Goal: Information Seeking & Learning: Learn about a topic

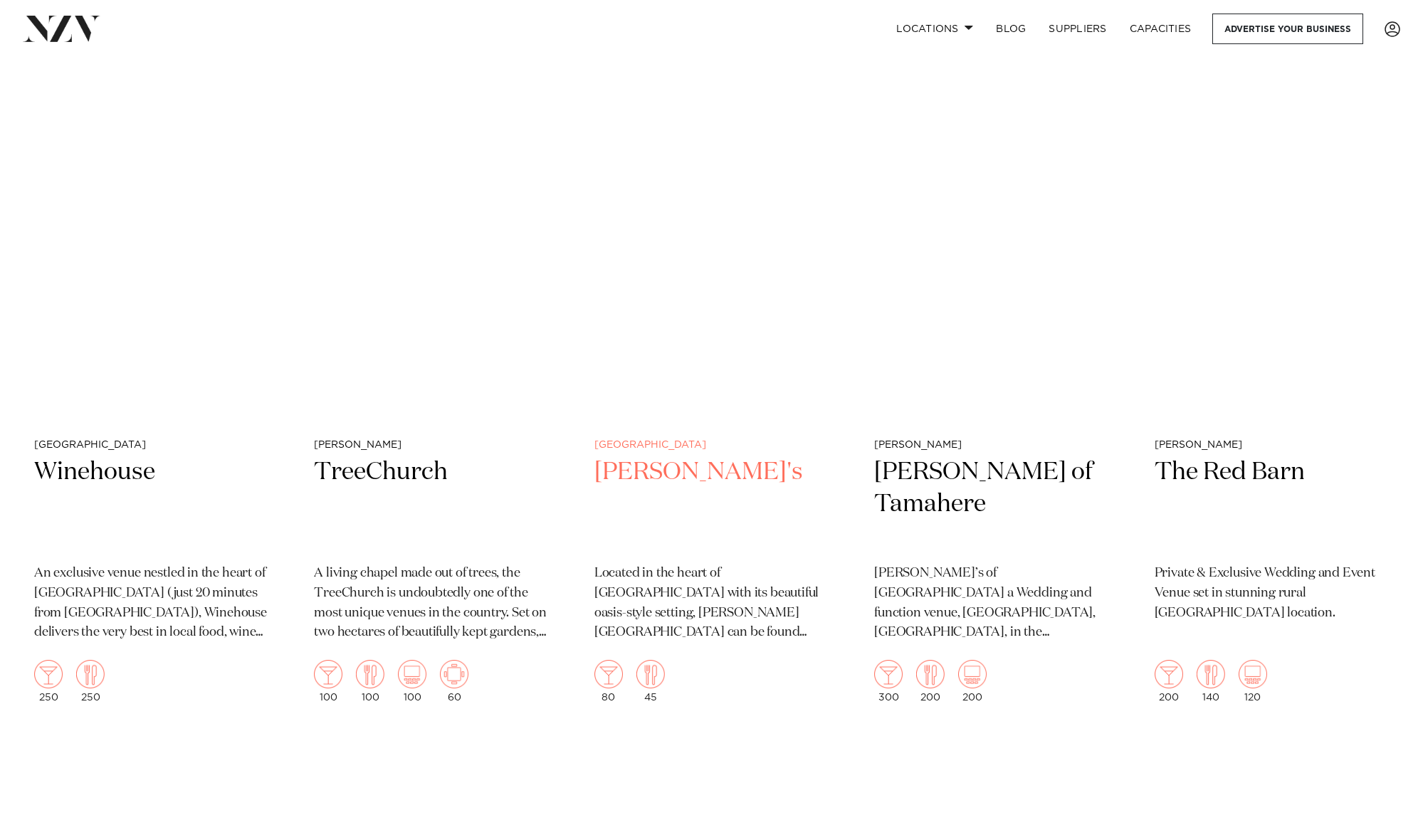
scroll to position [1607, 0]
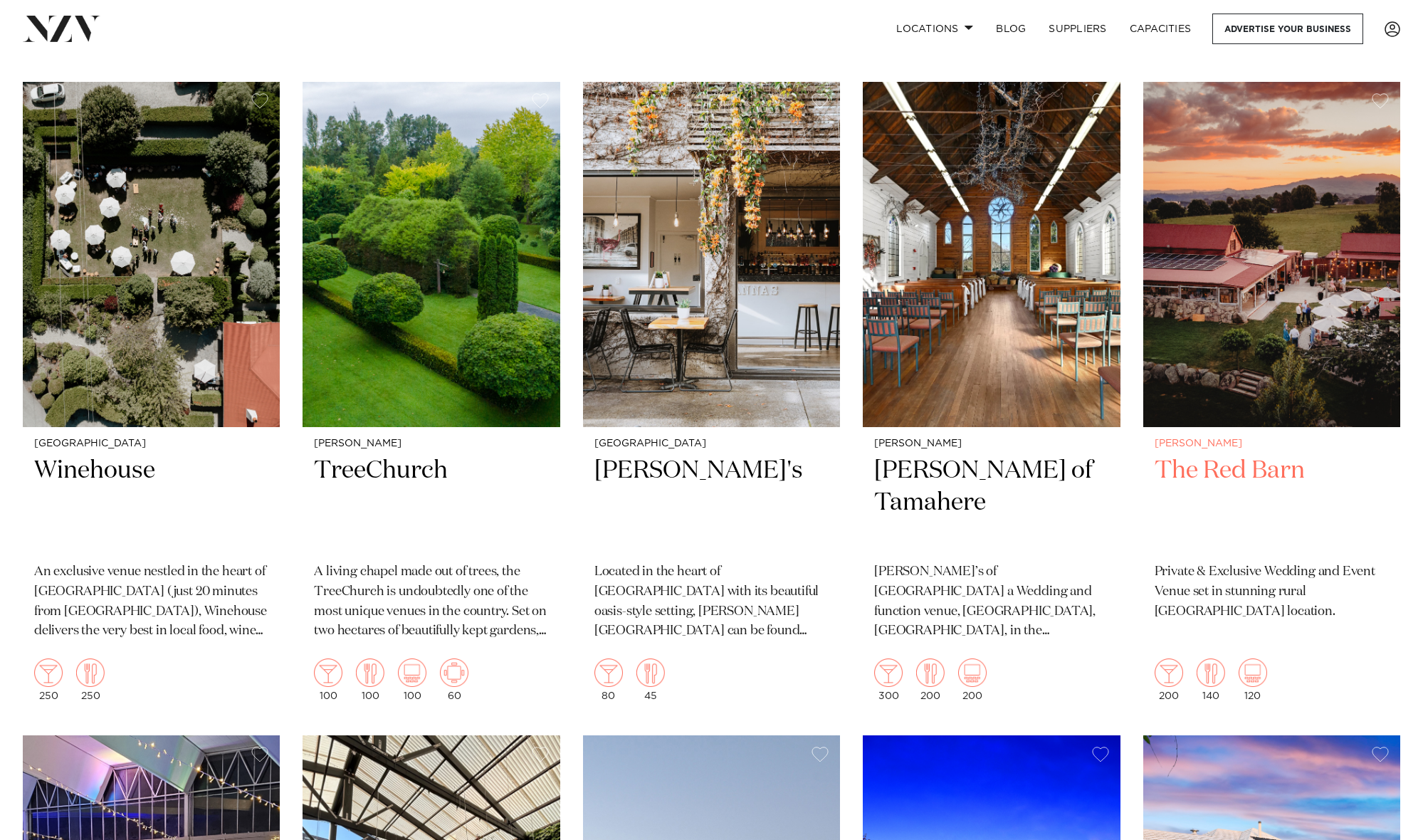
click at [1226, 474] on h2 "The Red Barn" at bounding box center [1272, 503] width 234 height 96
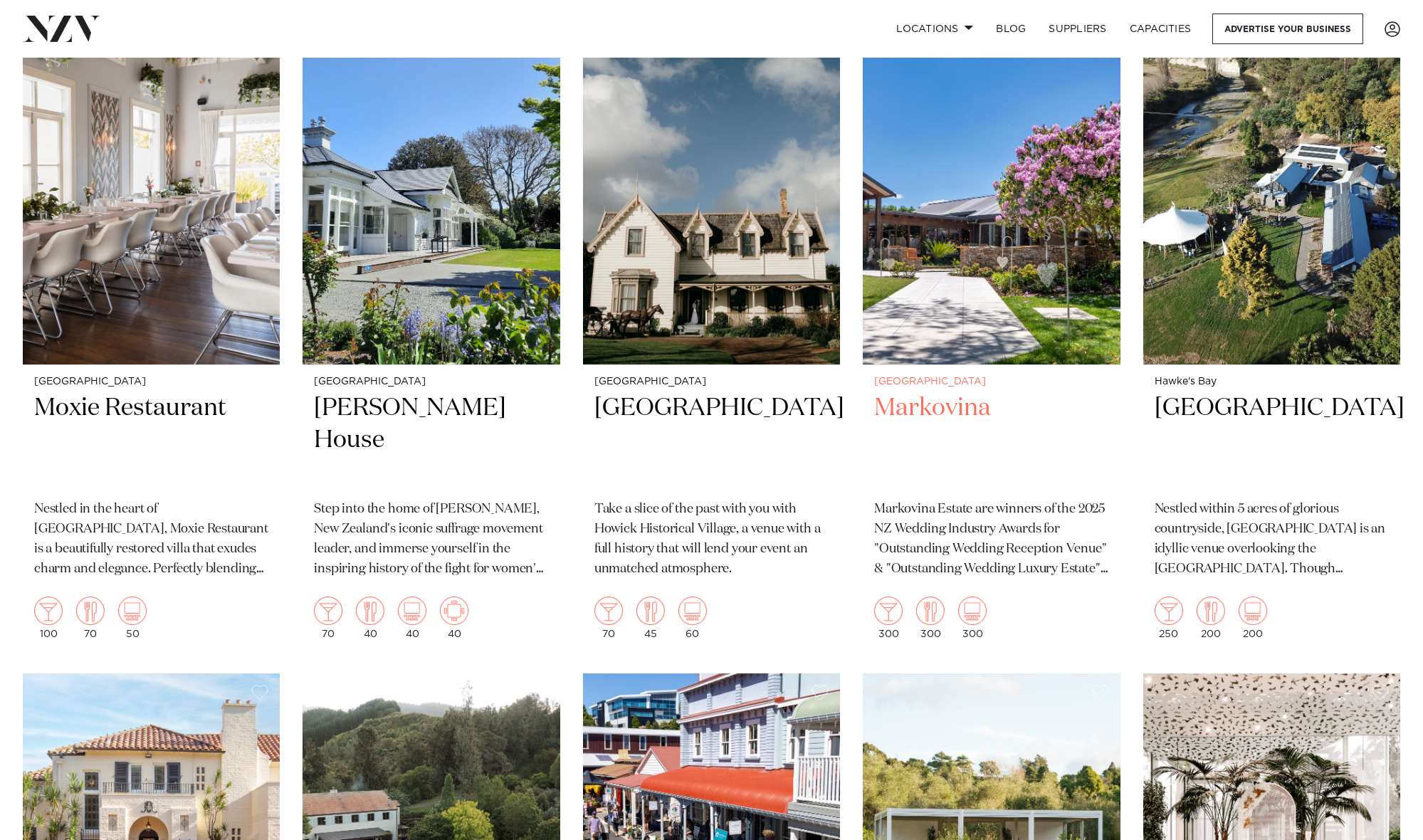
scroll to position [2980, 0]
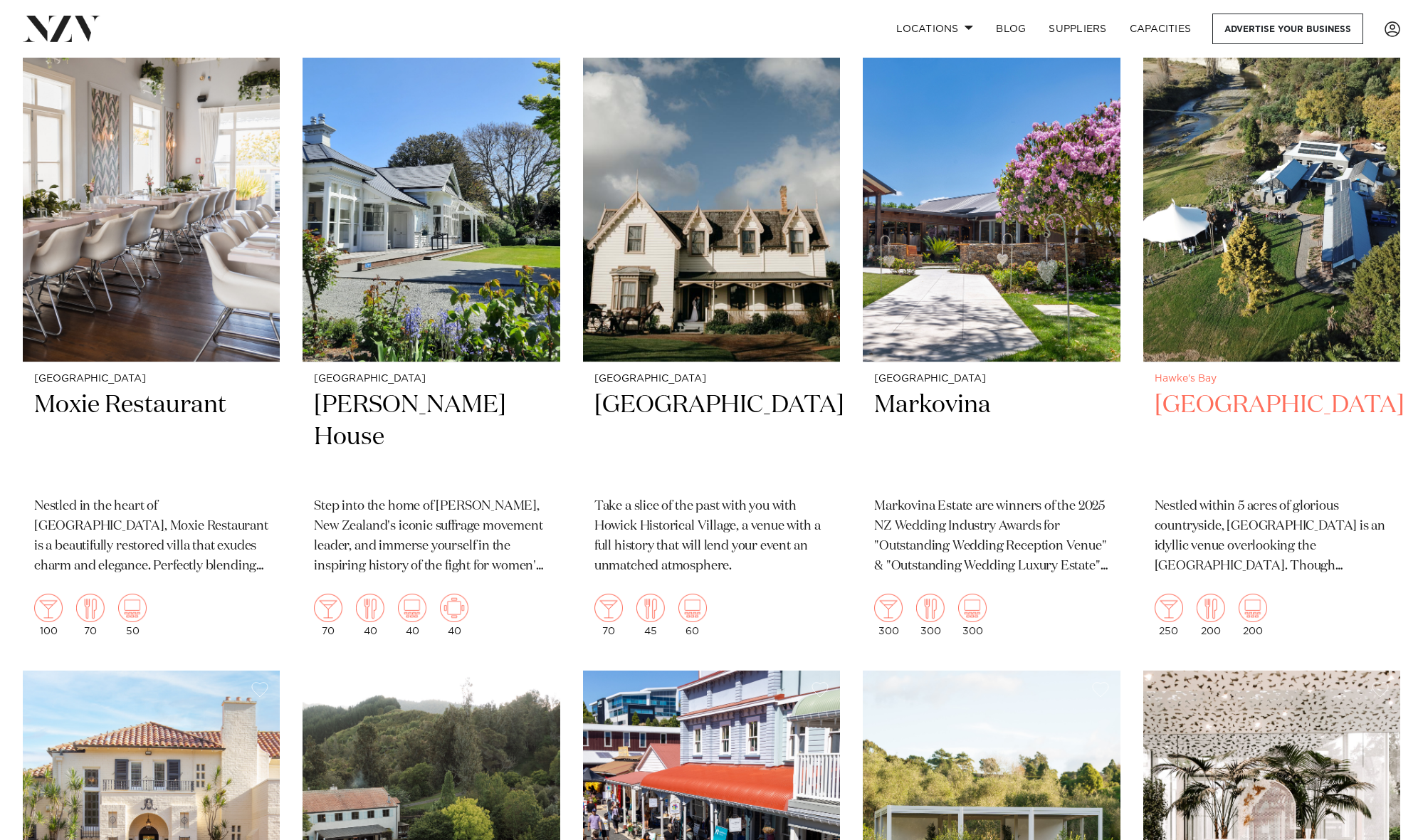
click at [1202, 396] on h2 "[GEOGRAPHIC_DATA]" at bounding box center [1272, 438] width 234 height 96
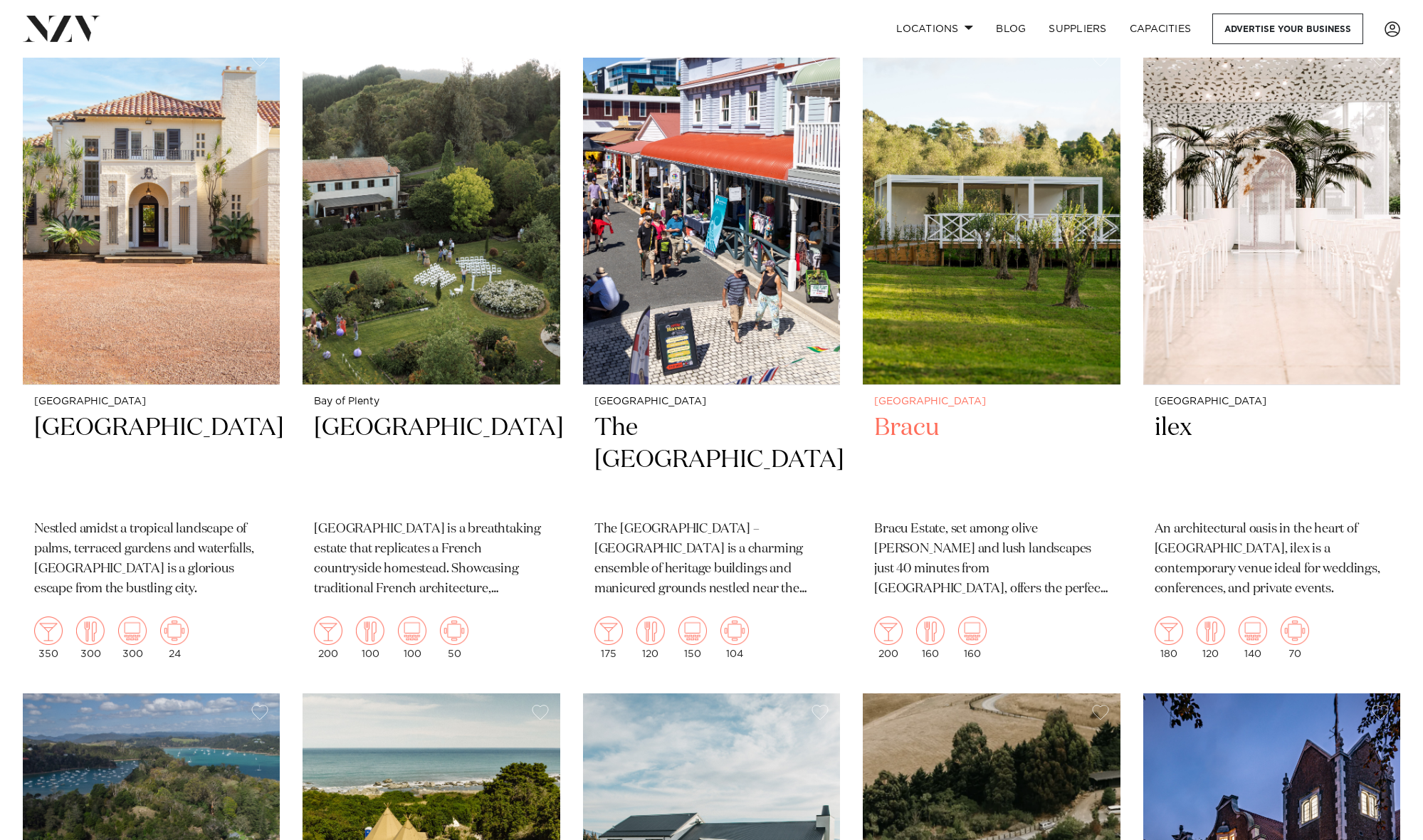
scroll to position [3612, 0]
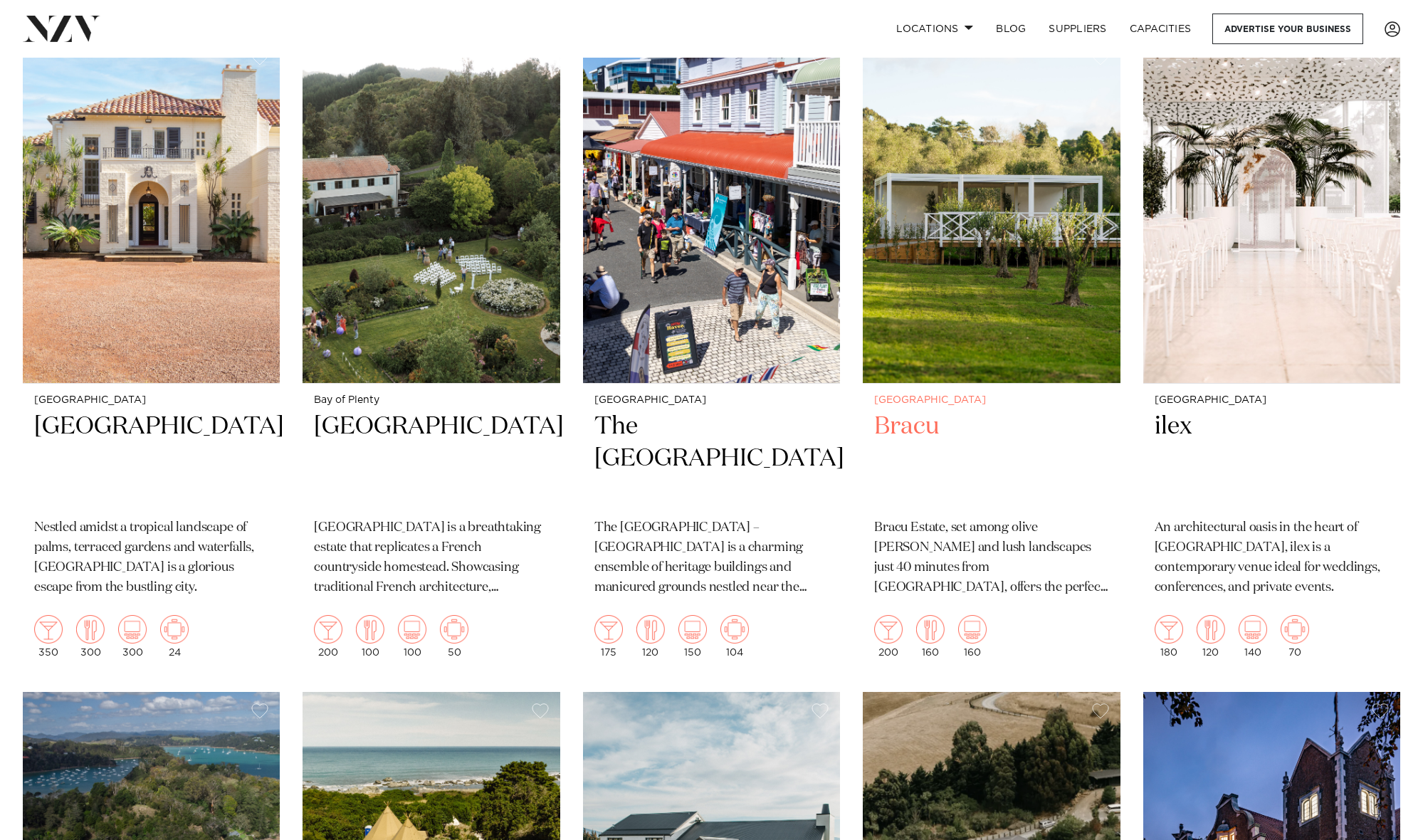
click at [921, 417] on h2 "Bracu" at bounding box center [991, 458] width 234 height 96
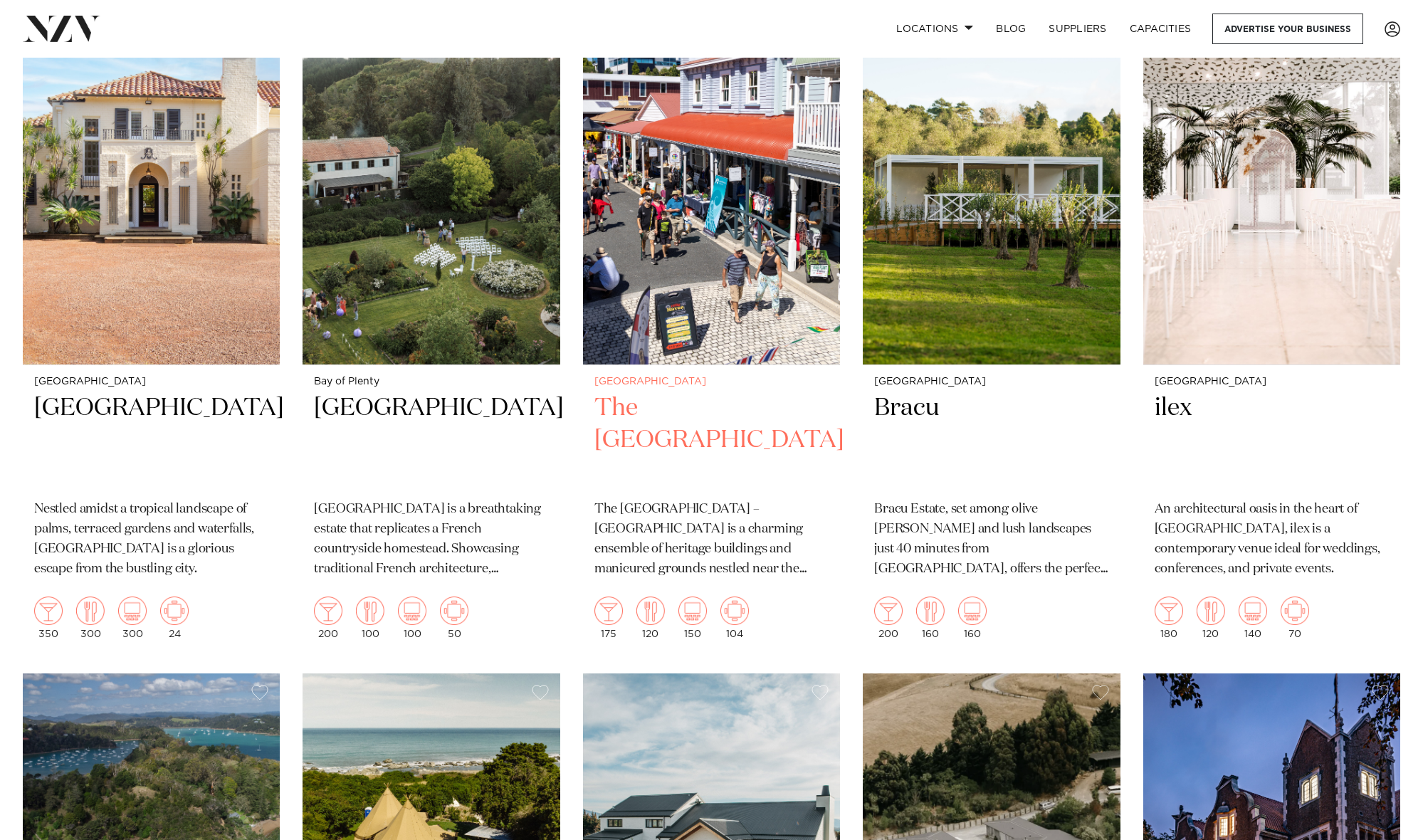
scroll to position [3643, 0]
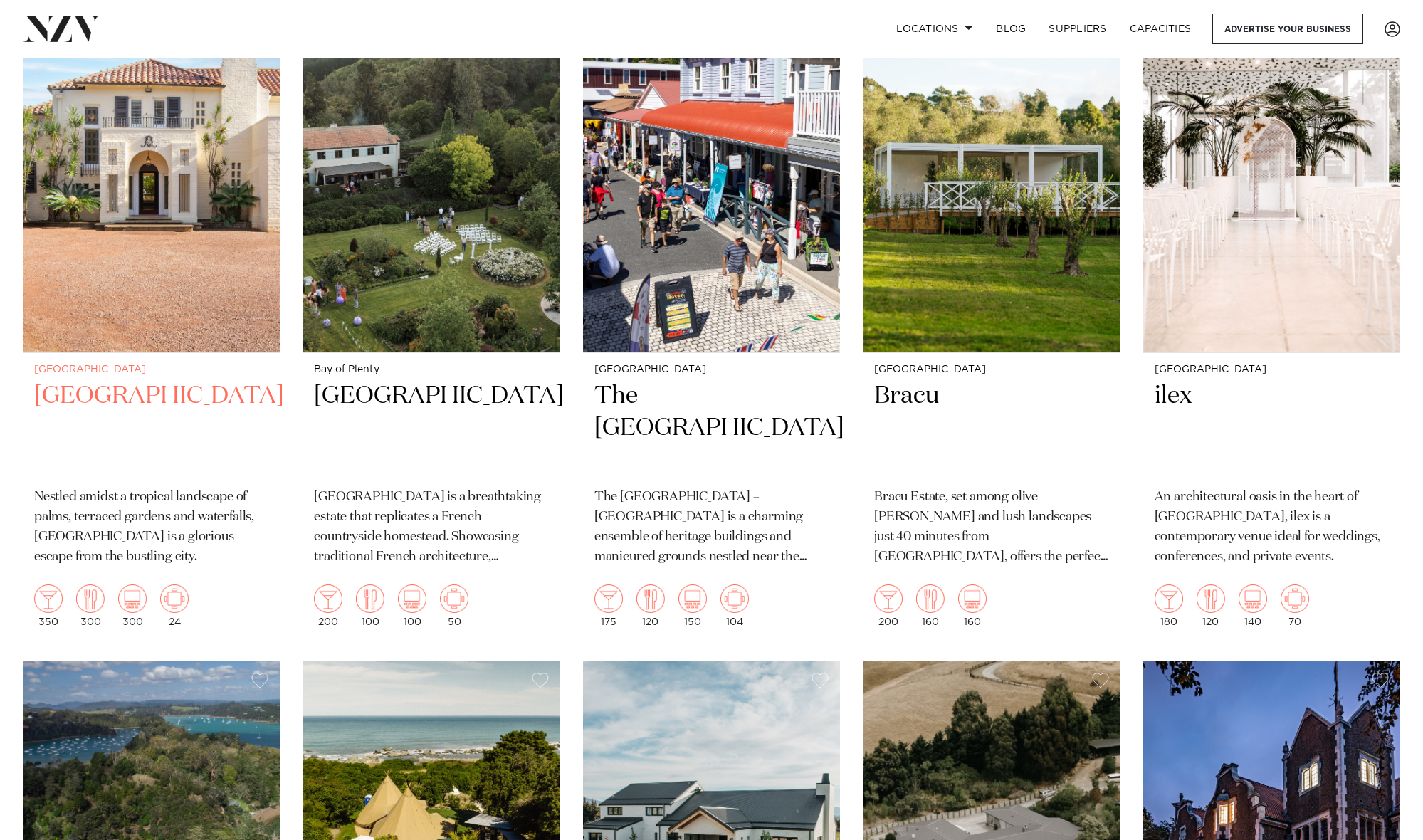
click at [184, 380] on h2 "[GEOGRAPHIC_DATA]" at bounding box center [152, 428] width 234 height 96
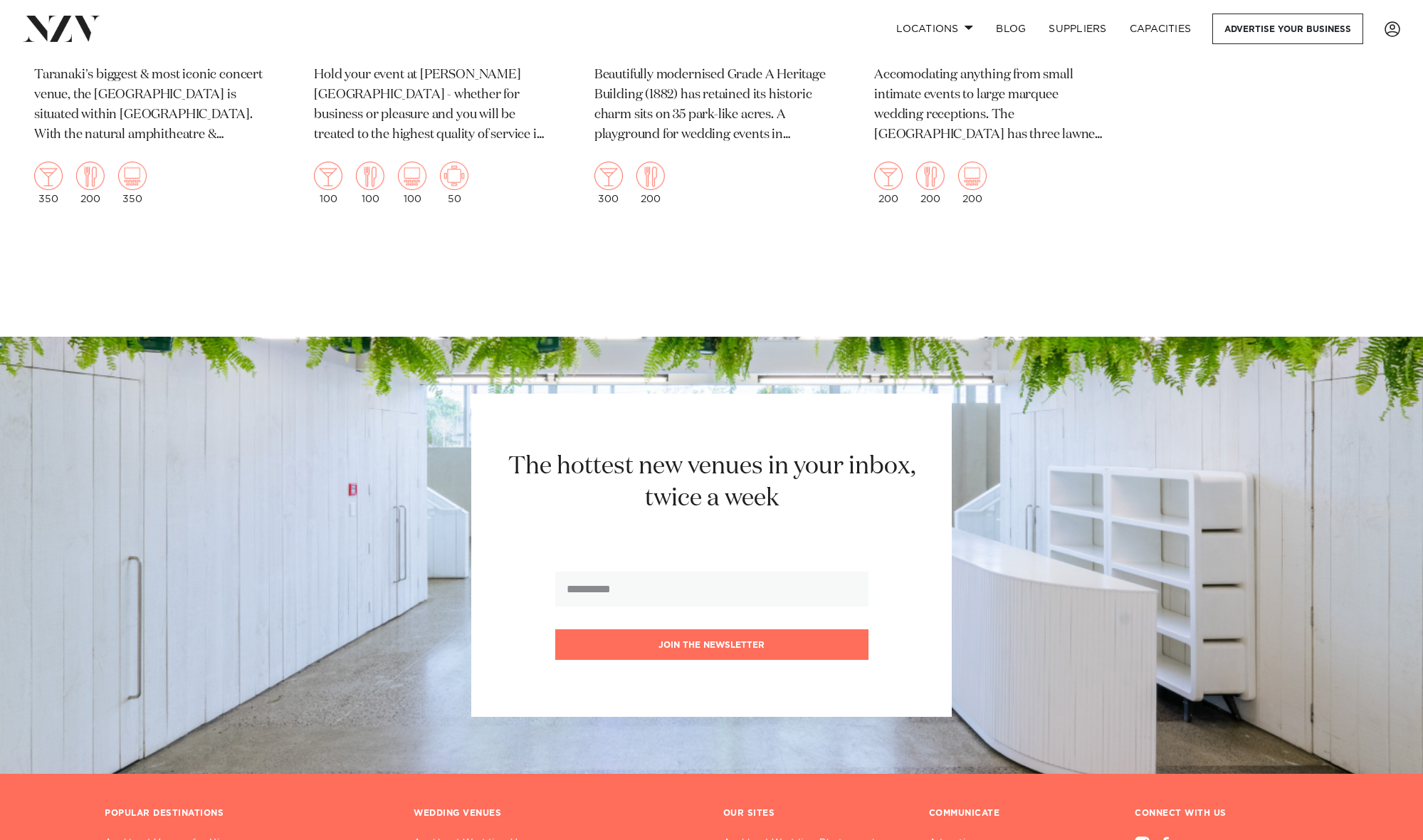
scroll to position [8644, 0]
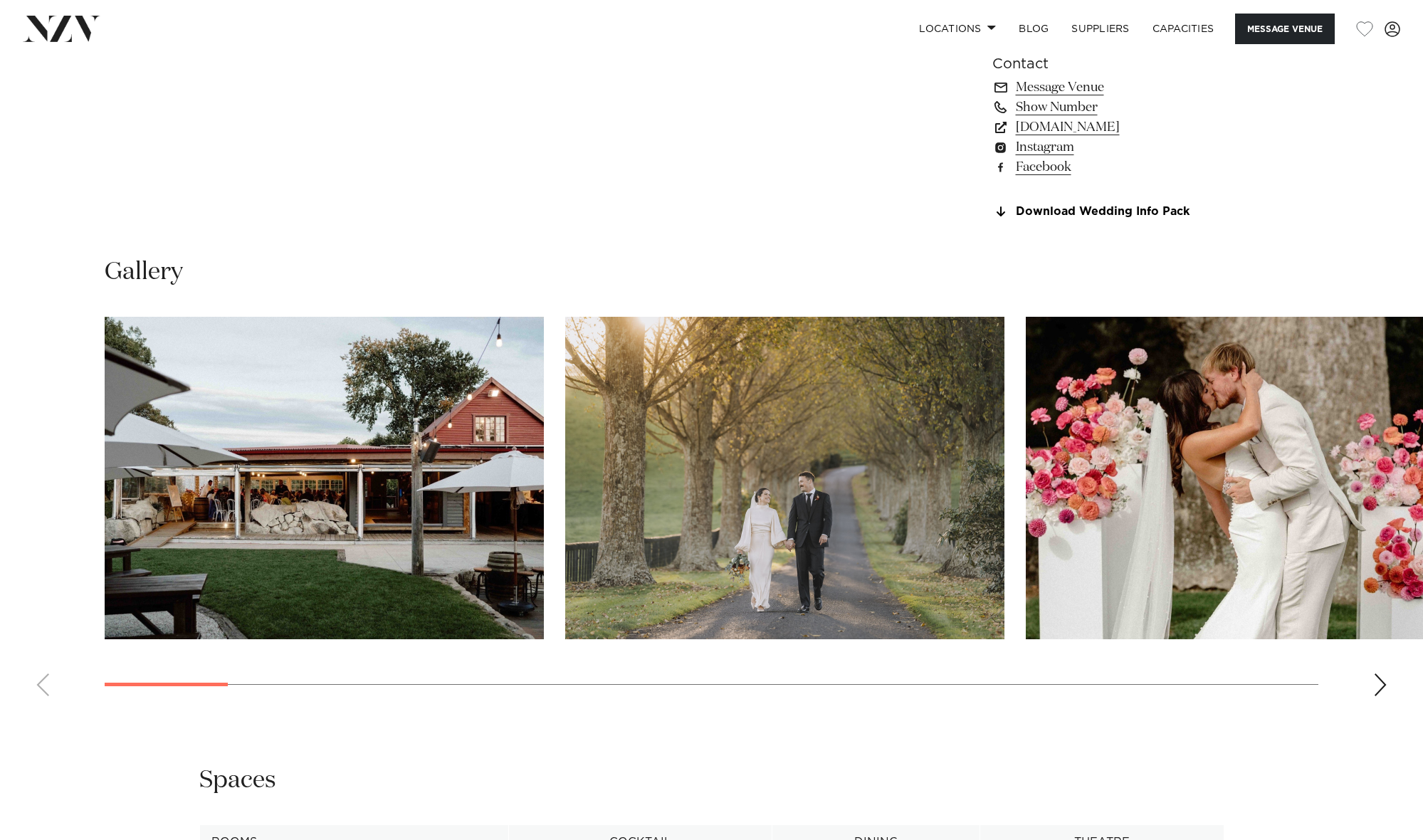
scroll to position [1270, 0]
click at [1380, 682] on div "Next slide" at bounding box center [1380, 684] width 14 height 23
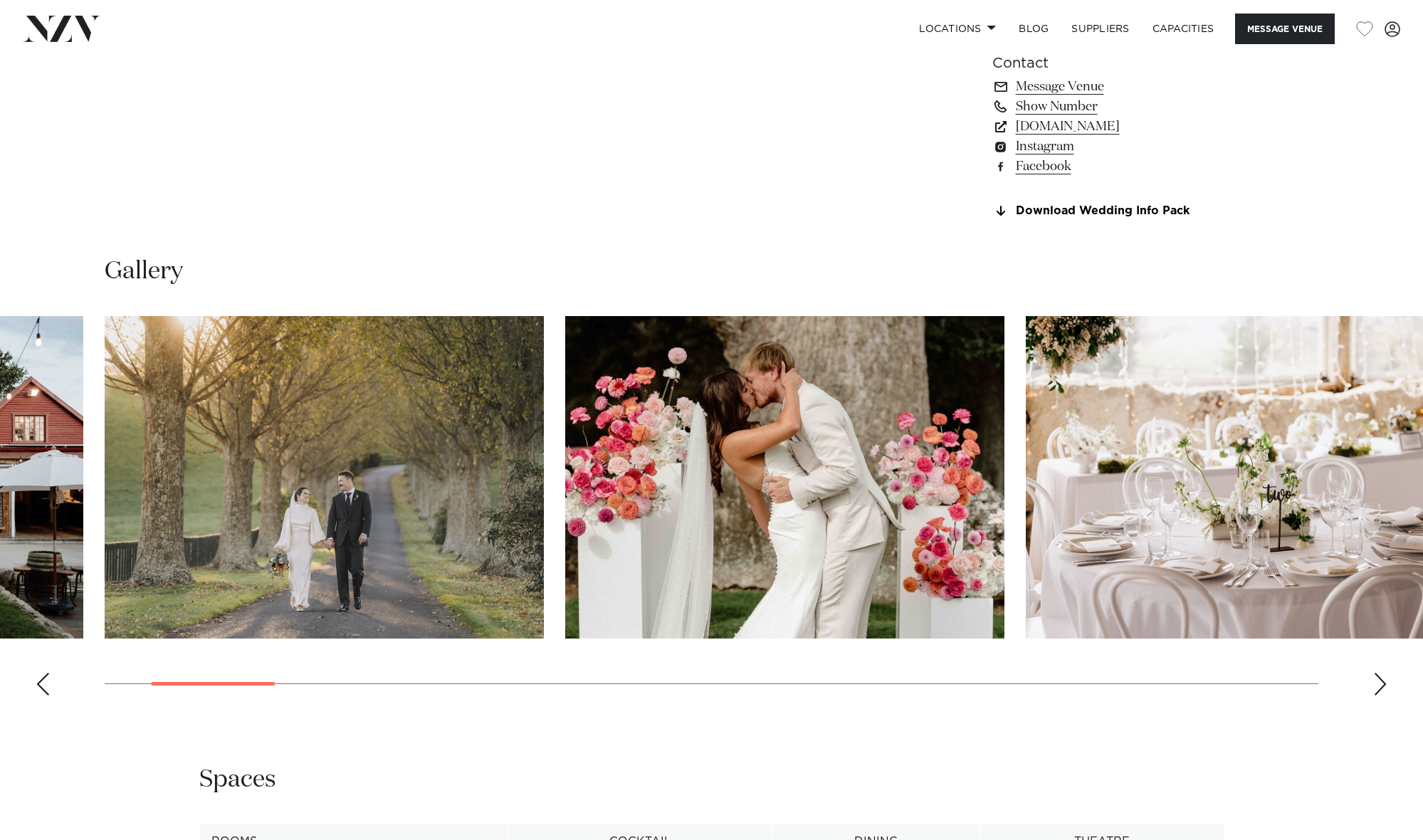
click at [1380, 682] on div "Next slide" at bounding box center [1380, 684] width 14 height 23
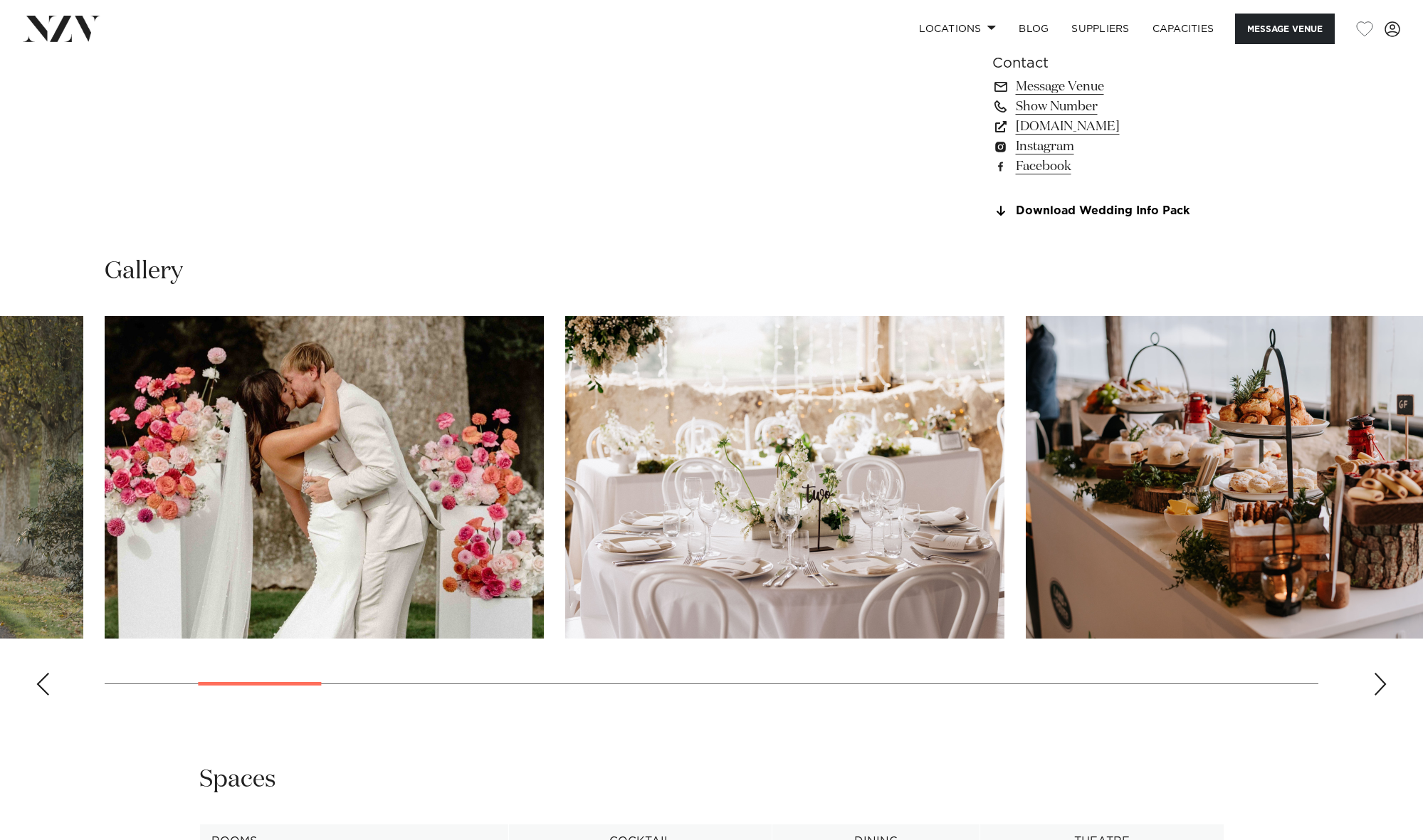
click at [1380, 682] on div "Next slide" at bounding box center [1380, 684] width 14 height 23
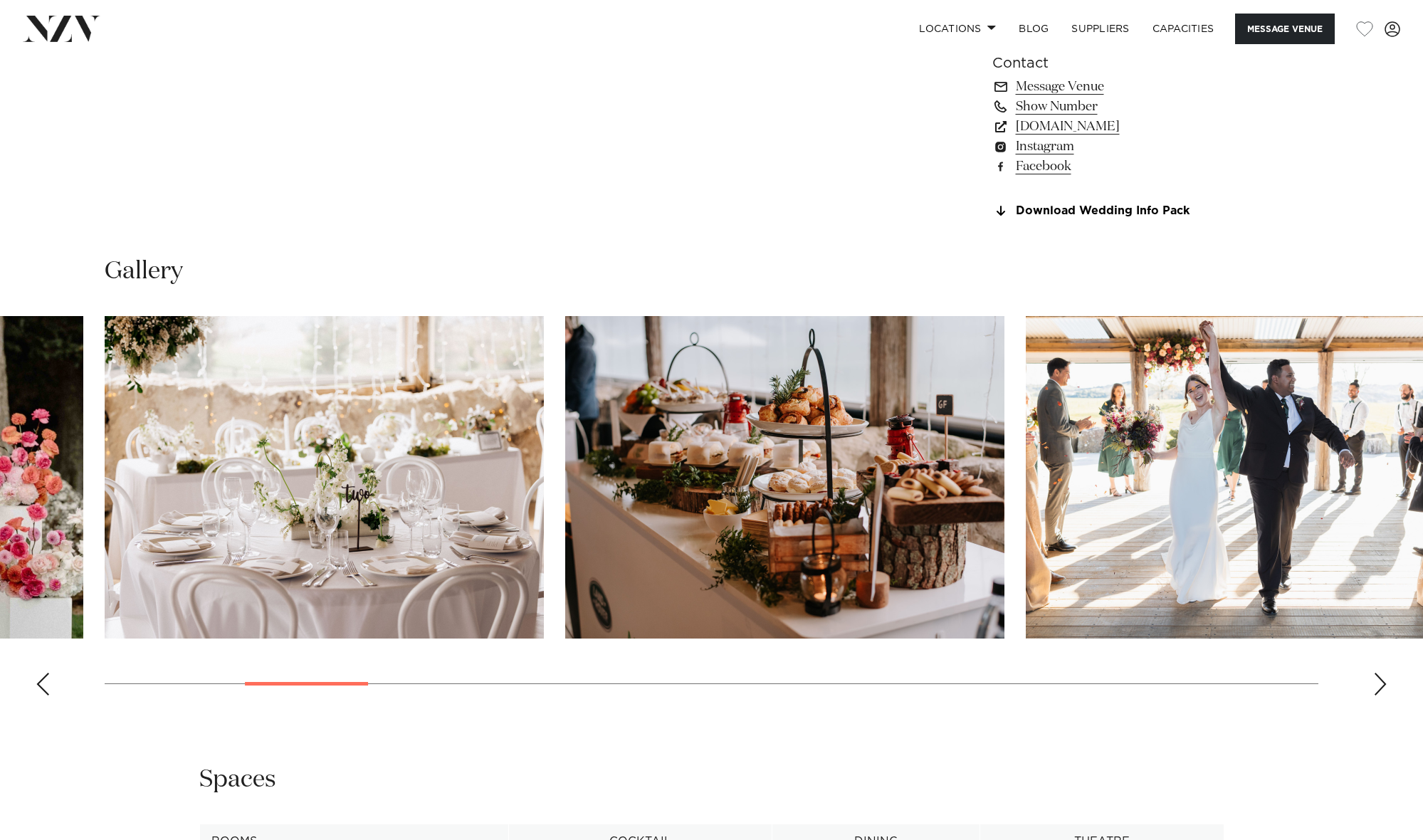
click at [1380, 682] on div "Next slide" at bounding box center [1380, 684] width 14 height 23
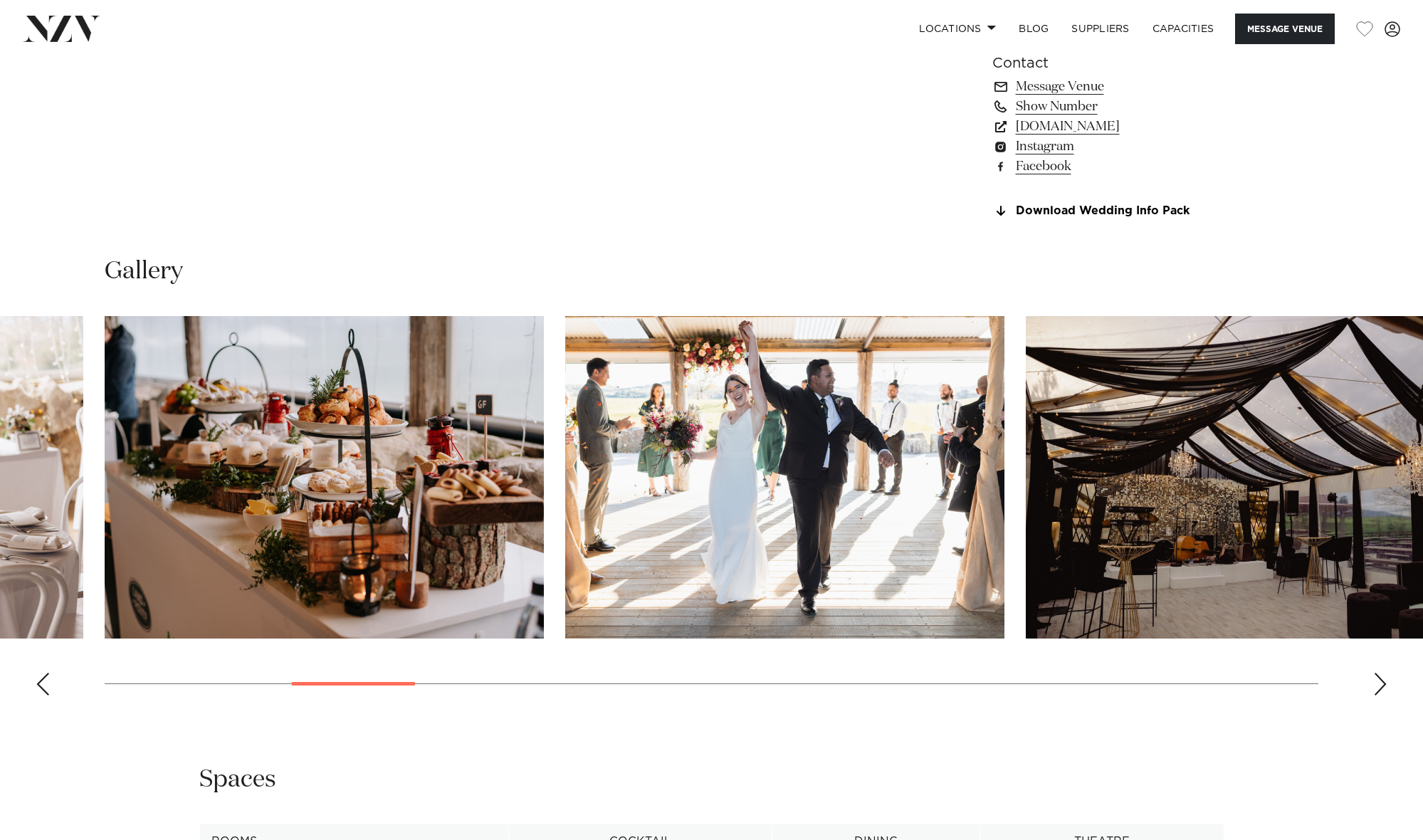
click at [1380, 682] on div "Next slide" at bounding box center [1380, 684] width 14 height 23
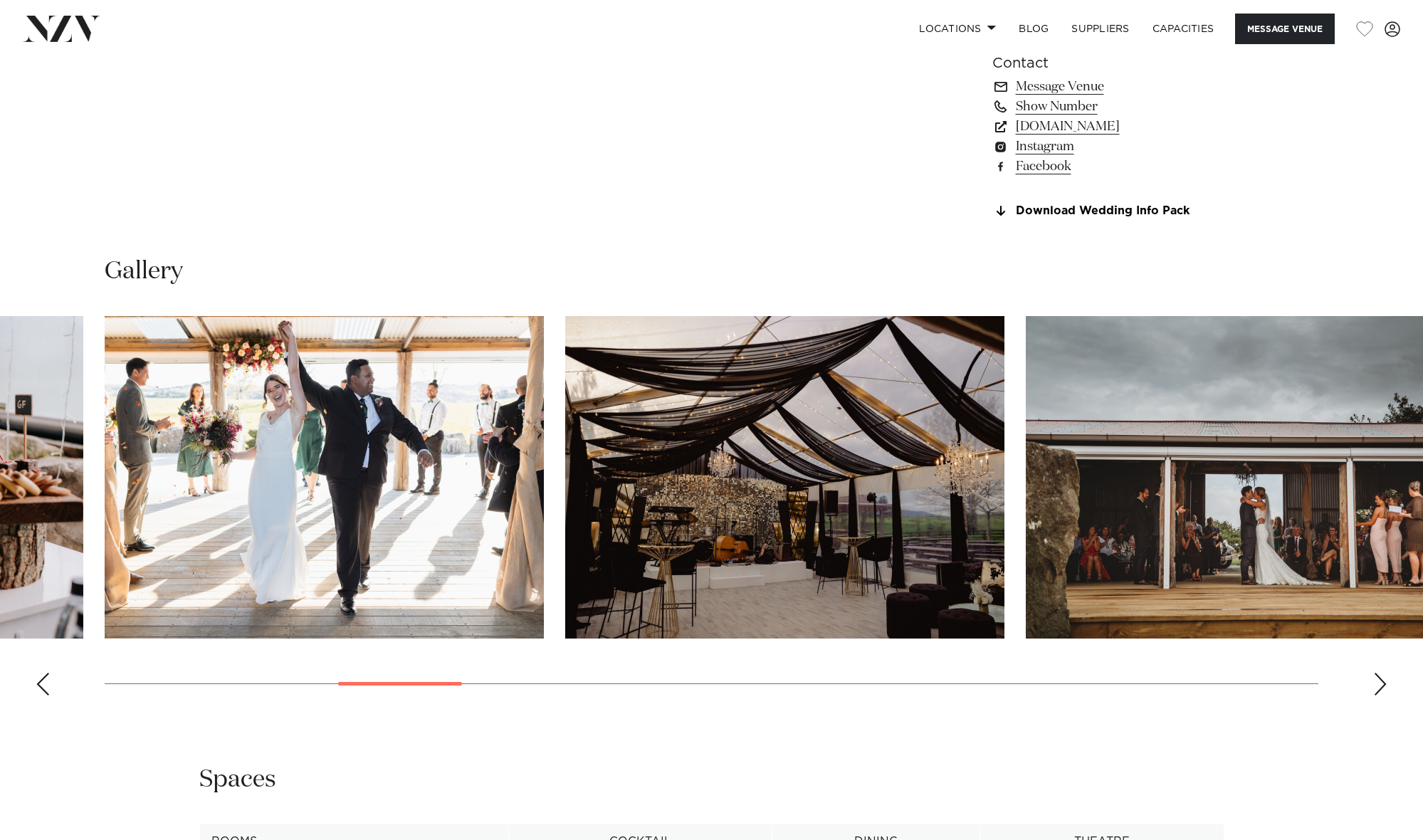
click at [1380, 682] on div "Next slide" at bounding box center [1380, 684] width 14 height 23
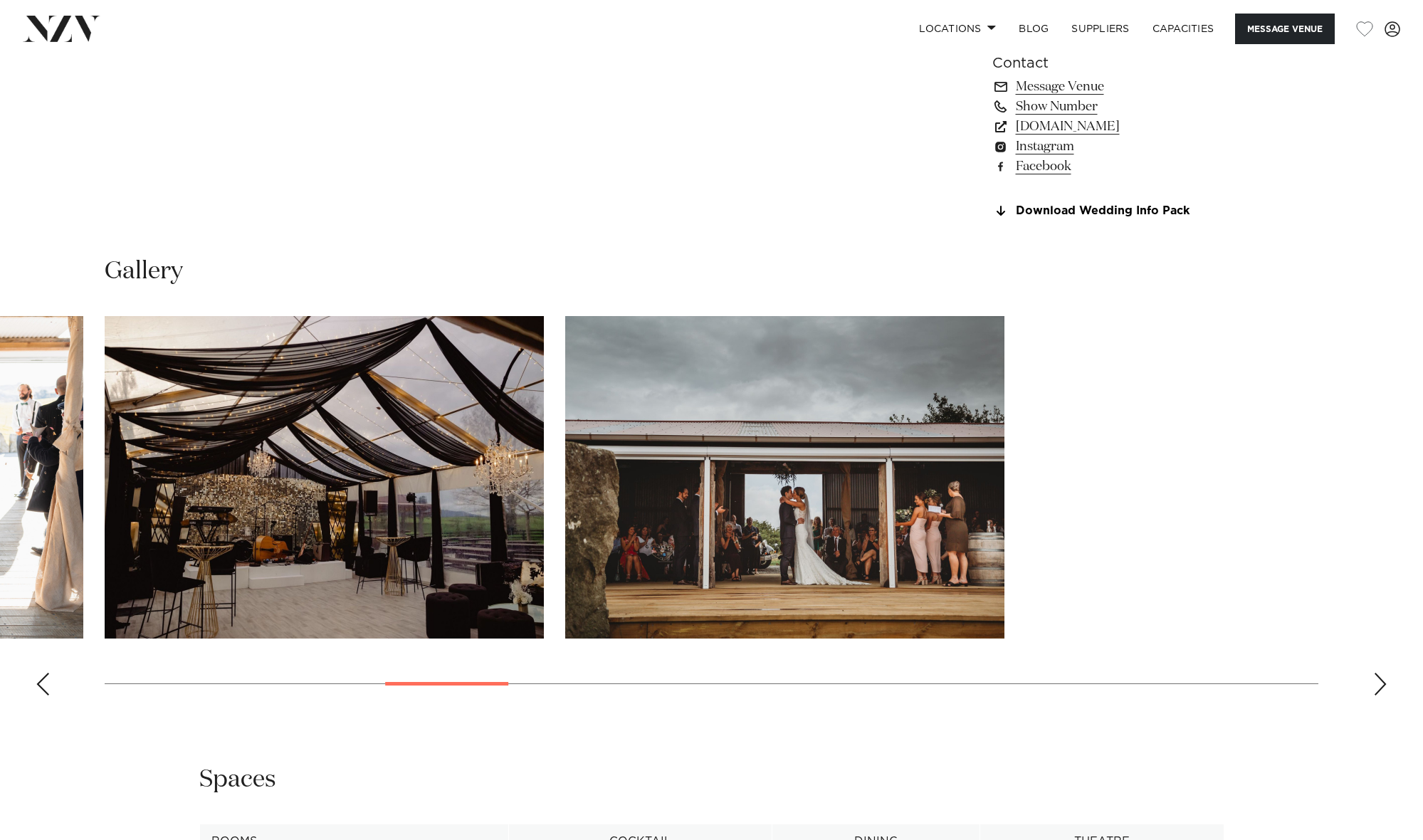
click at [1380, 682] on div "Next slide" at bounding box center [1380, 684] width 14 height 23
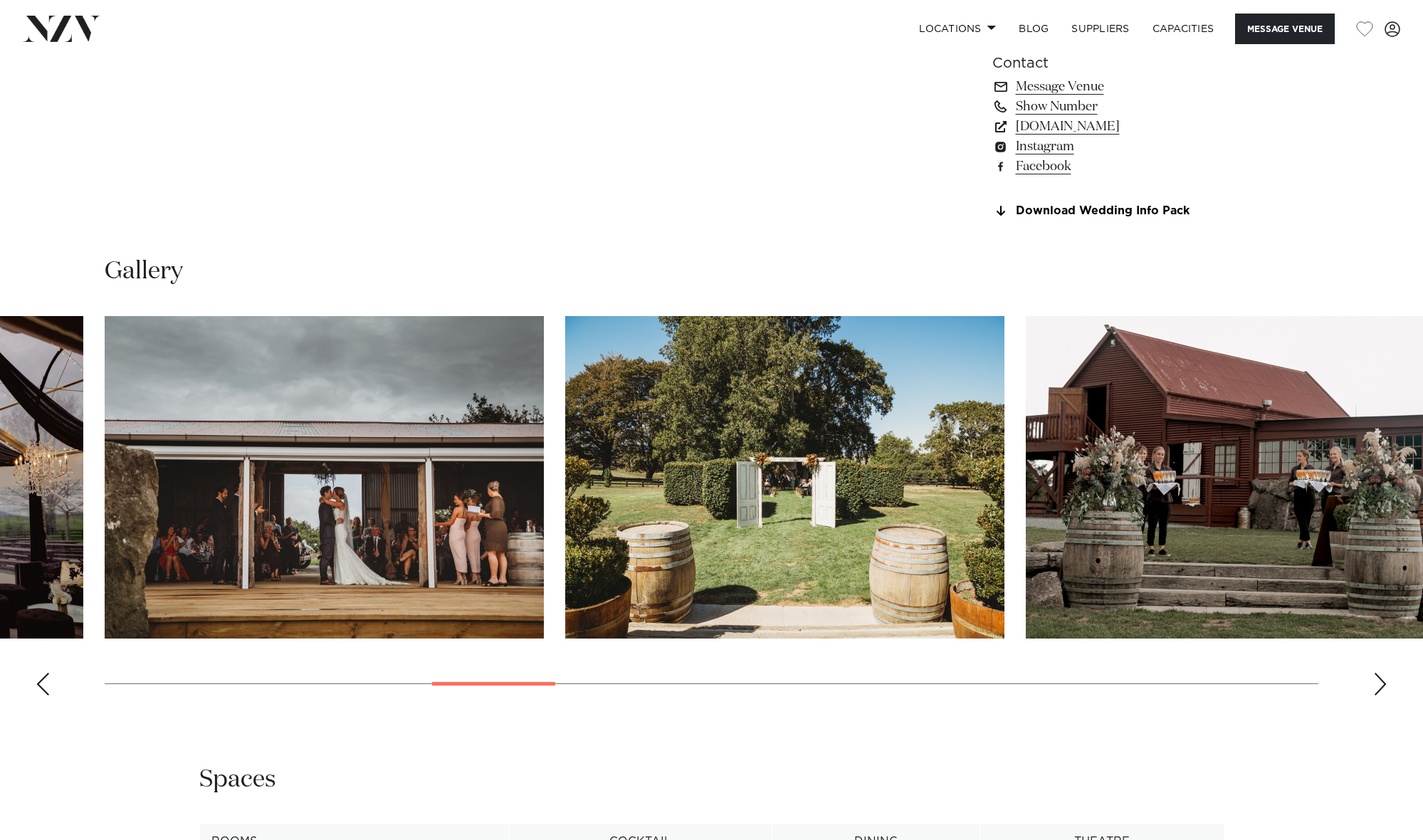
click at [1380, 682] on div "Next slide" at bounding box center [1380, 684] width 14 height 23
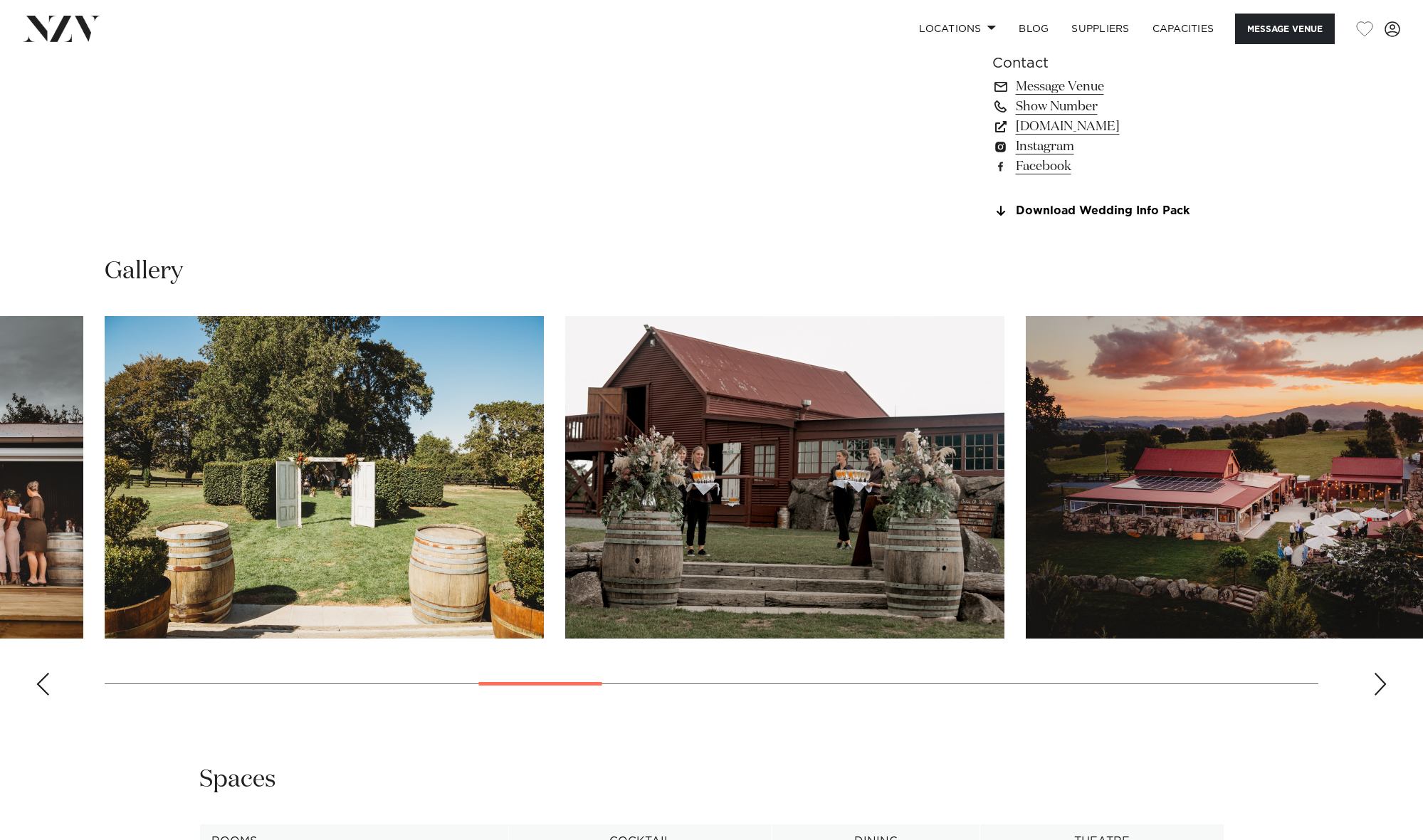
click at [1380, 682] on div "Next slide" at bounding box center [1380, 684] width 14 height 23
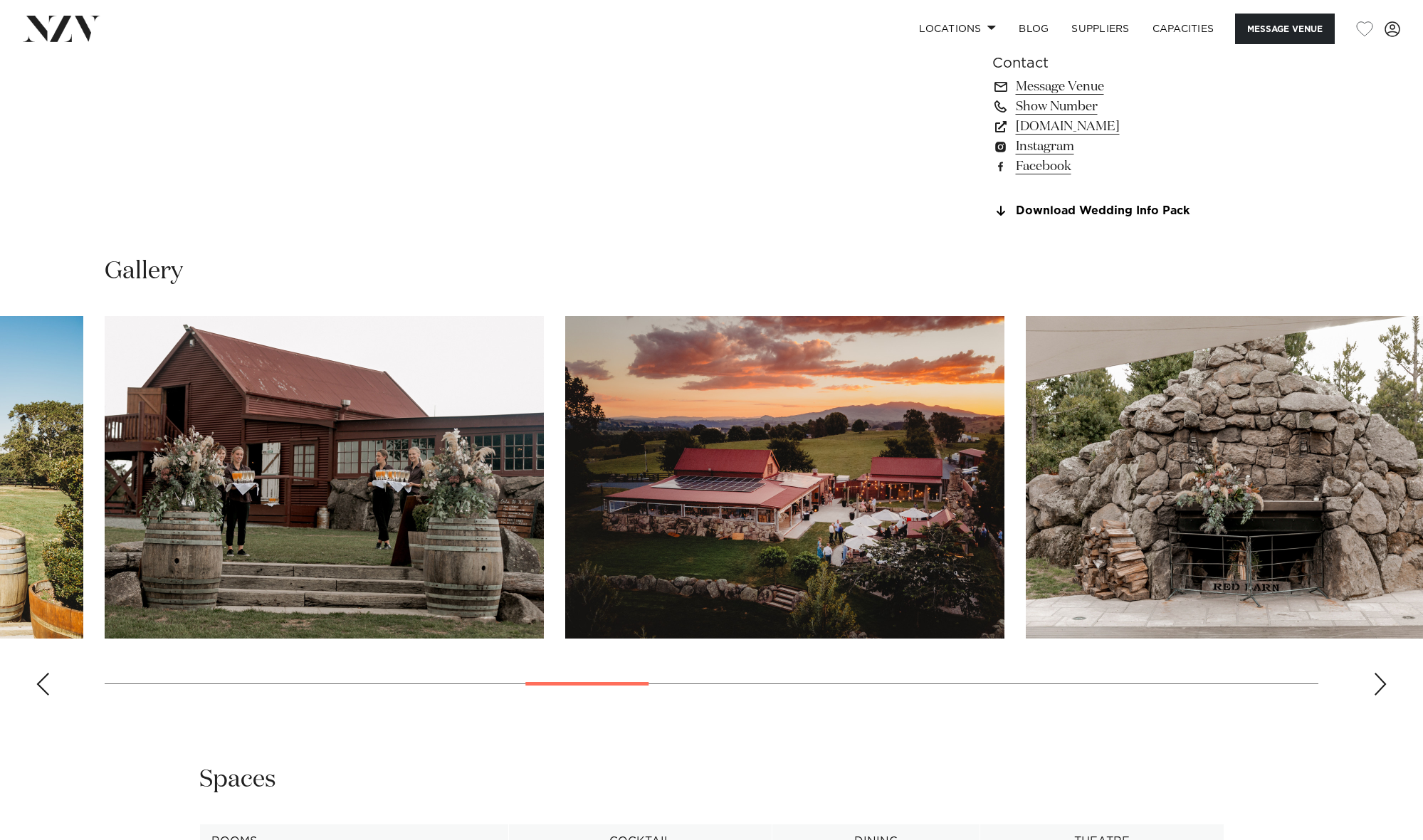
click at [1380, 682] on div "Next slide" at bounding box center [1380, 684] width 14 height 23
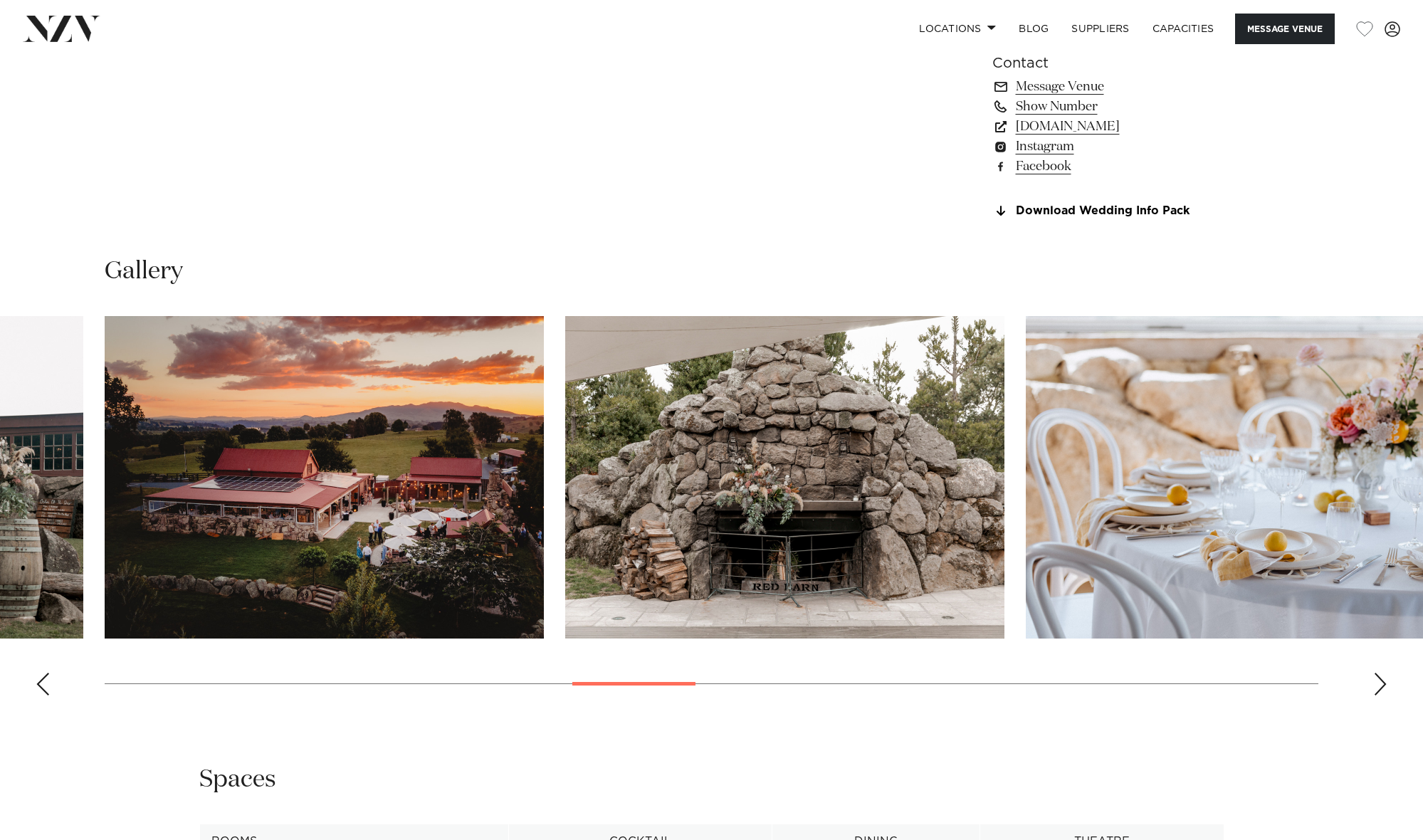
click at [1380, 682] on div "Next slide" at bounding box center [1380, 684] width 14 height 23
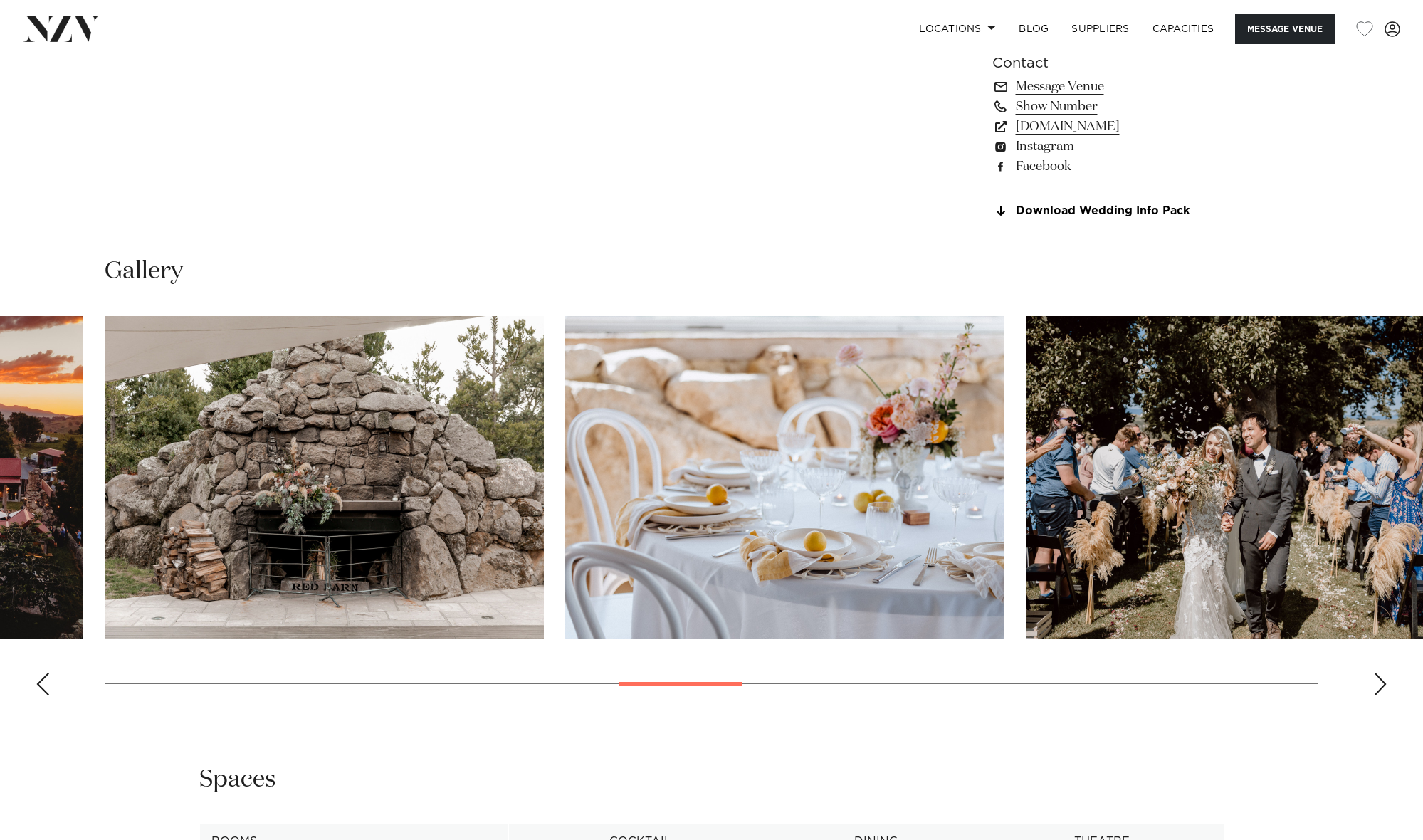
click at [1380, 682] on div "Next slide" at bounding box center [1380, 684] width 14 height 23
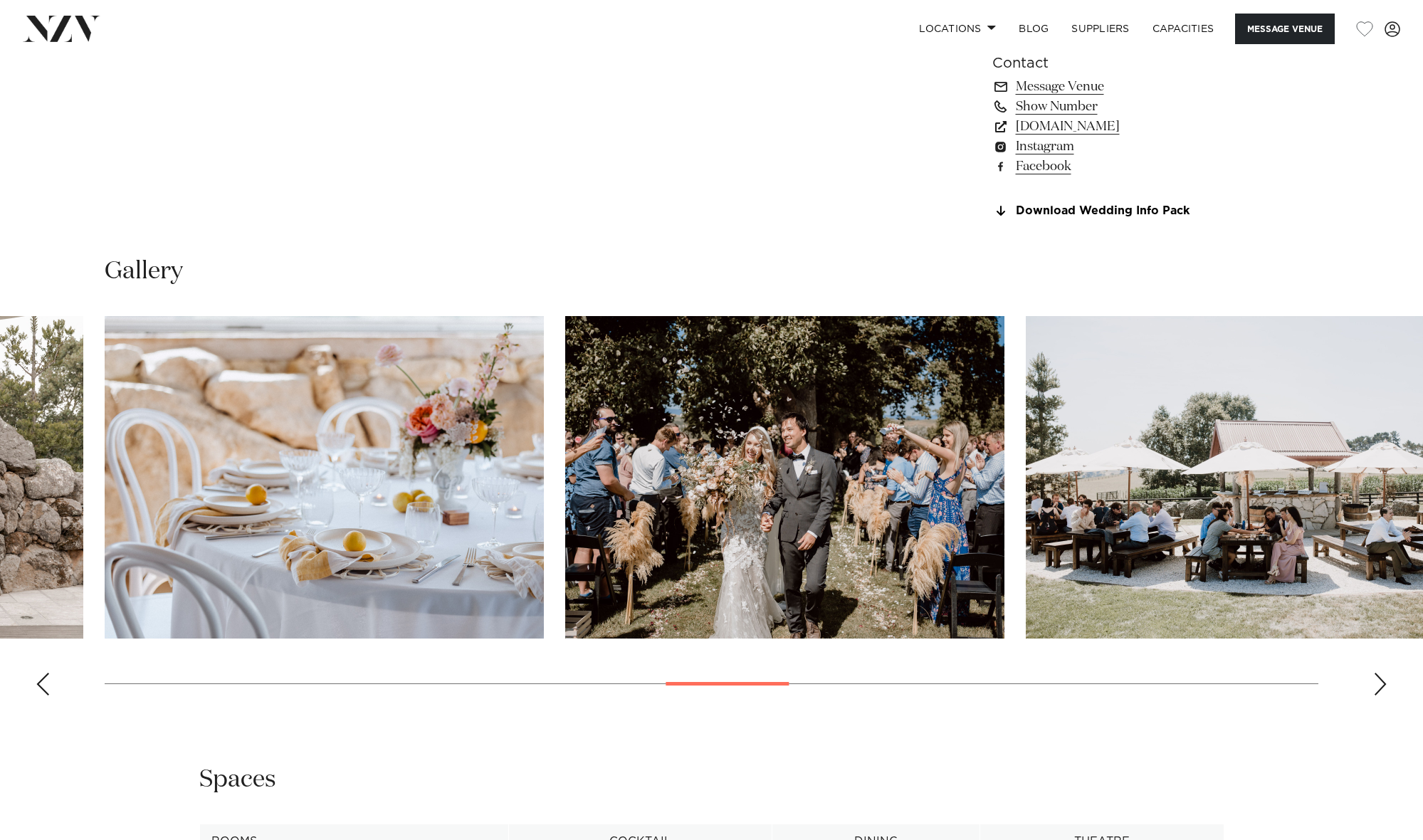
click at [1380, 682] on div "Next slide" at bounding box center [1380, 684] width 14 height 23
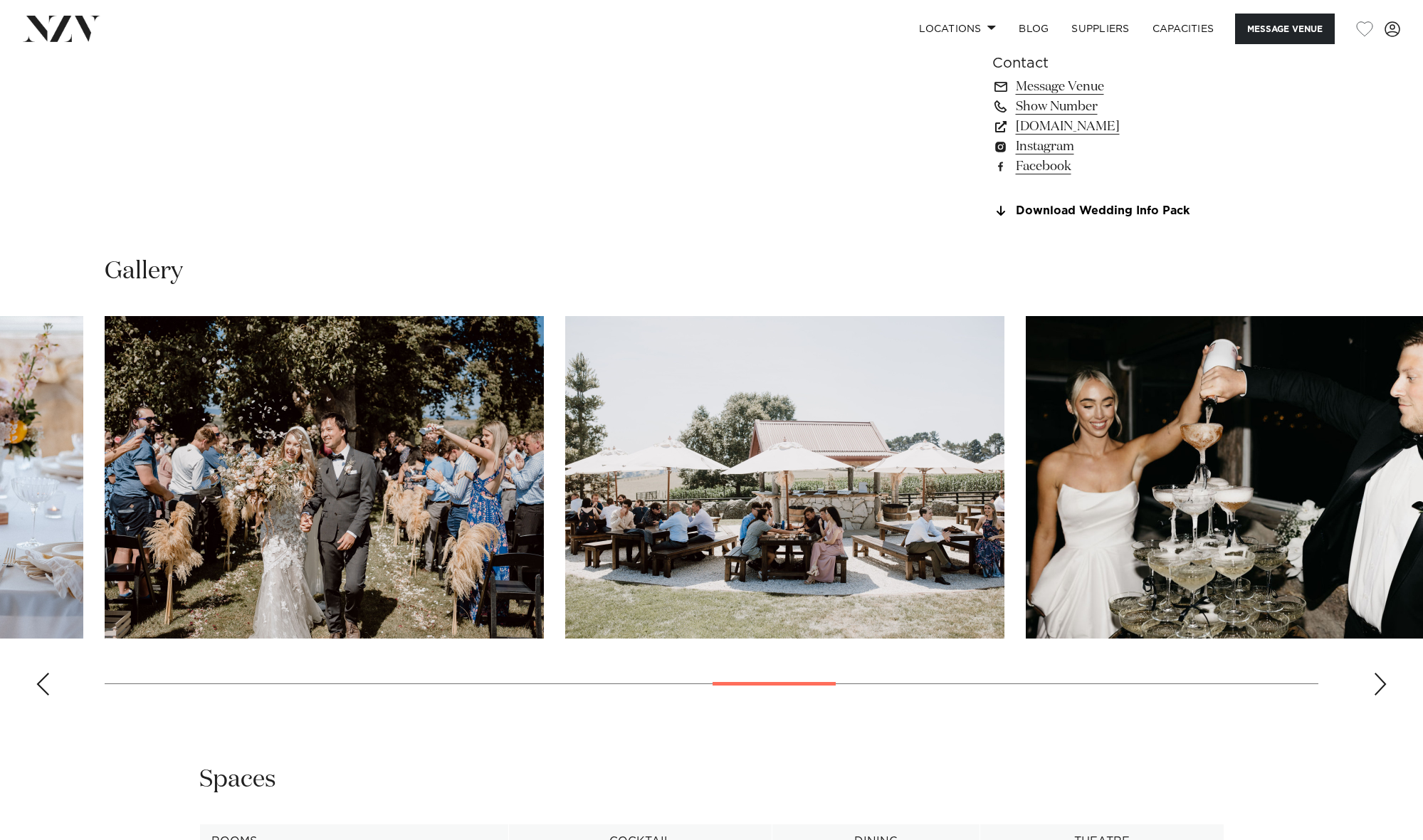
click at [1380, 682] on div "Next slide" at bounding box center [1380, 684] width 14 height 23
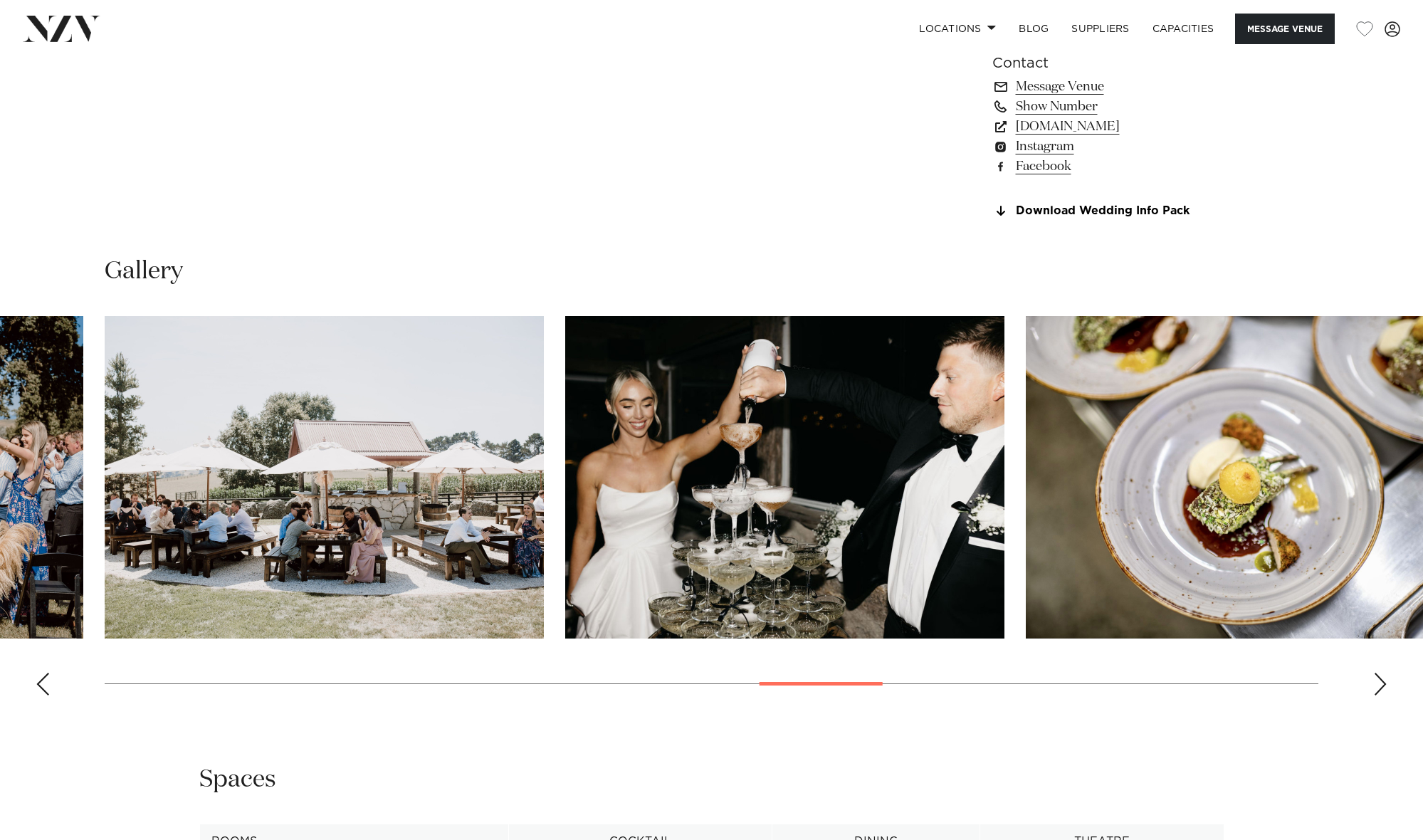
click at [1380, 682] on div "Next slide" at bounding box center [1380, 684] width 14 height 23
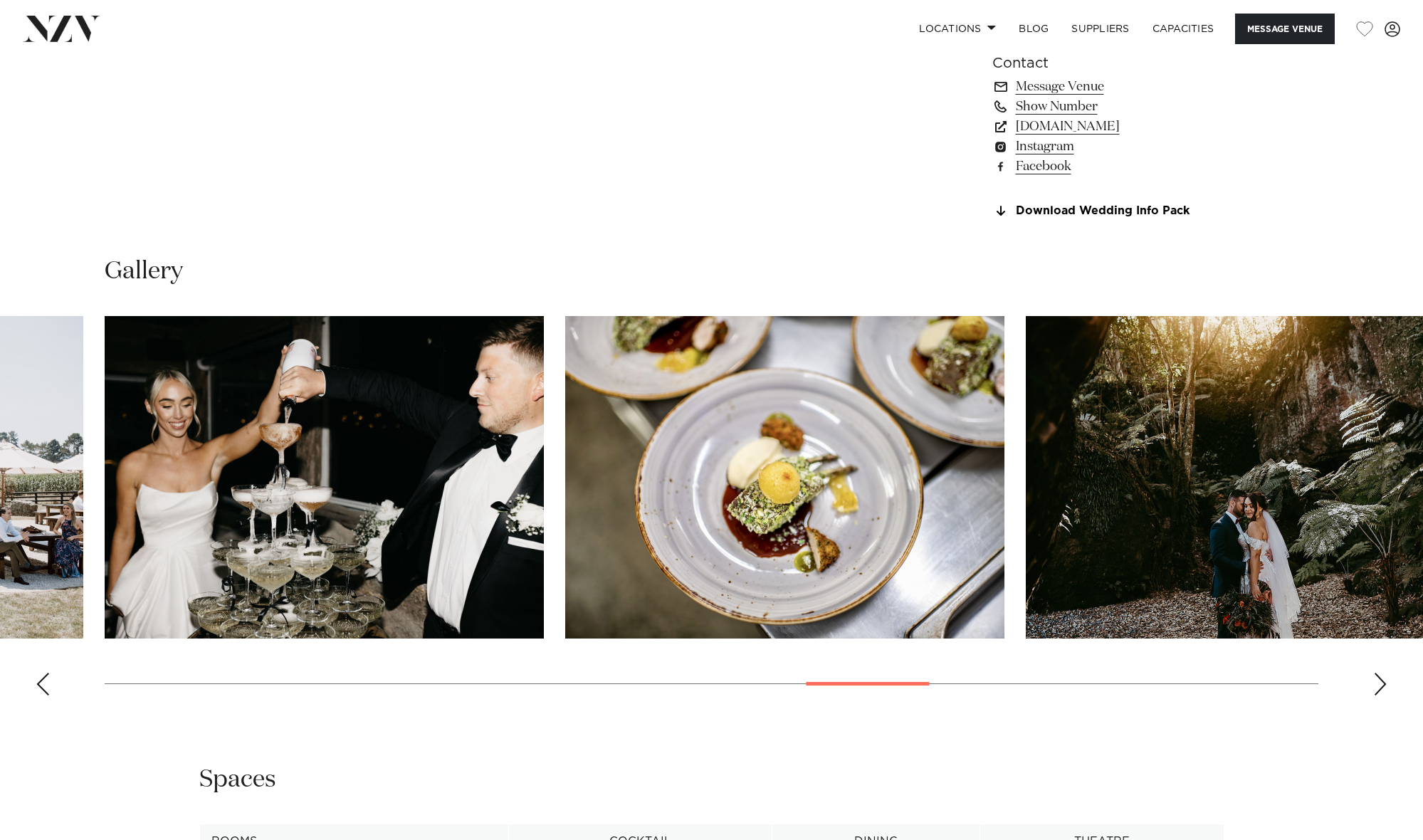
click at [1380, 682] on div "Next slide" at bounding box center [1380, 684] width 14 height 23
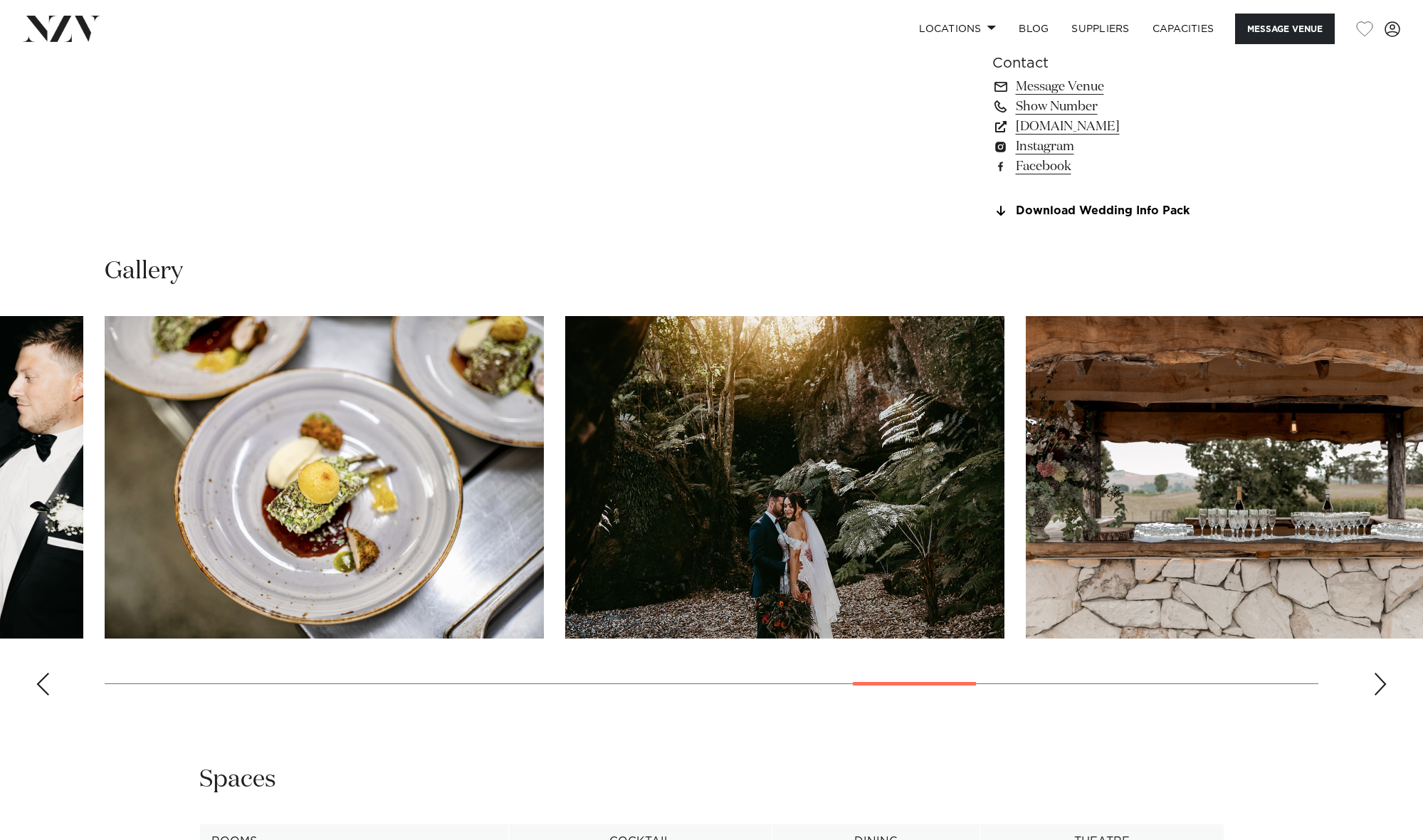
click at [1380, 682] on div "Next slide" at bounding box center [1380, 684] width 14 height 23
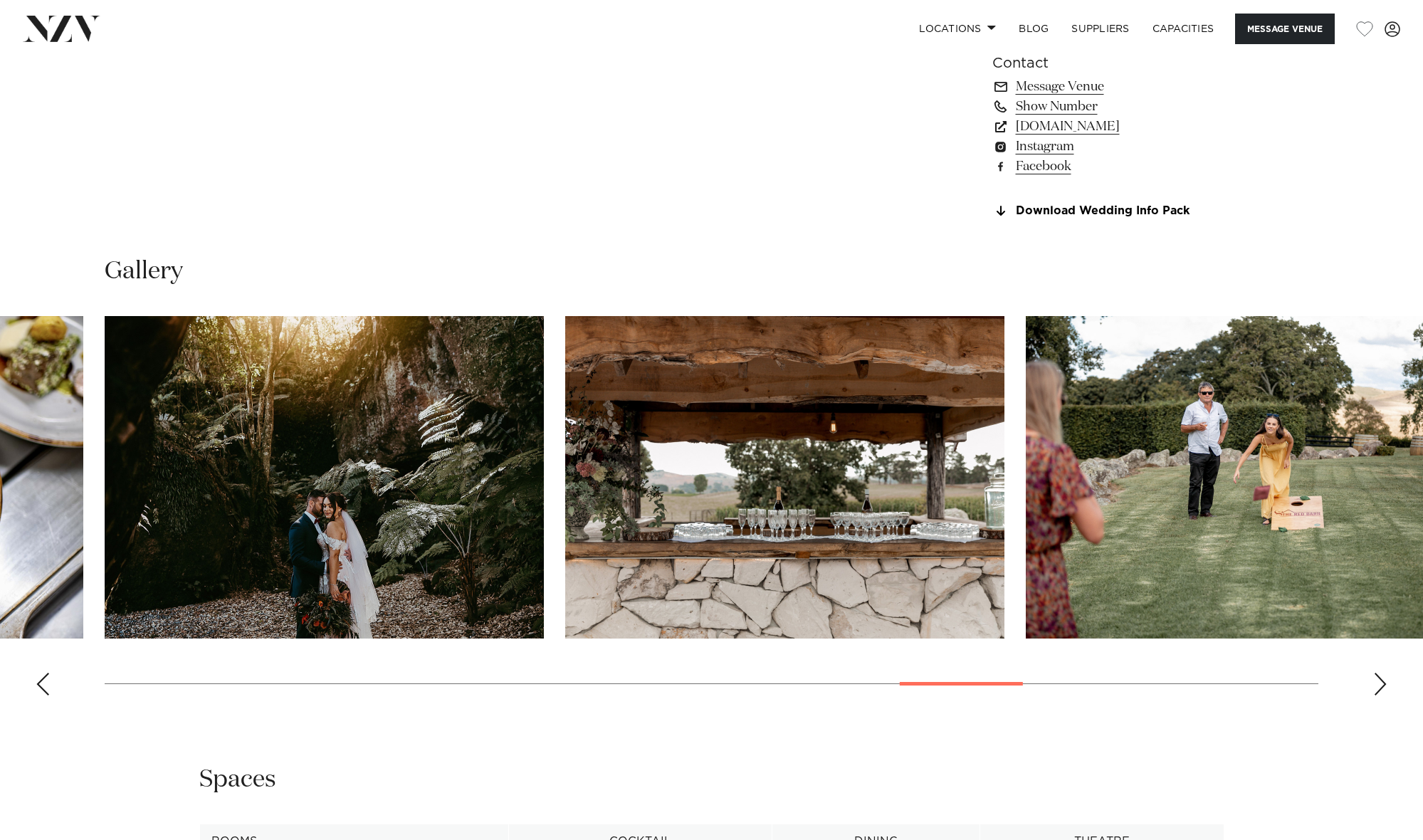
click at [1380, 682] on div "Next slide" at bounding box center [1380, 684] width 14 height 23
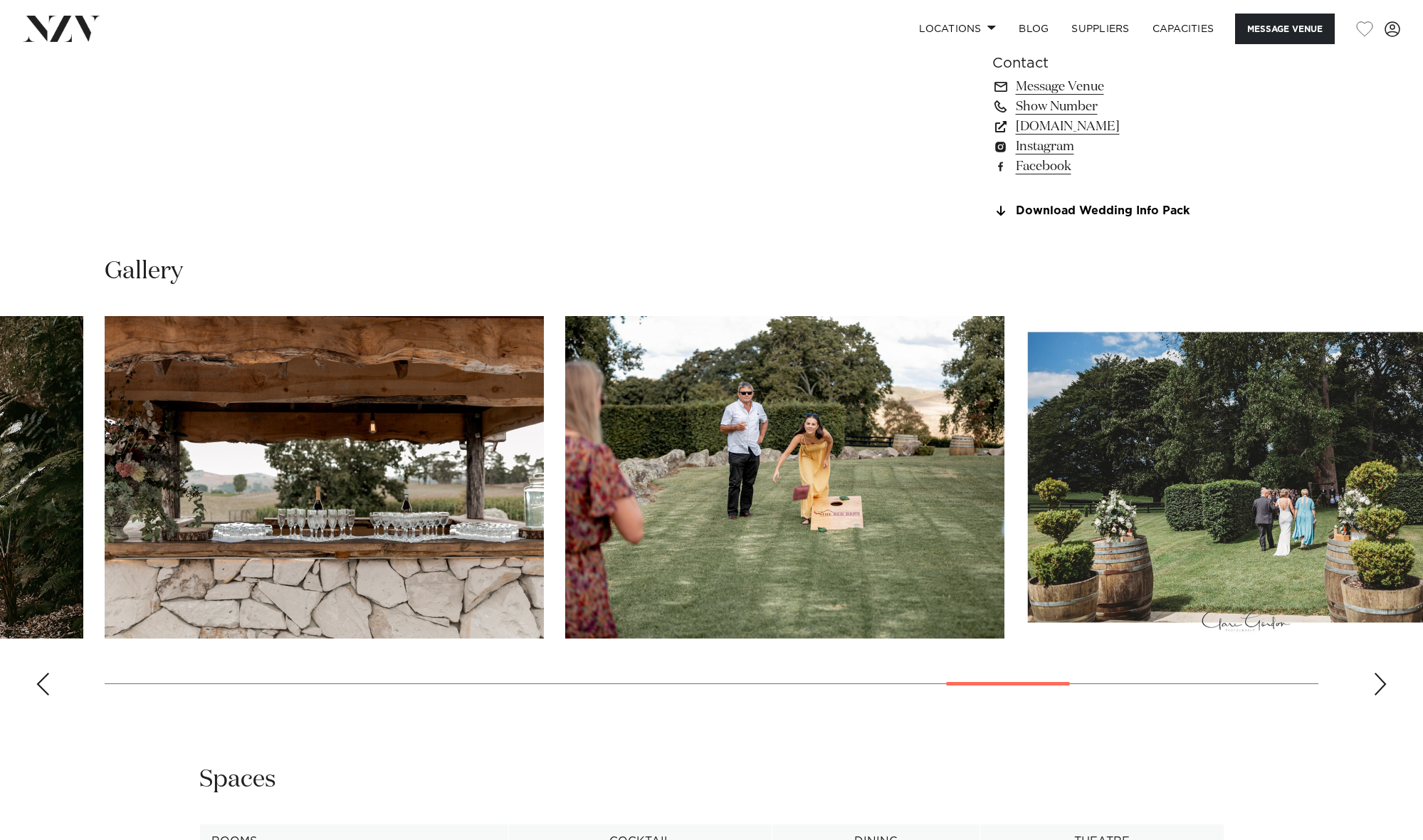
click at [1380, 682] on div "Next slide" at bounding box center [1380, 684] width 14 height 23
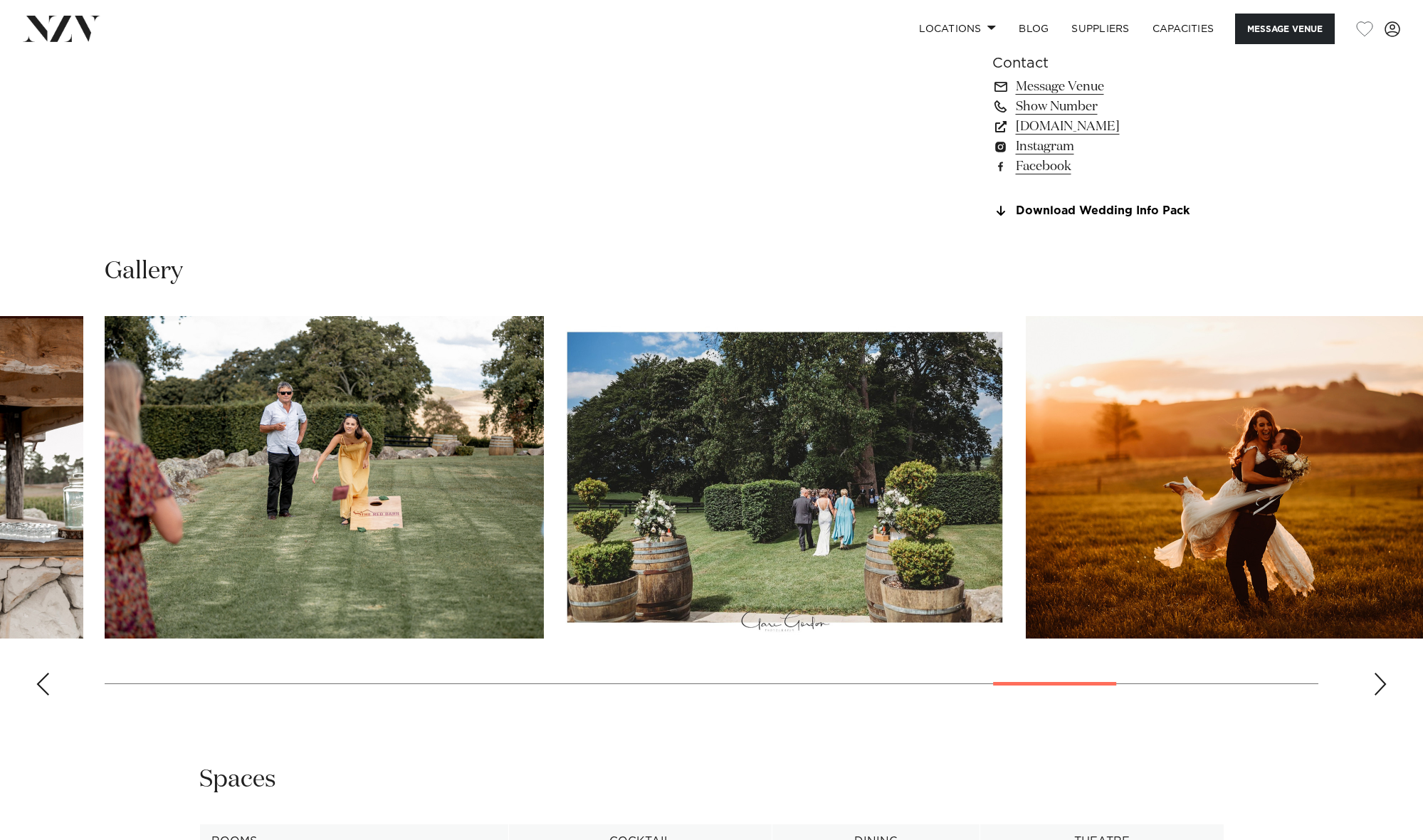
click at [1380, 682] on div "Next slide" at bounding box center [1380, 684] width 14 height 23
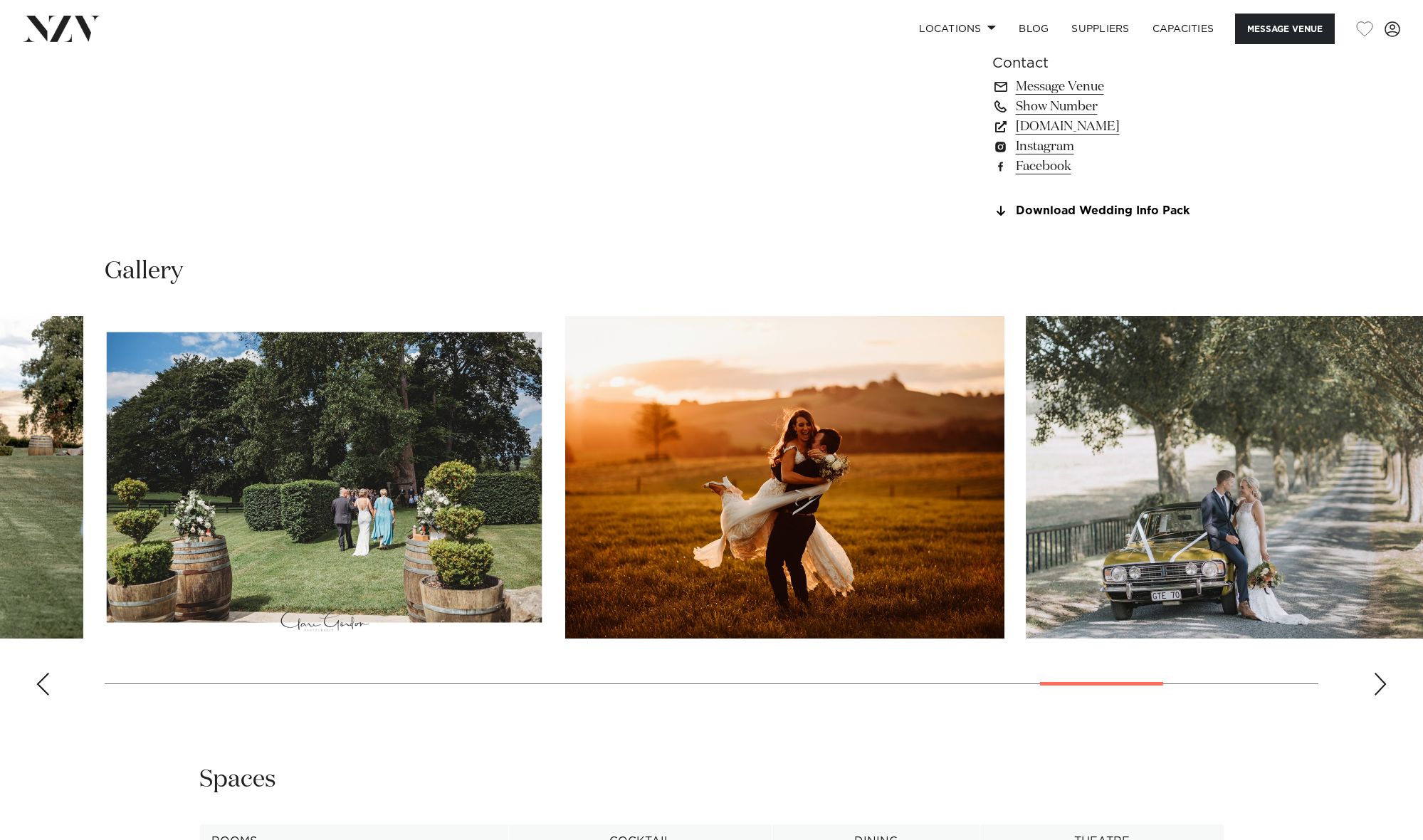
click at [1380, 682] on div "Next slide" at bounding box center [1380, 684] width 14 height 23
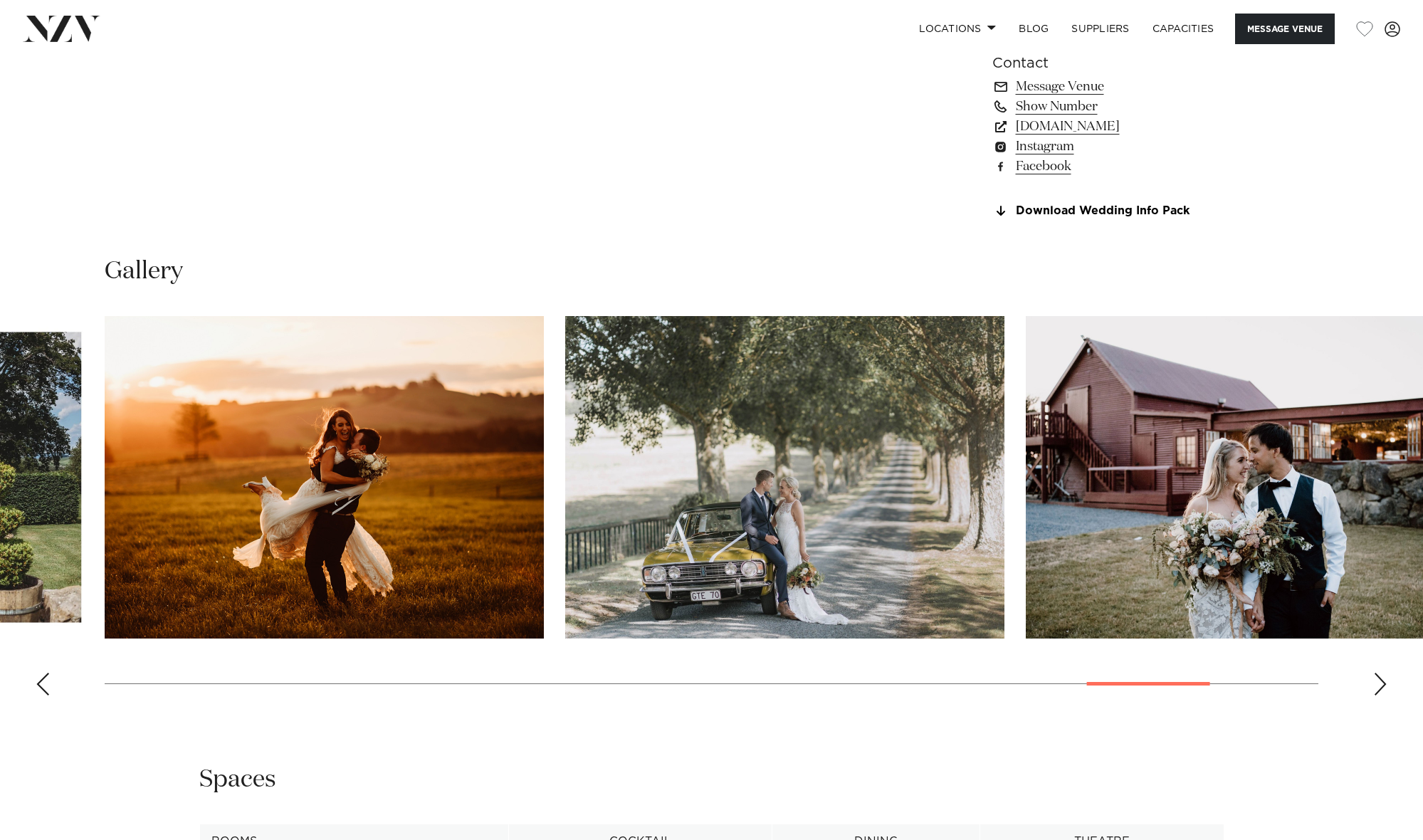
click at [1380, 682] on div "Next slide" at bounding box center [1380, 684] width 14 height 23
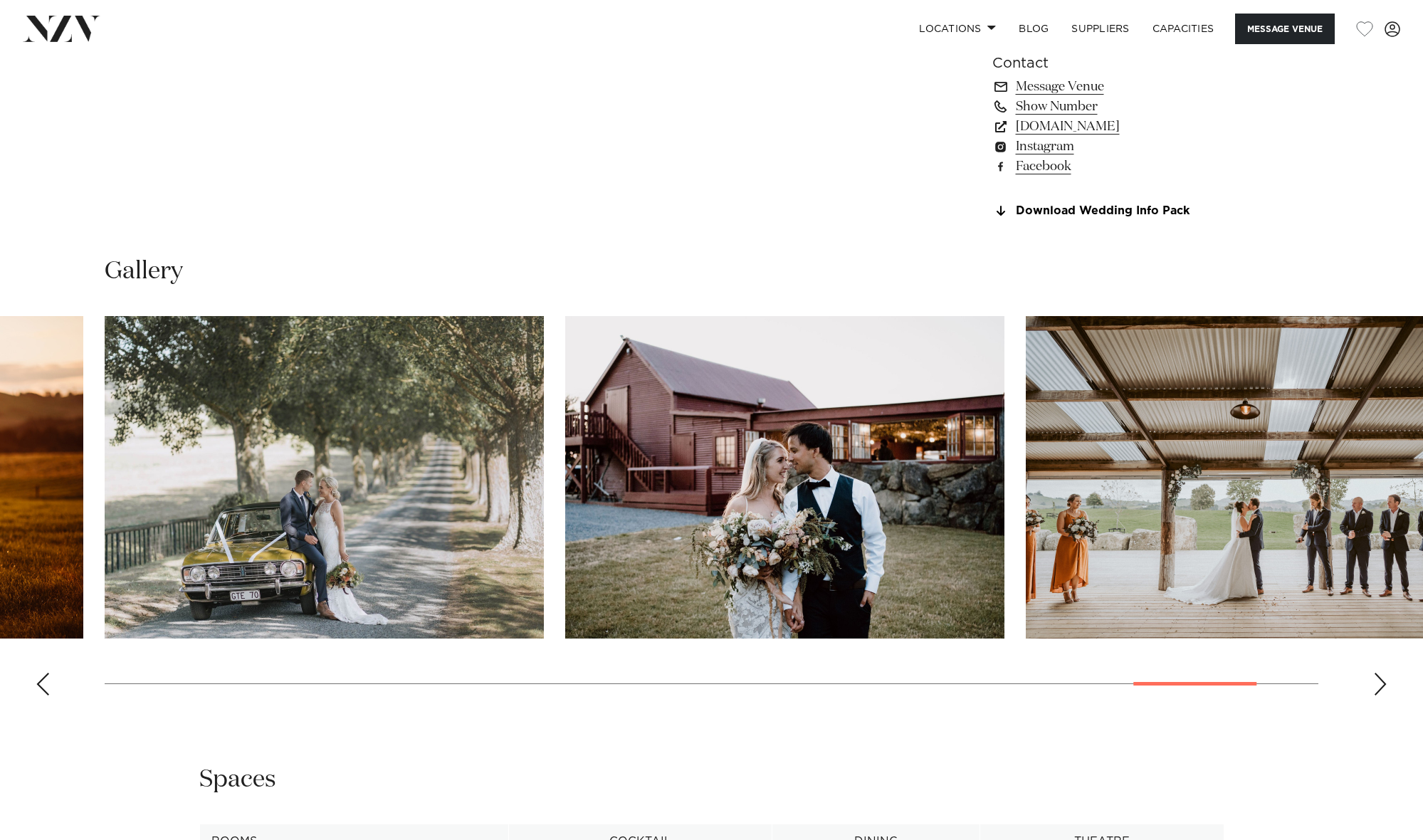
click at [1380, 682] on div "Next slide" at bounding box center [1380, 684] width 14 height 23
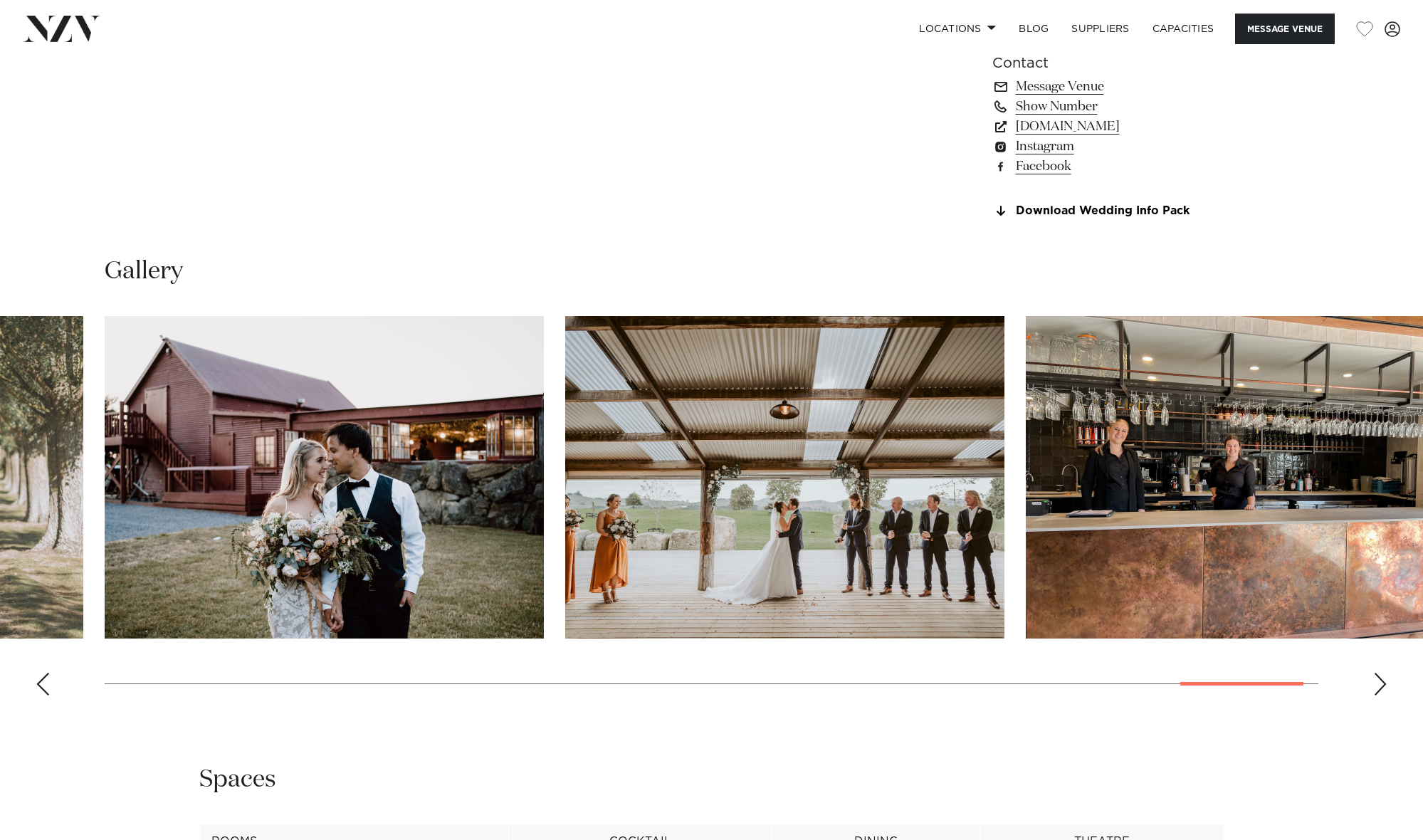
click at [1380, 682] on div "Next slide" at bounding box center [1380, 684] width 14 height 23
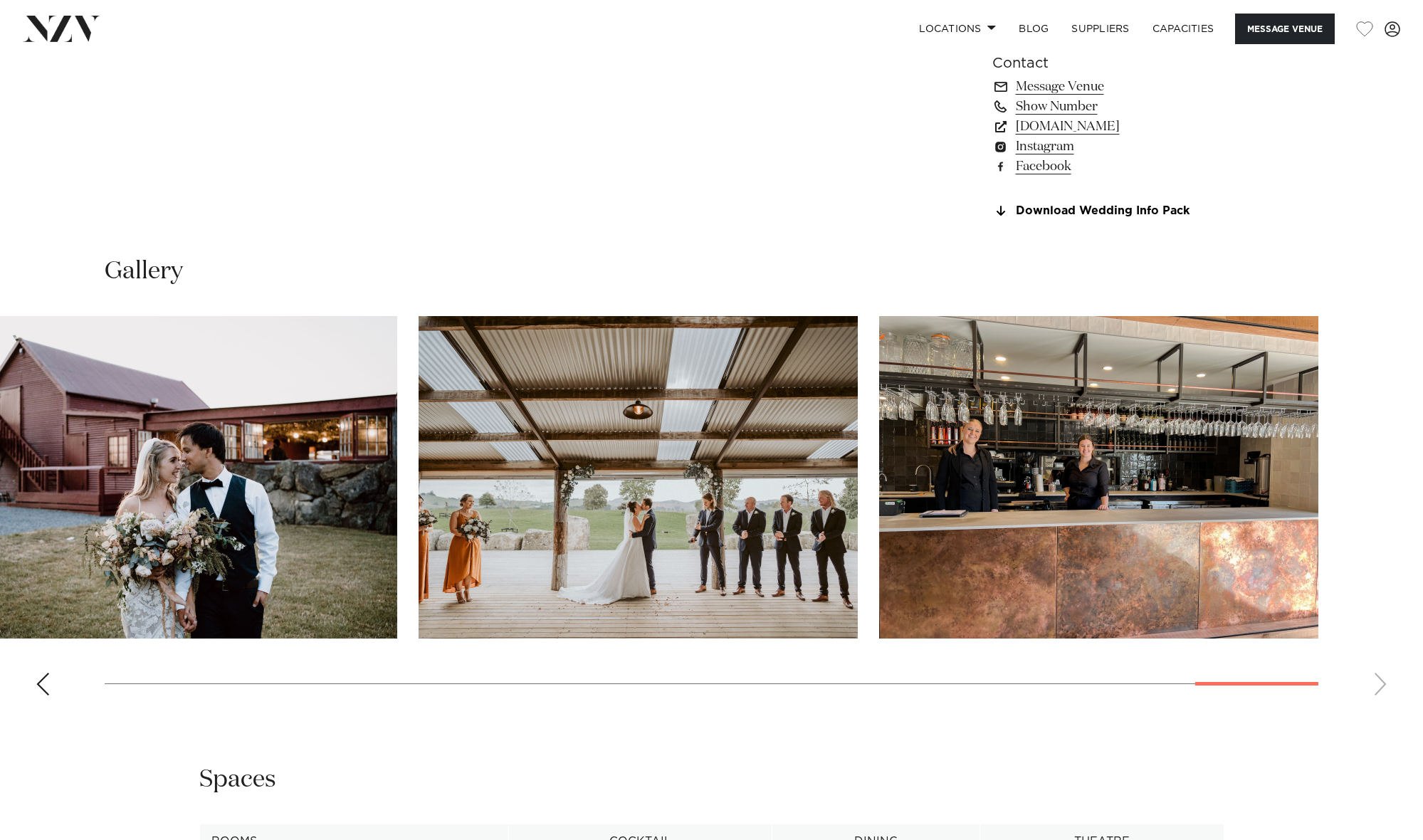
click at [1380, 682] on swiper-container at bounding box center [712, 511] width 1423 height 391
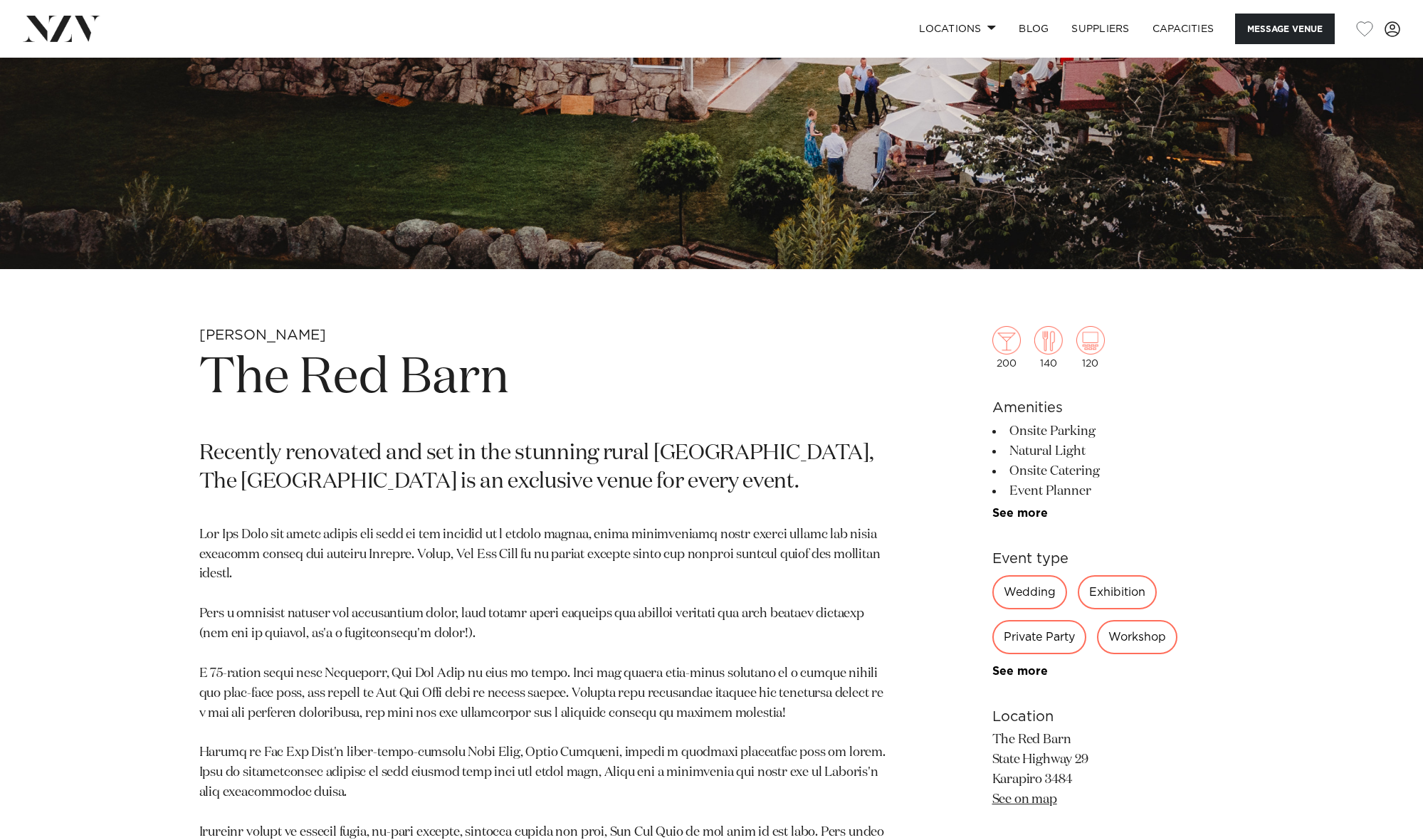
scroll to position [456, 0]
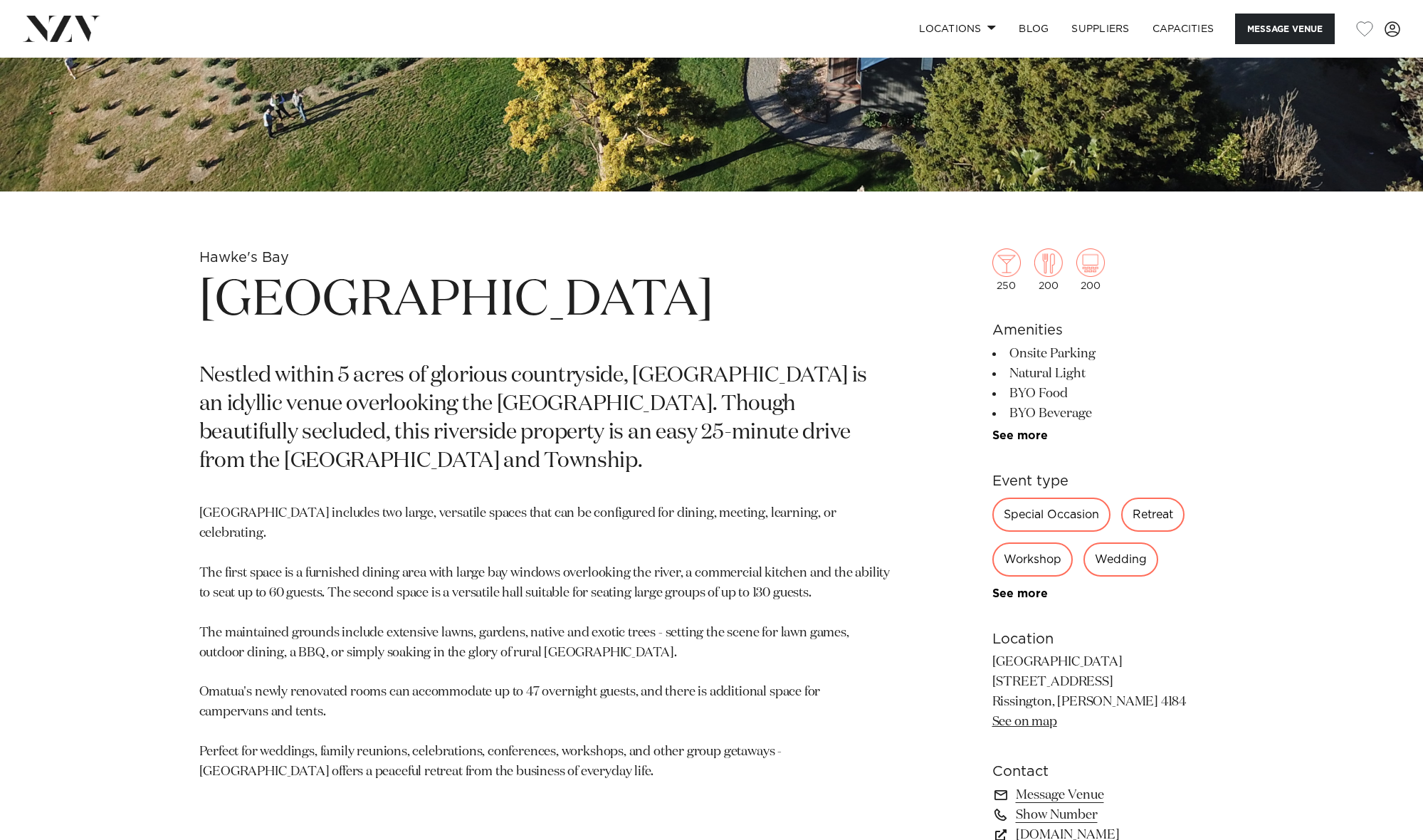
scroll to position [535, 0]
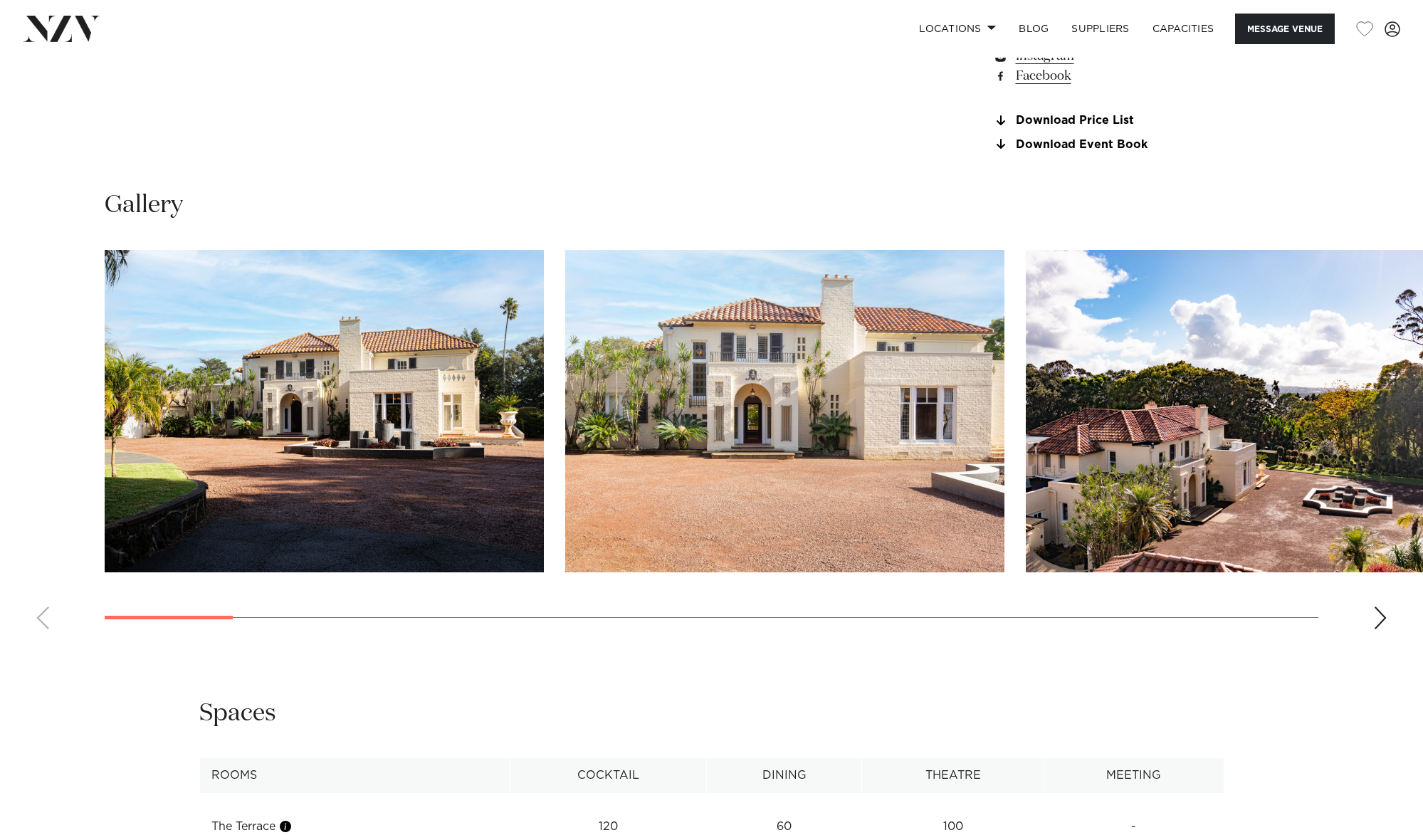
scroll to position [1363, 0]
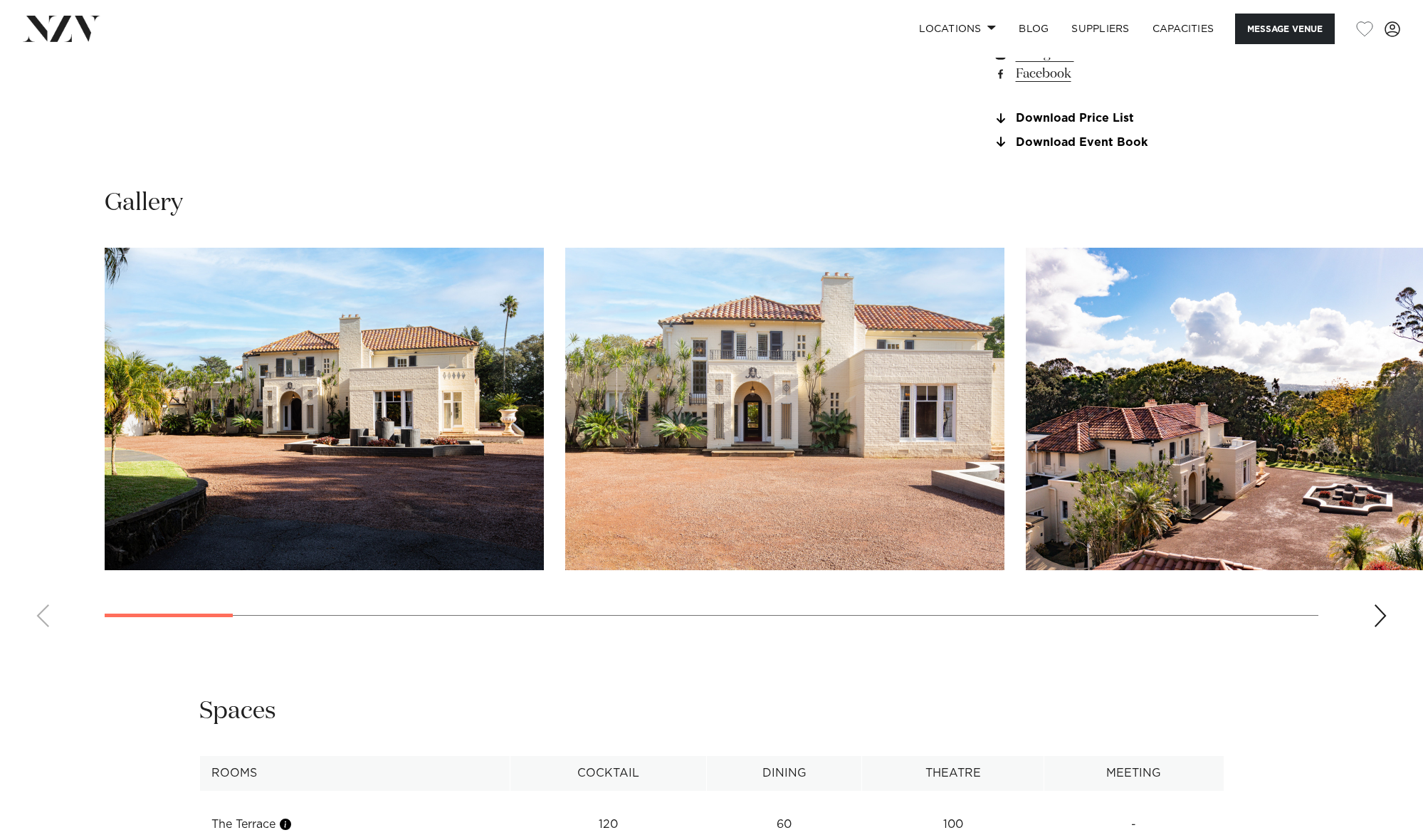
click at [1383, 610] on div "Next slide" at bounding box center [1380, 616] width 14 height 23
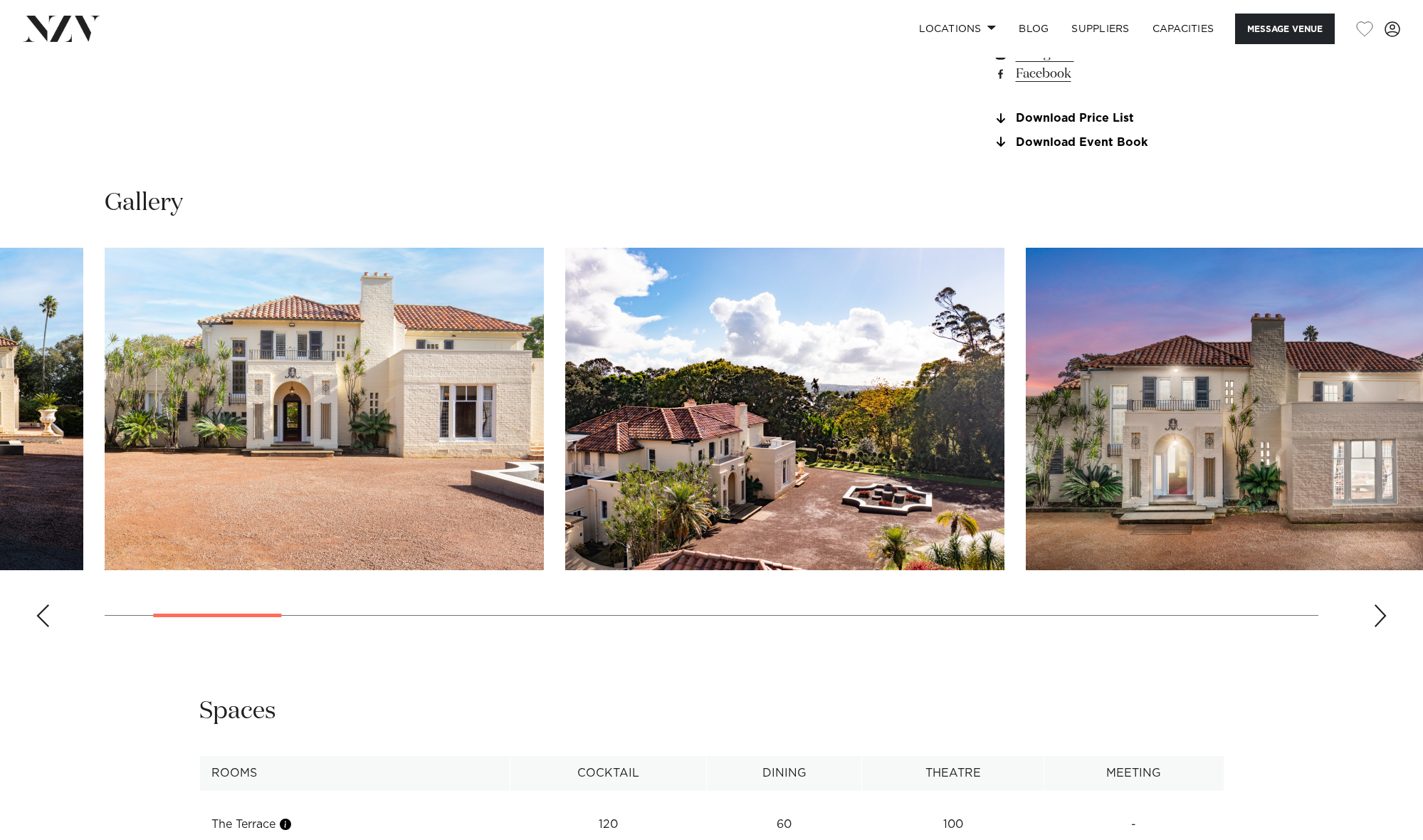
click at [1383, 610] on div "Next slide" at bounding box center [1380, 616] width 14 height 23
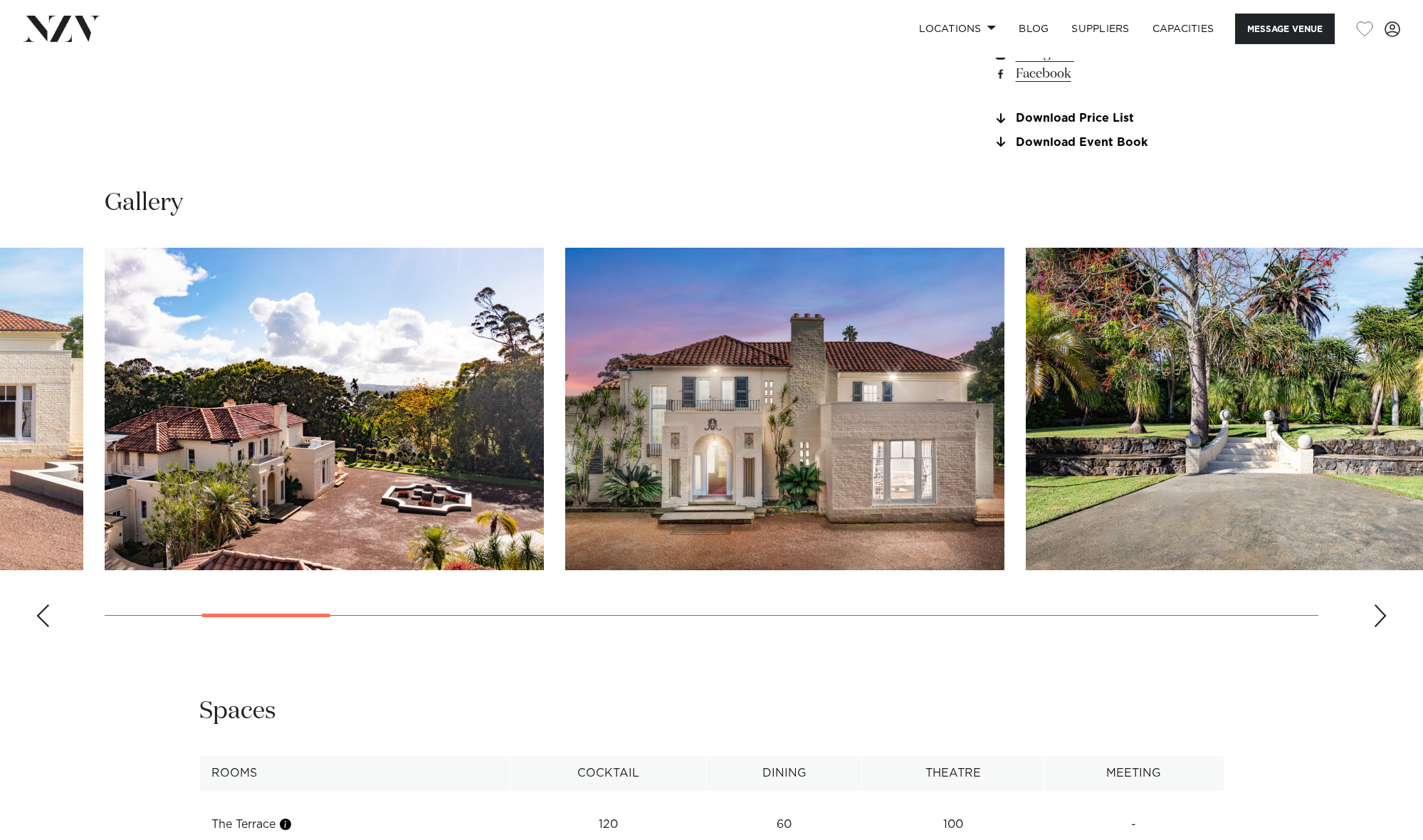
click at [1383, 610] on div "Next slide" at bounding box center [1380, 616] width 14 height 23
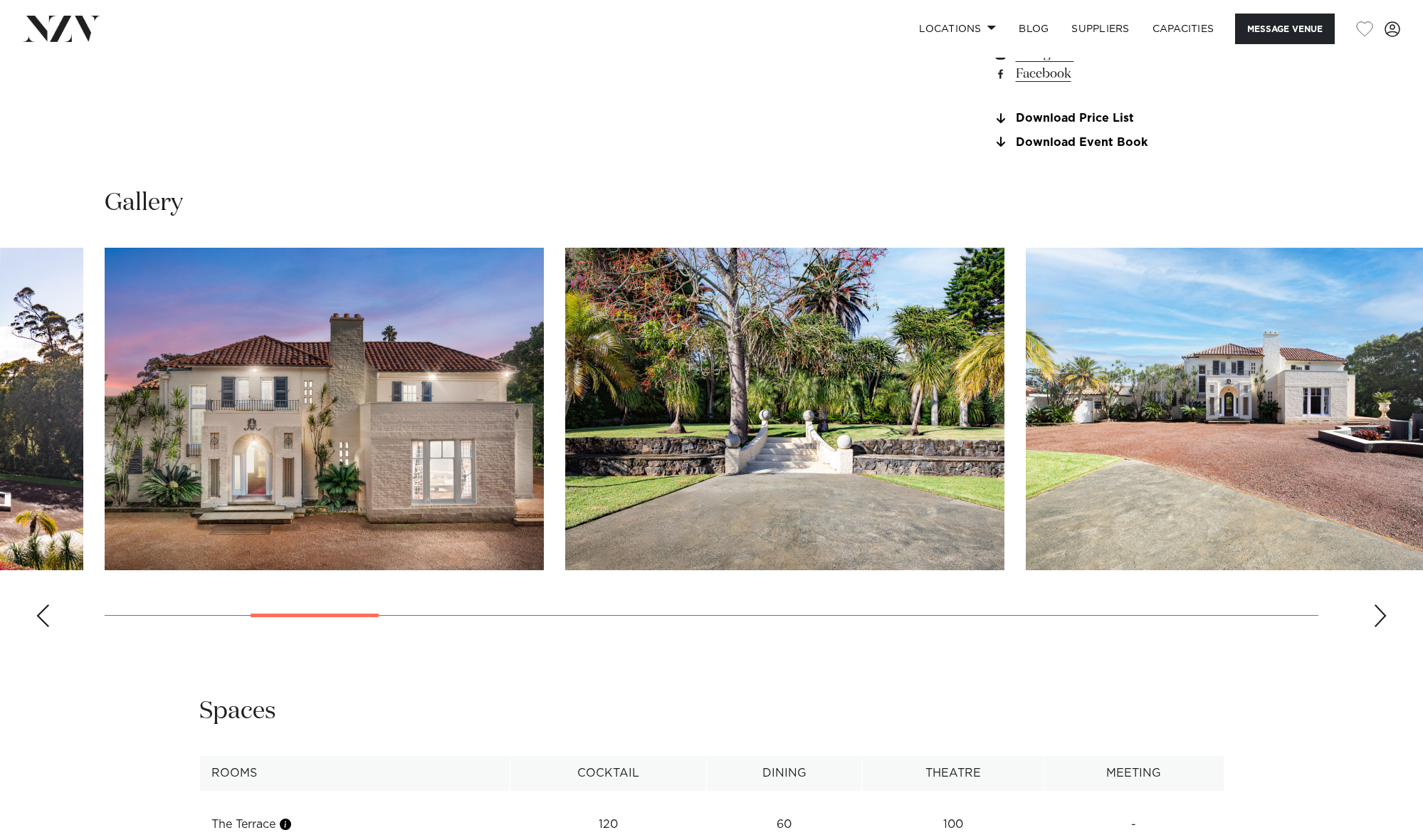
click at [1383, 610] on div "Next slide" at bounding box center [1380, 616] width 14 height 23
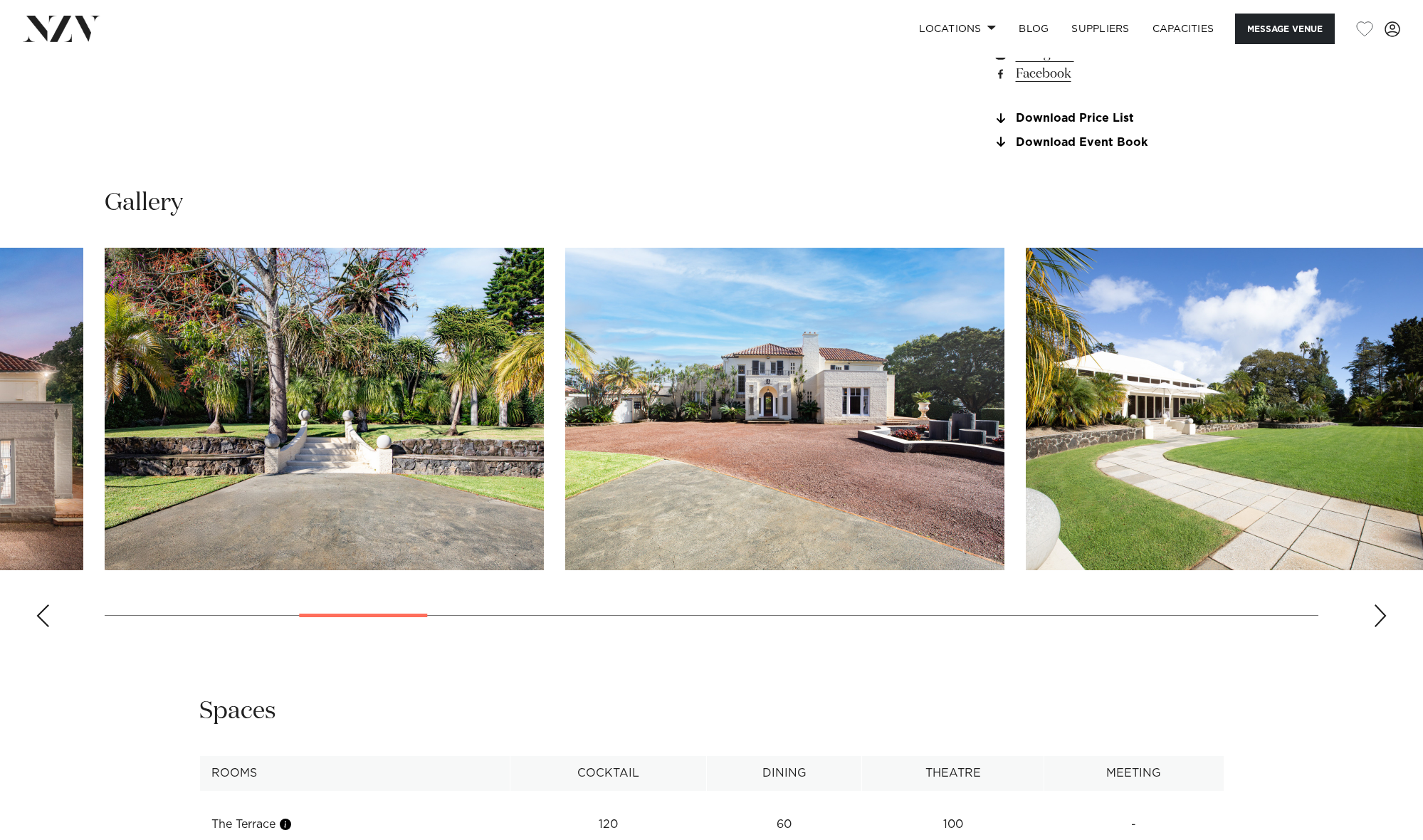
click at [1383, 610] on div "Next slide" at bounding box center [1380, 616] width 14 height 23
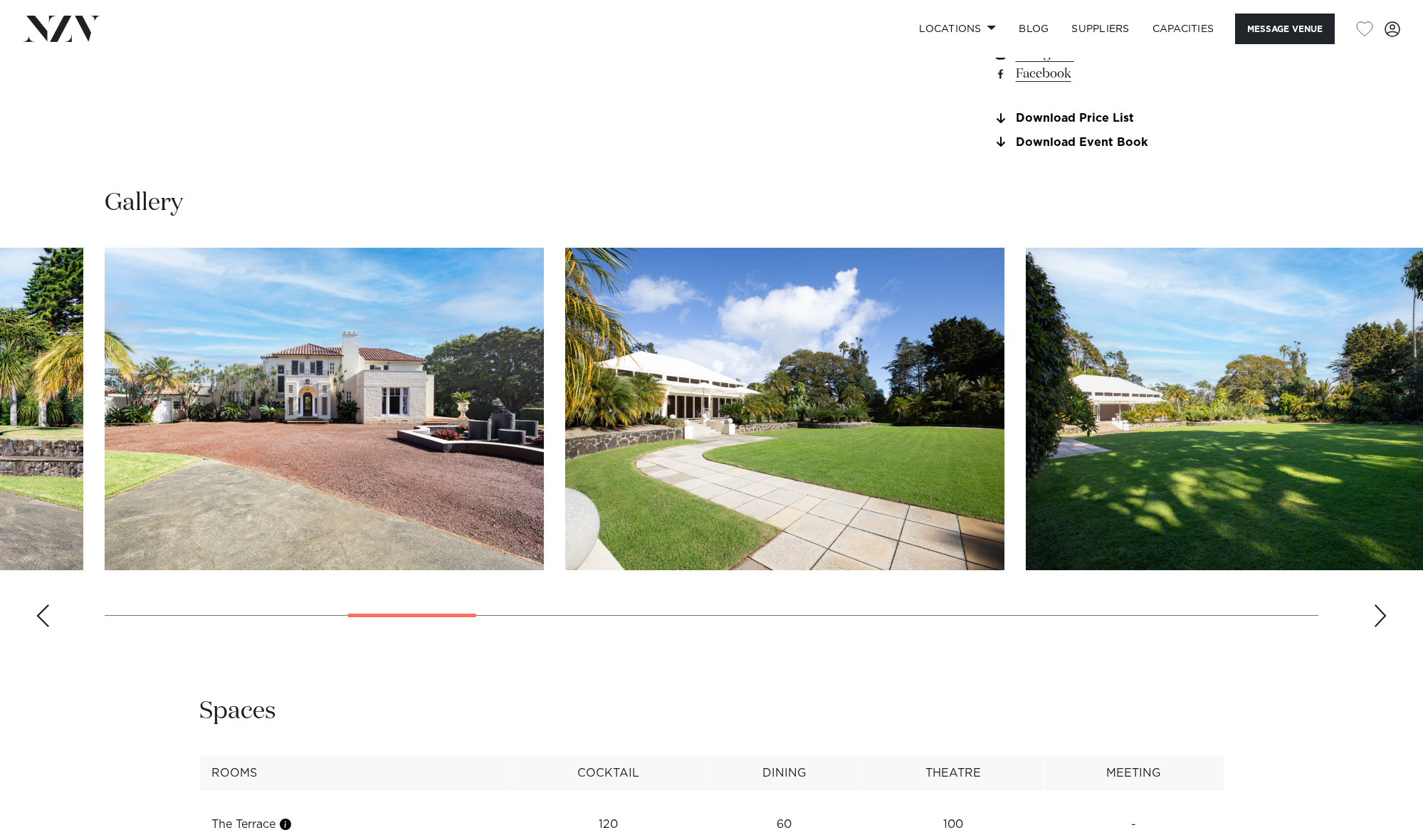
click at [1383, 610] on div "Next slide" at bounding box center [1380, 616] width 14 height 23
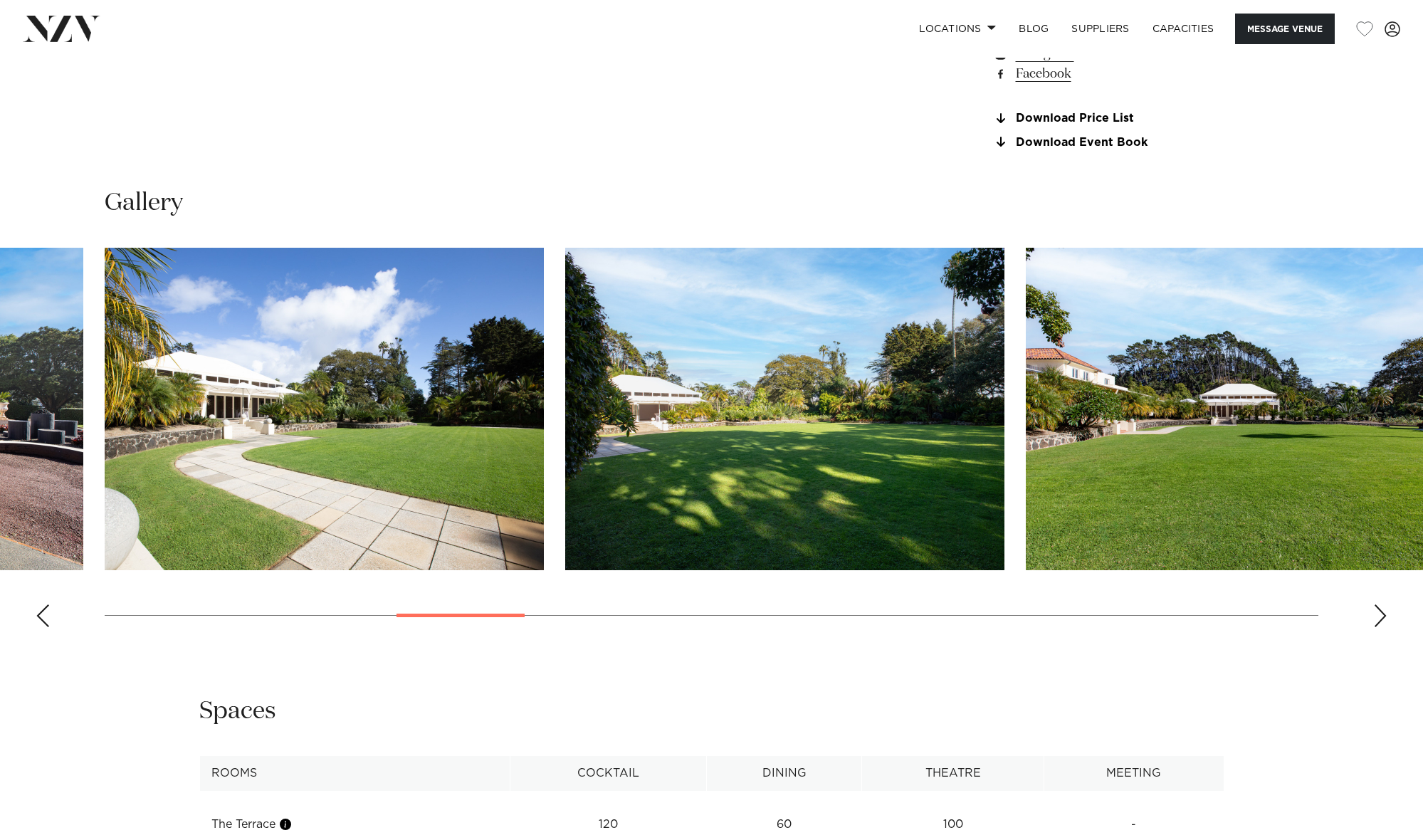
click at [1383, 610] on div "Next slide" at bounding box center [1380, 616] width 14 height 23
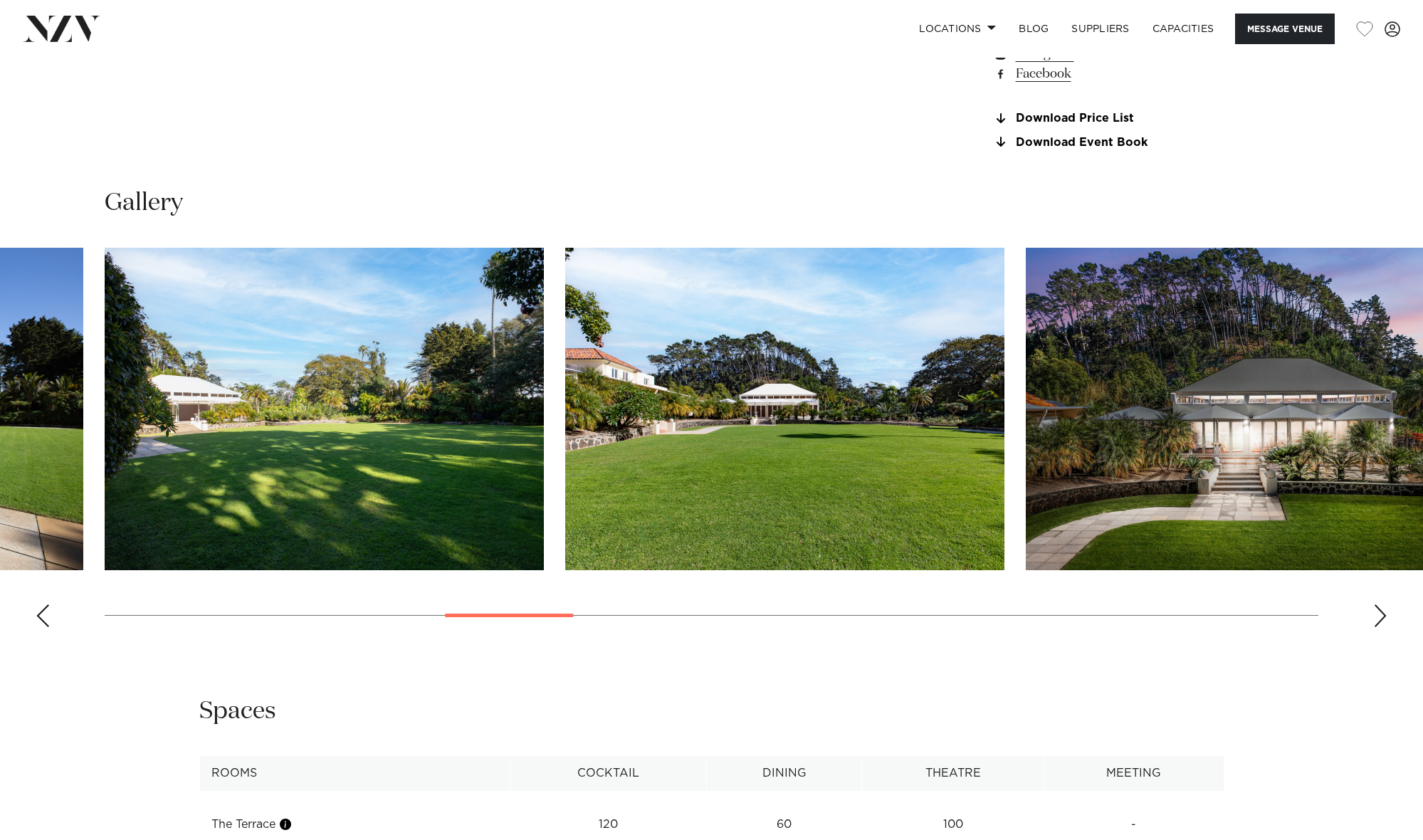
click at [1383, 610] on div "Next slide" at bounding box center [1380, 616] width 14 height 23
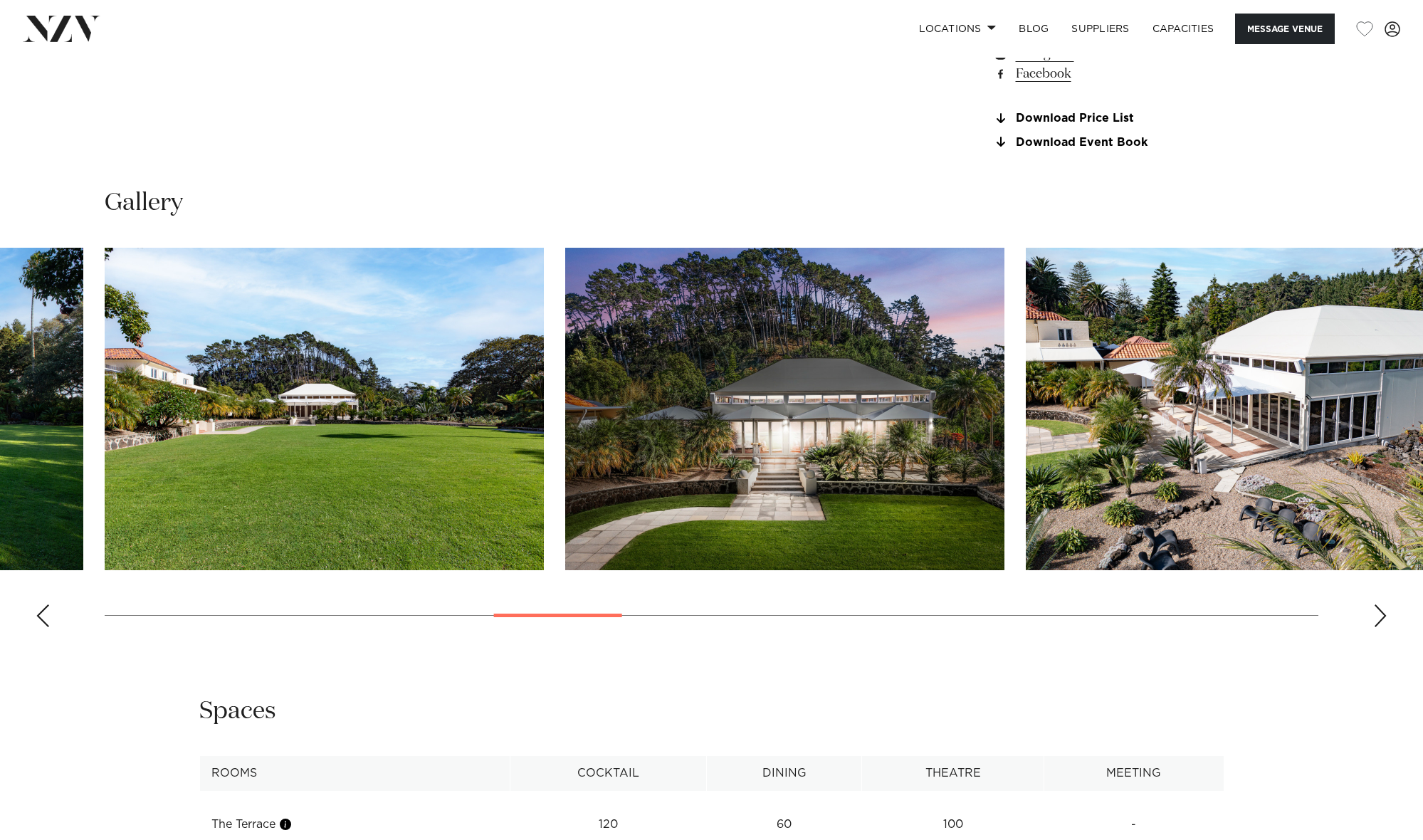
click at [1383, 610] on div "Next slide" at bounding box center [1380, 616] width 14 height 23
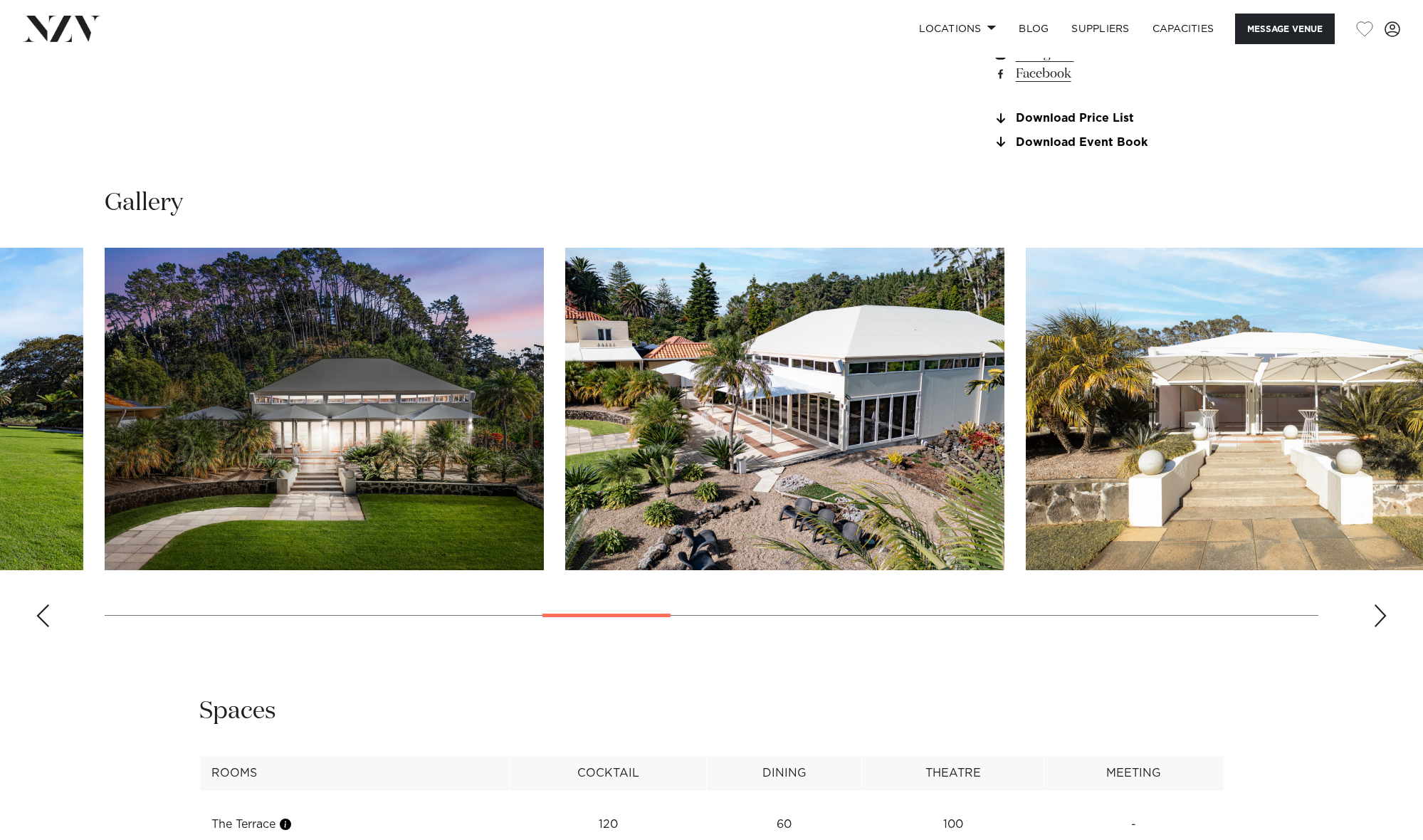
click at [1383, 610] on div "Next slide" at bounding box center [1380, 616] width 14 height 23
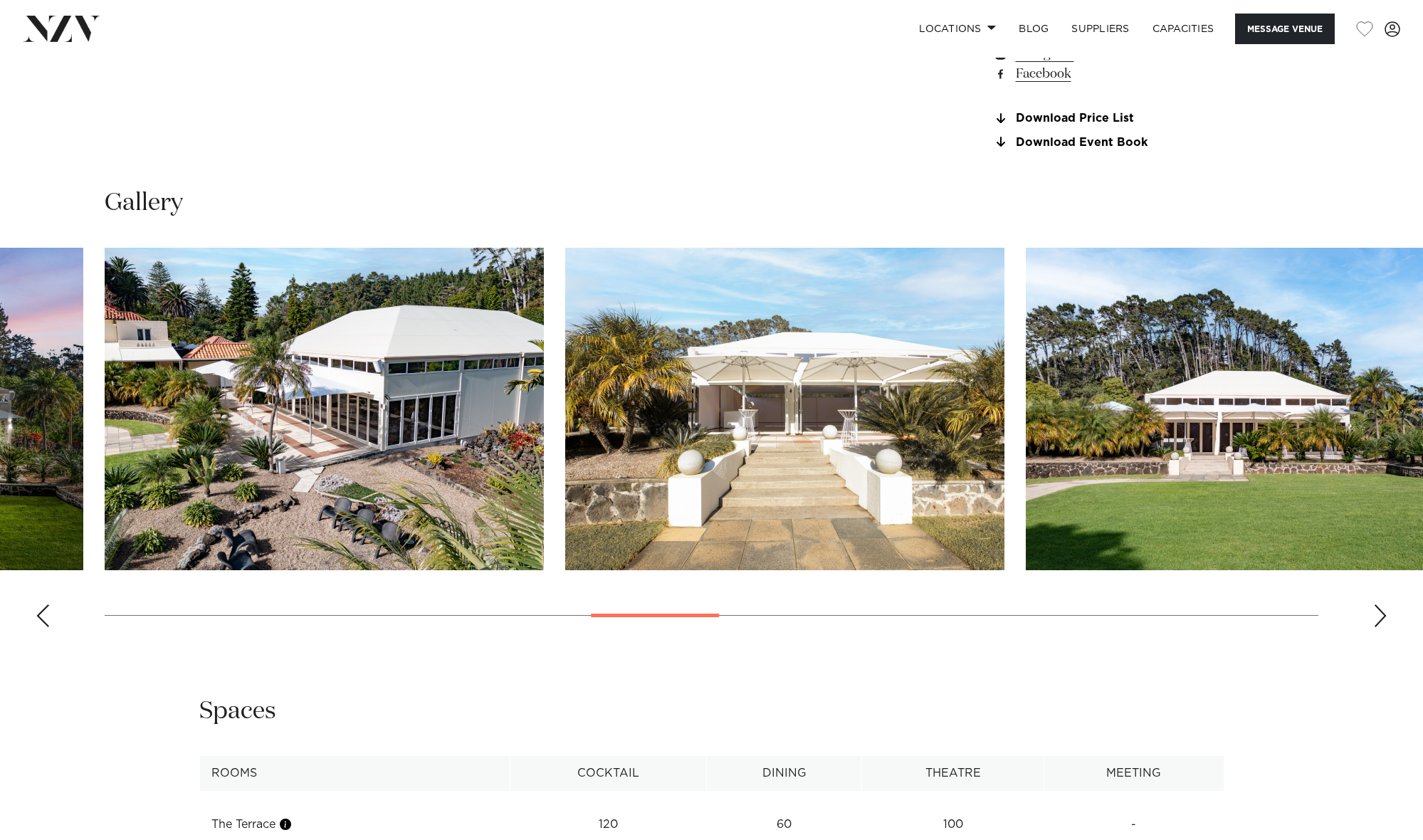
click at [1383, 610] on div "Next slide" at bounding box center [1380, 616] width 14 height 23
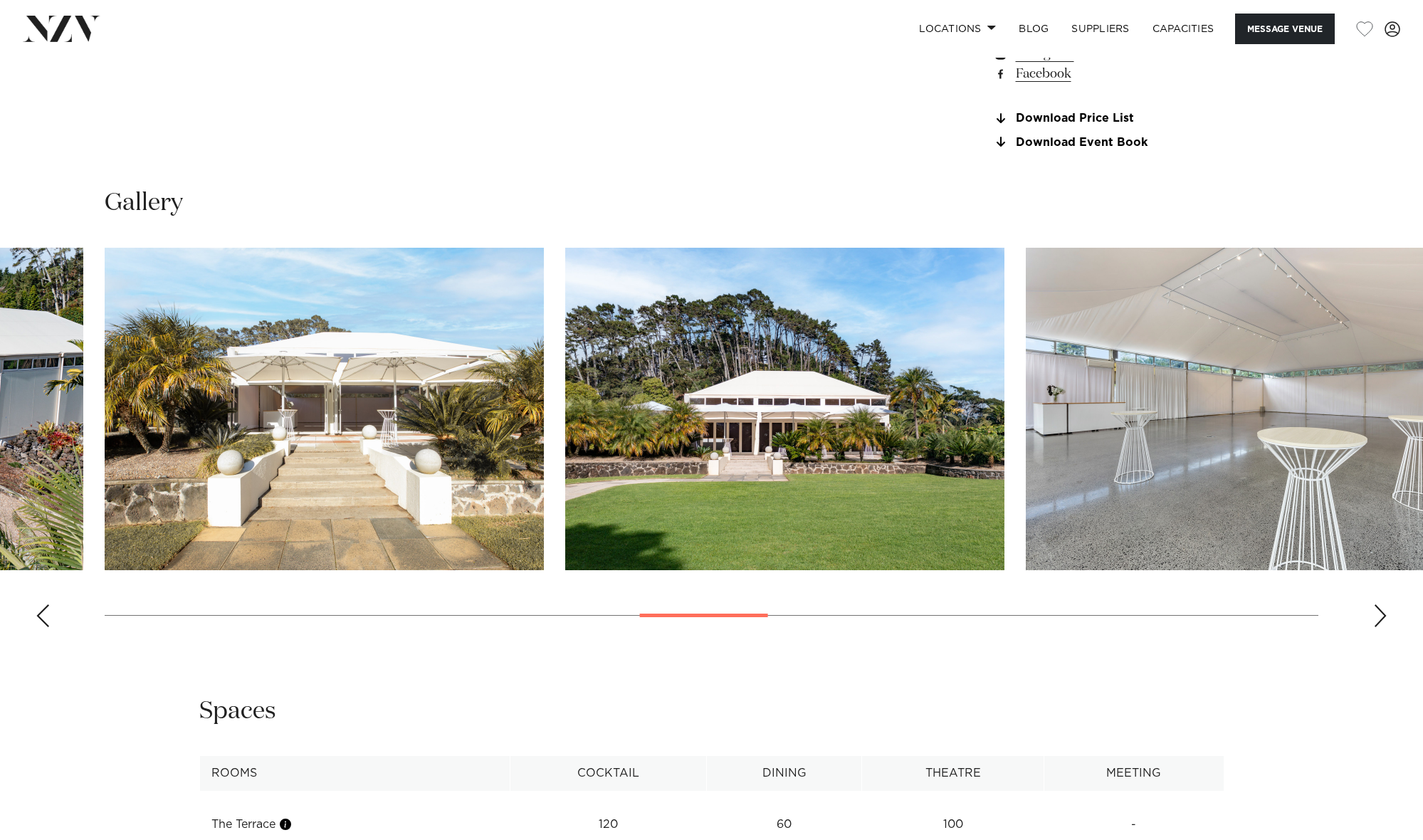
click at [1383, 610] on div "Next slide" at bounding box center [1380, 616] width 14 height 23
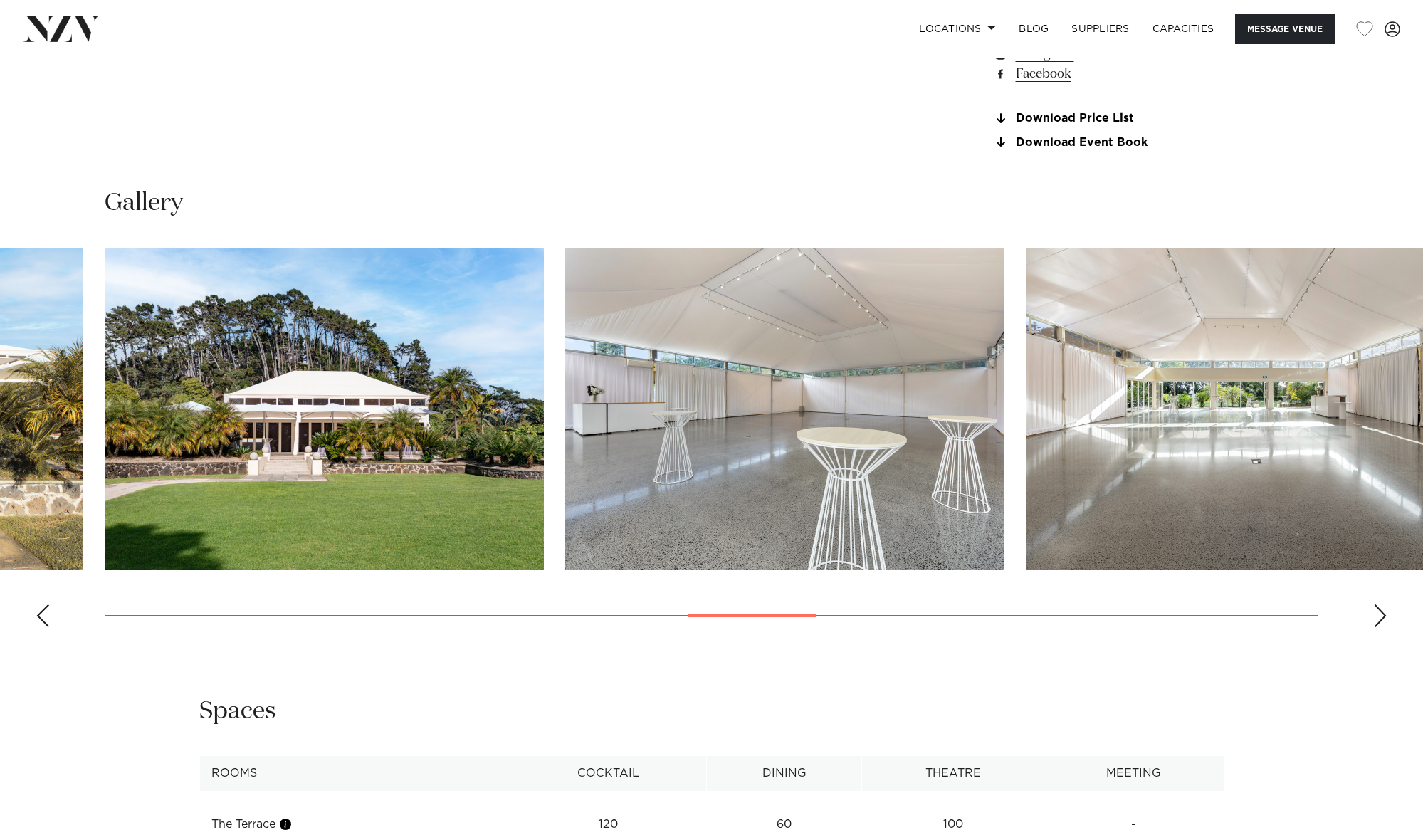
click at [1383, 610] on div "Next slide" at bounding box center [1380, 616] width 14 height 23
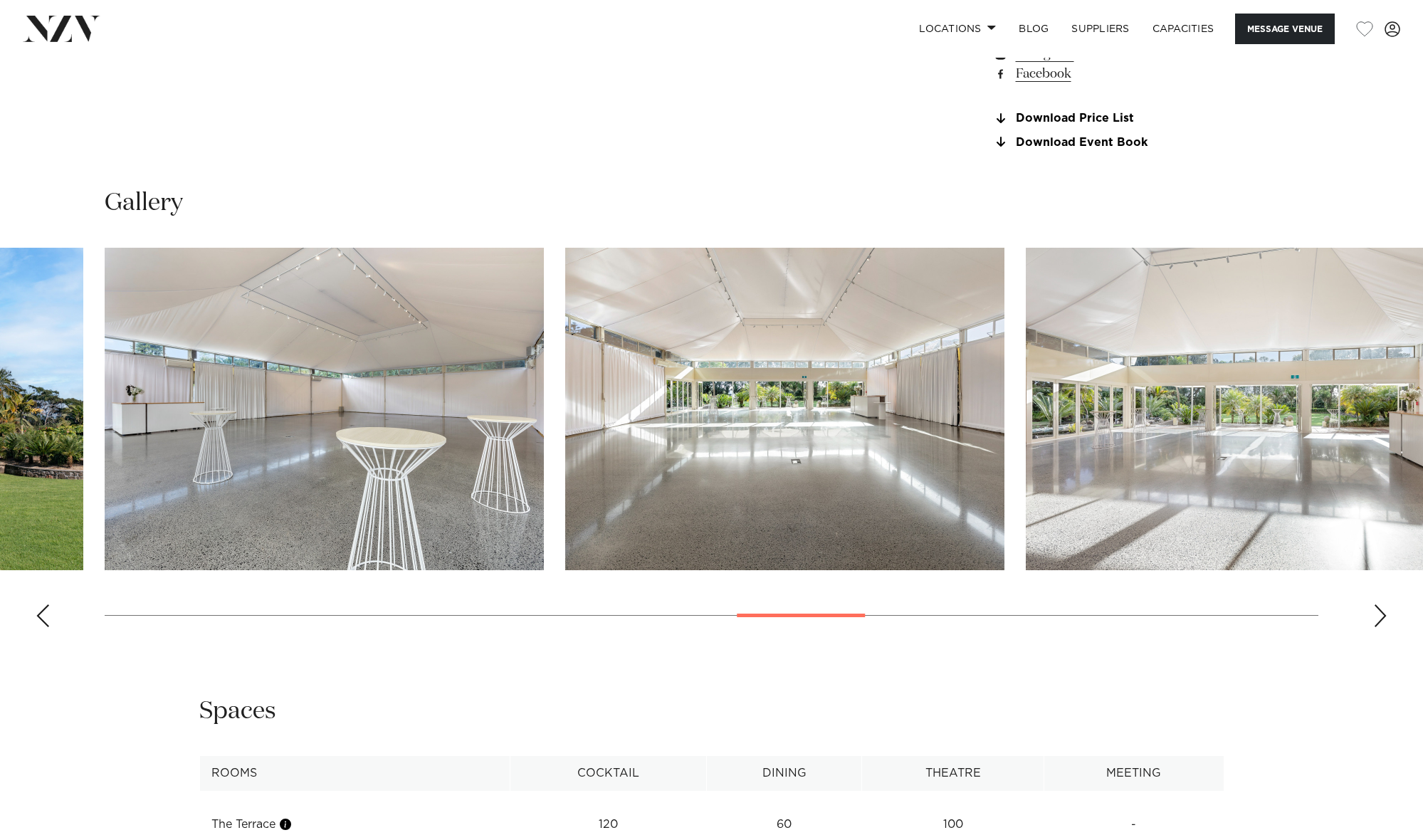
click at [1383, 610] on div "Next slide" at bounding box center [1380, 616] width 14 height 23
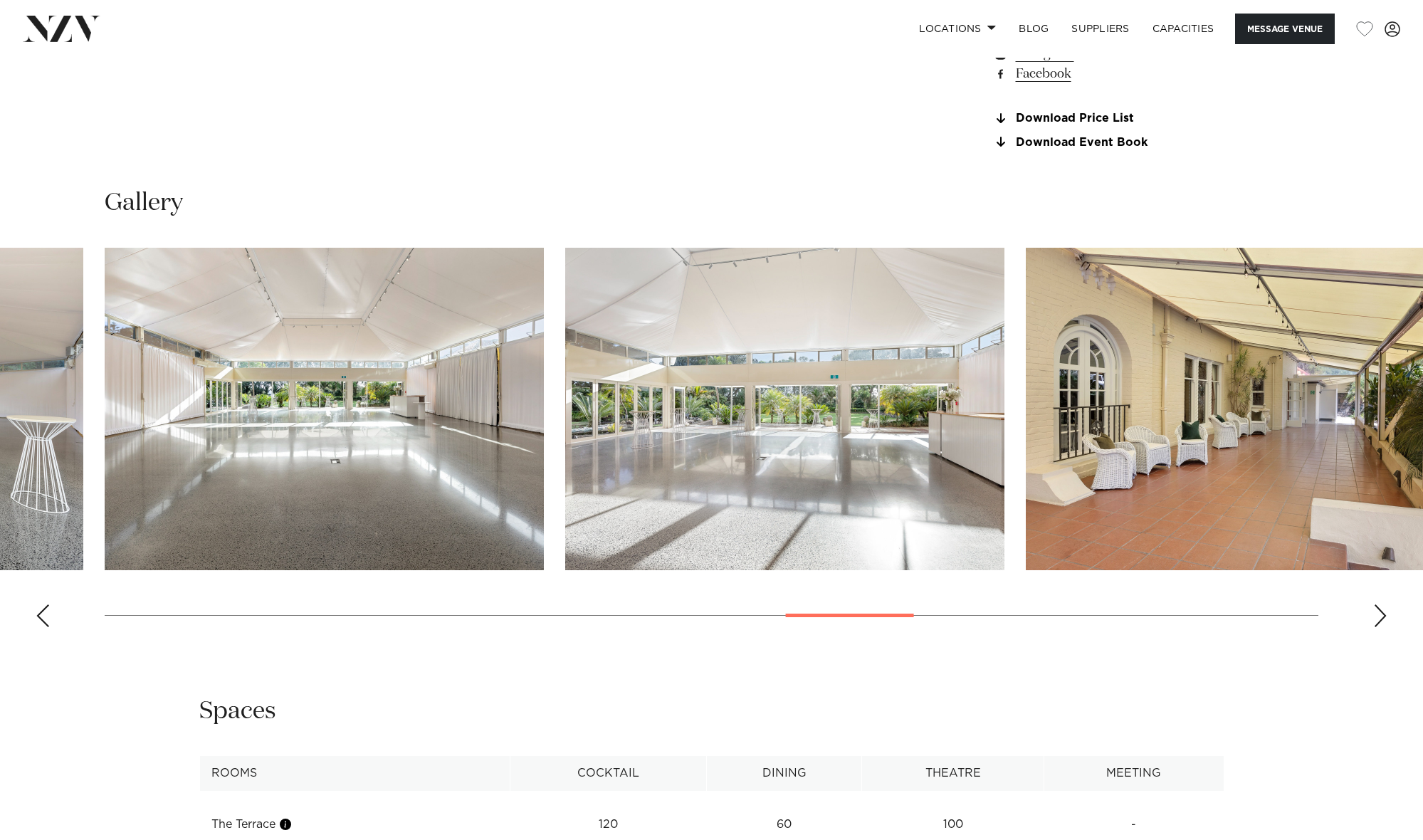
click at [1383, 610] on div "Next slide" at bounding box center [1380, 616] width 14 height 23
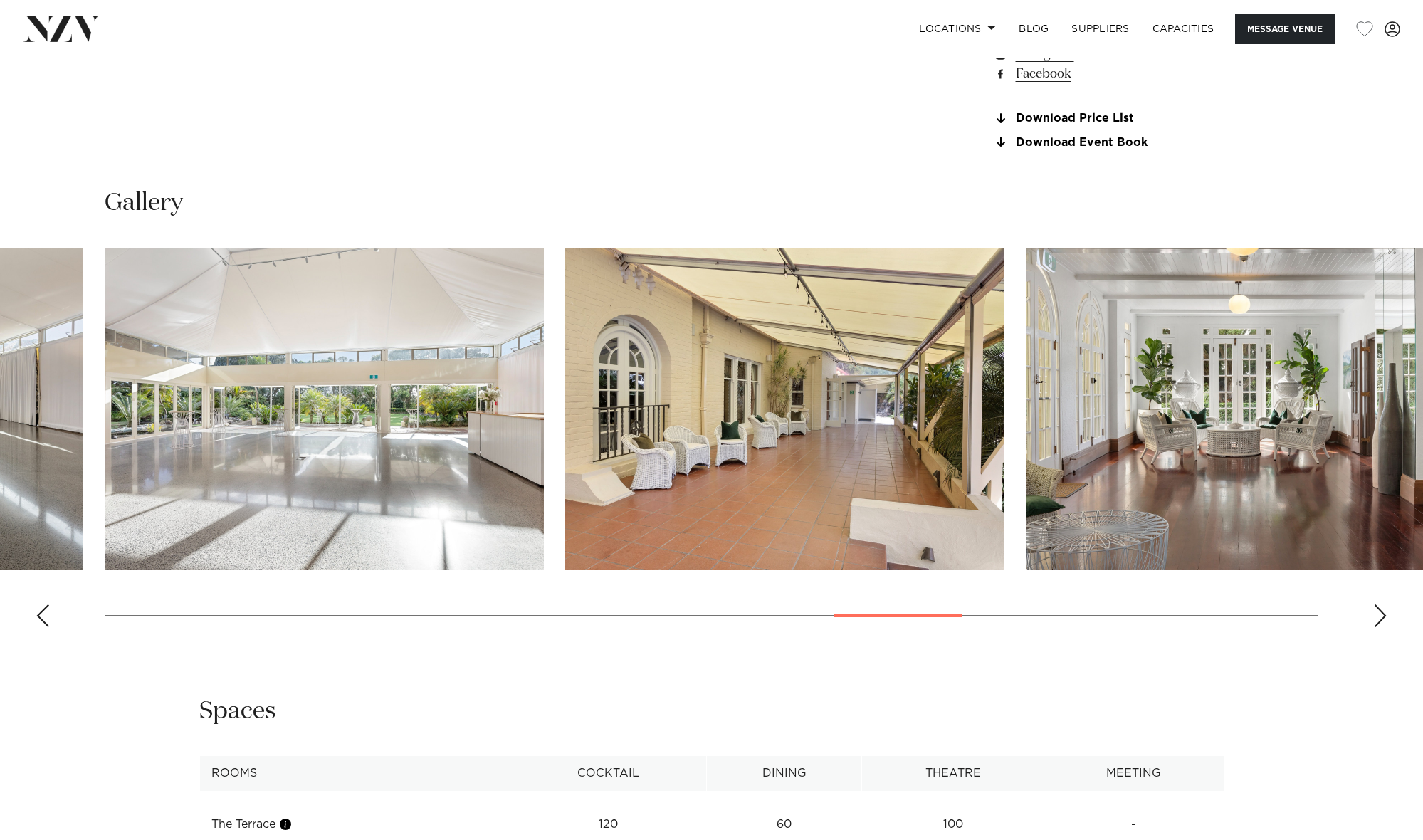
click at [1383, 610] on div "Next slide" at bounding box center [1380, 616] width 14 height 23
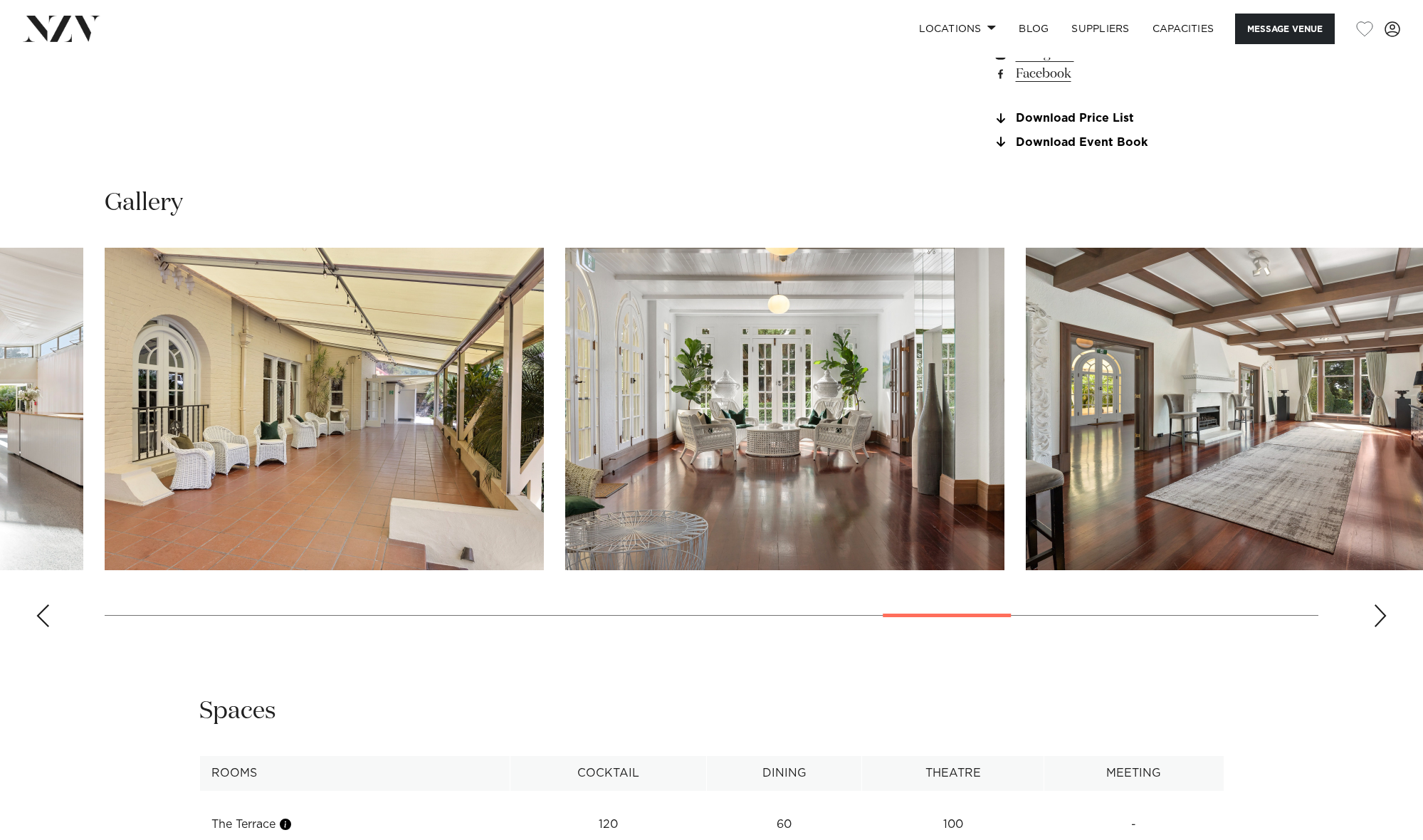
click at [1383, 610] on div "Next slide" at bounding box center [1380, 616] width 14 height 23
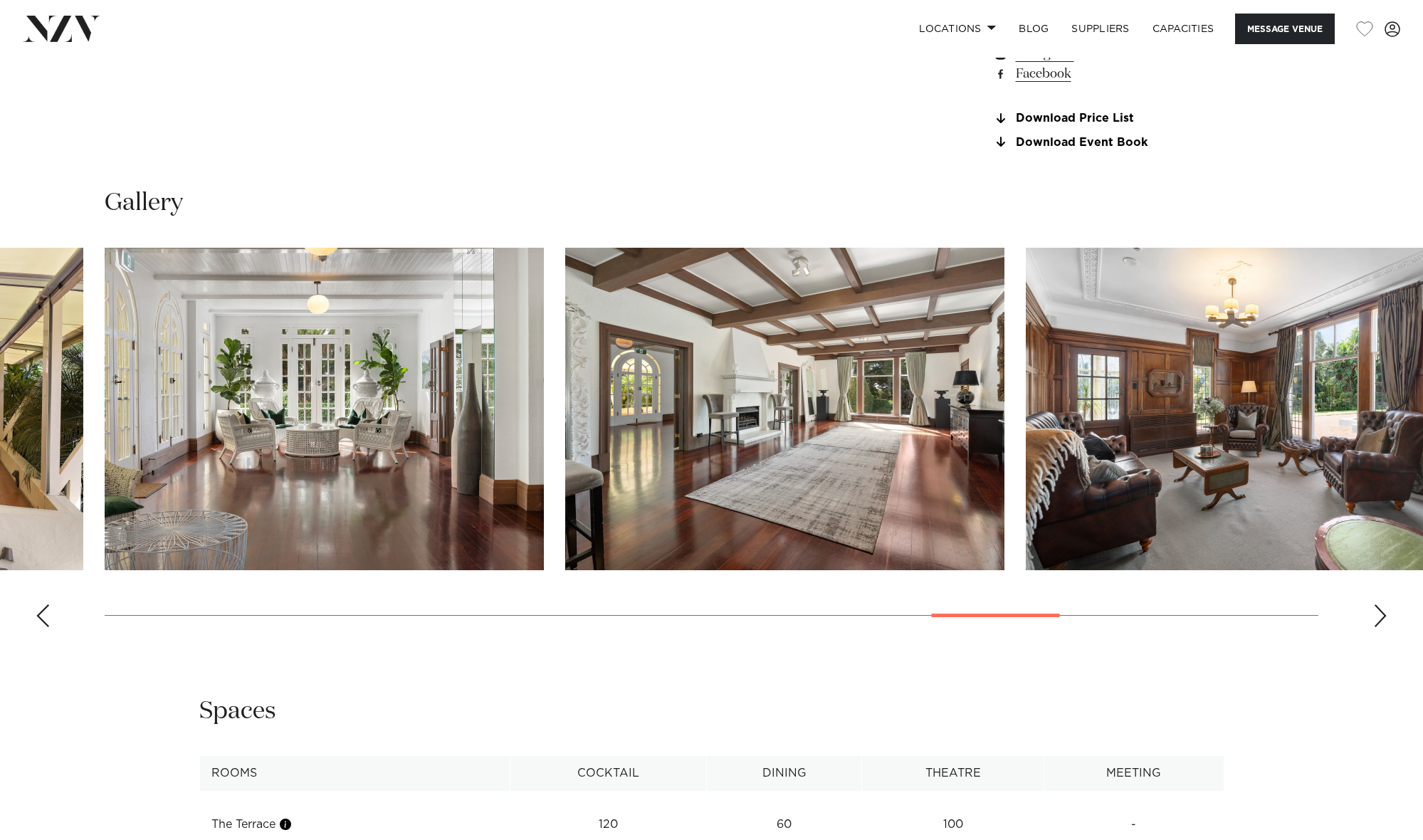
click at [1383, 610] on div "Next slide" at bounding box center [1380, 616] width 14 height 23
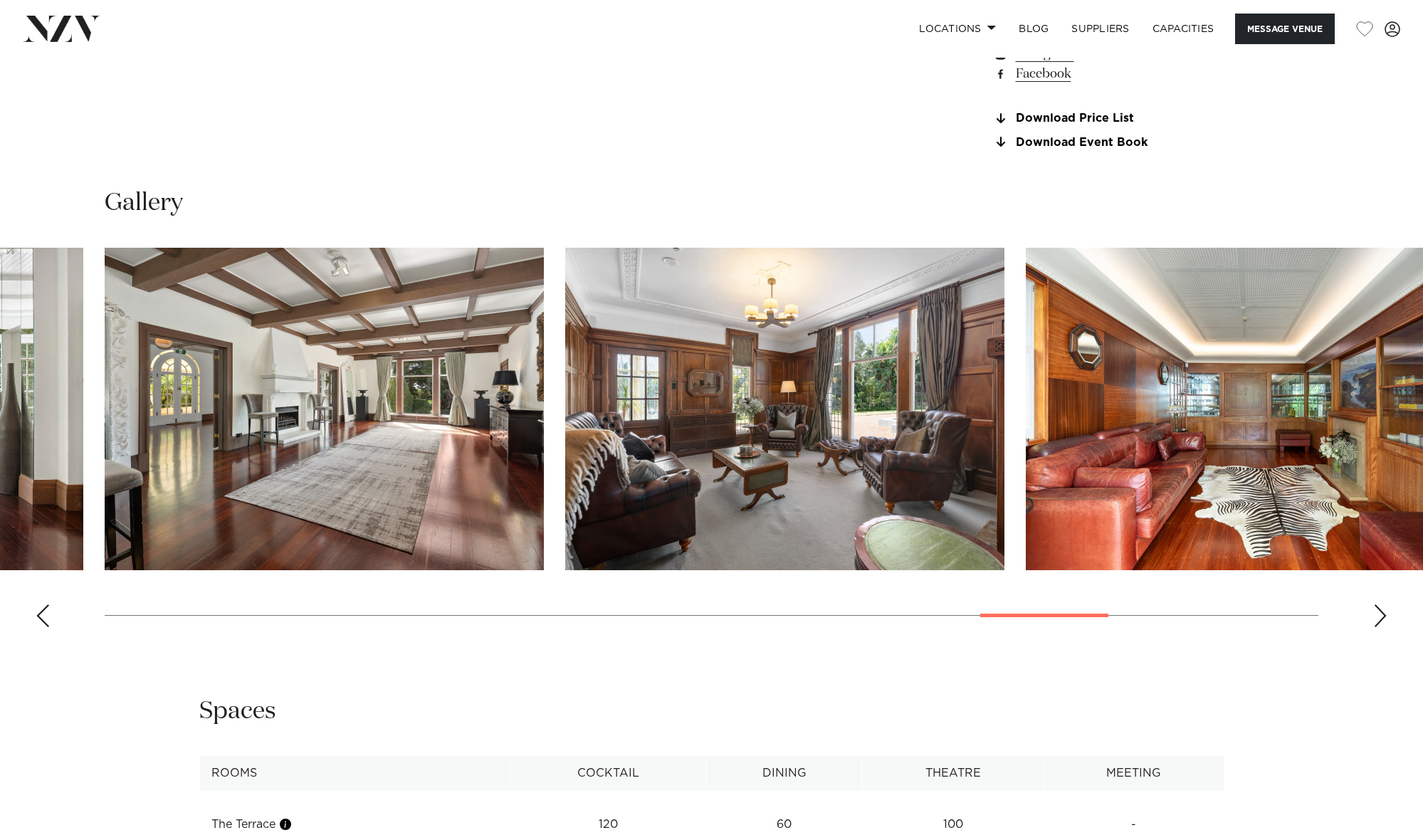
click at [1383, 610] on div "Next slide" at bounding box center [1380, 616] width 14 height 23
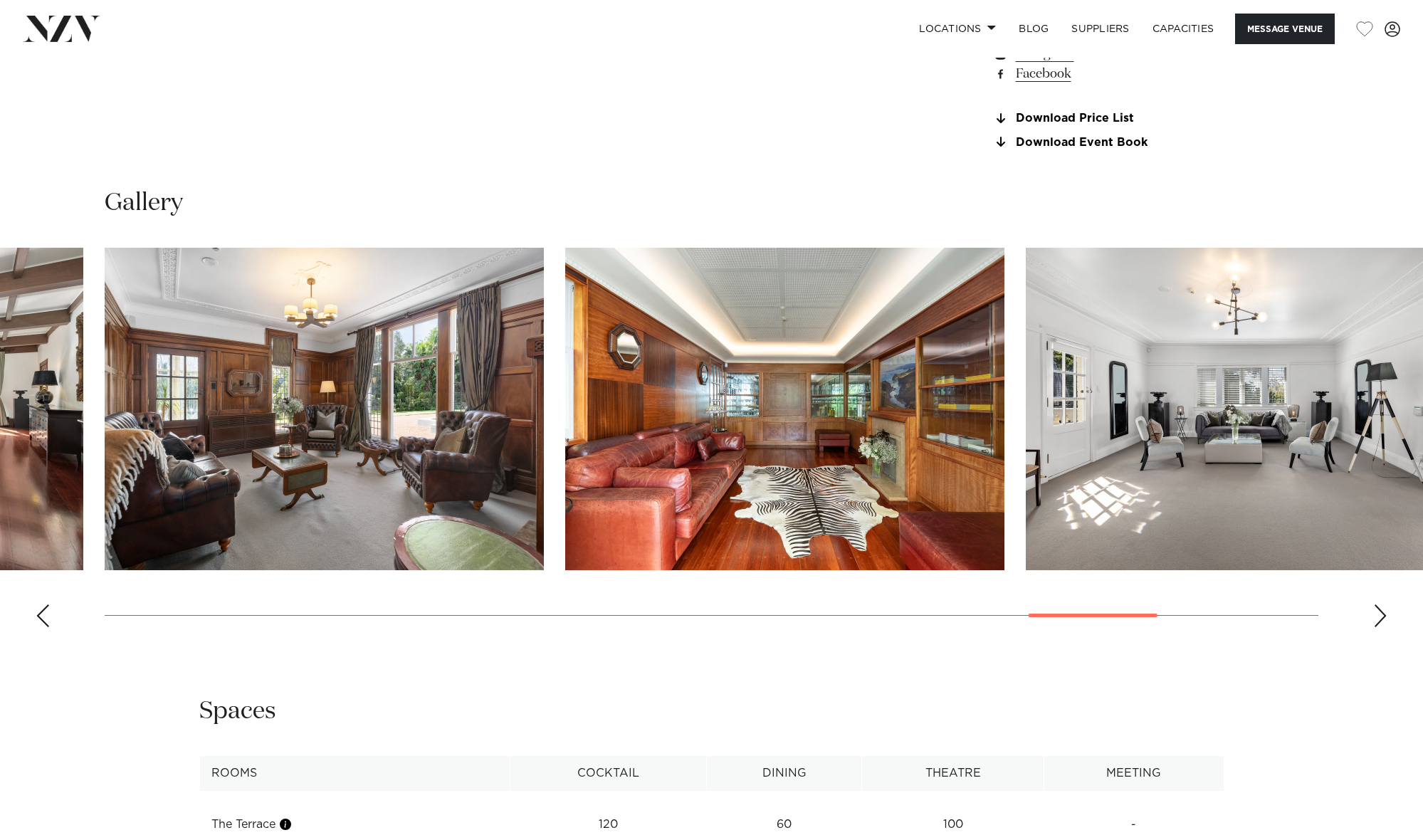
click at [1383, 610] on div "Next slide" at bounding box center [1380, 616] width 14 height 23
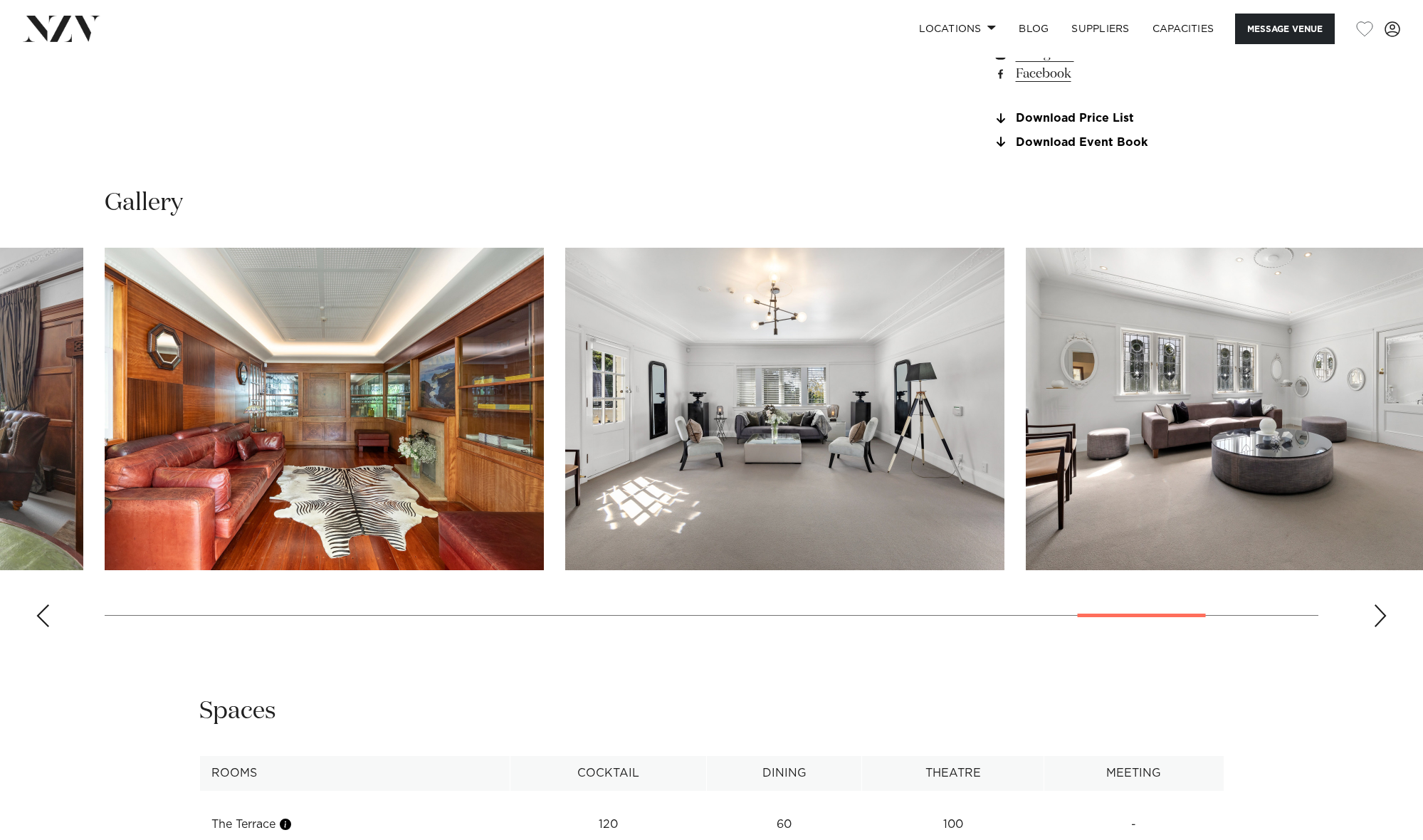
click at [1383, 610] on div "Next slide" at bounding box center [1380, 616] width 14 height 23
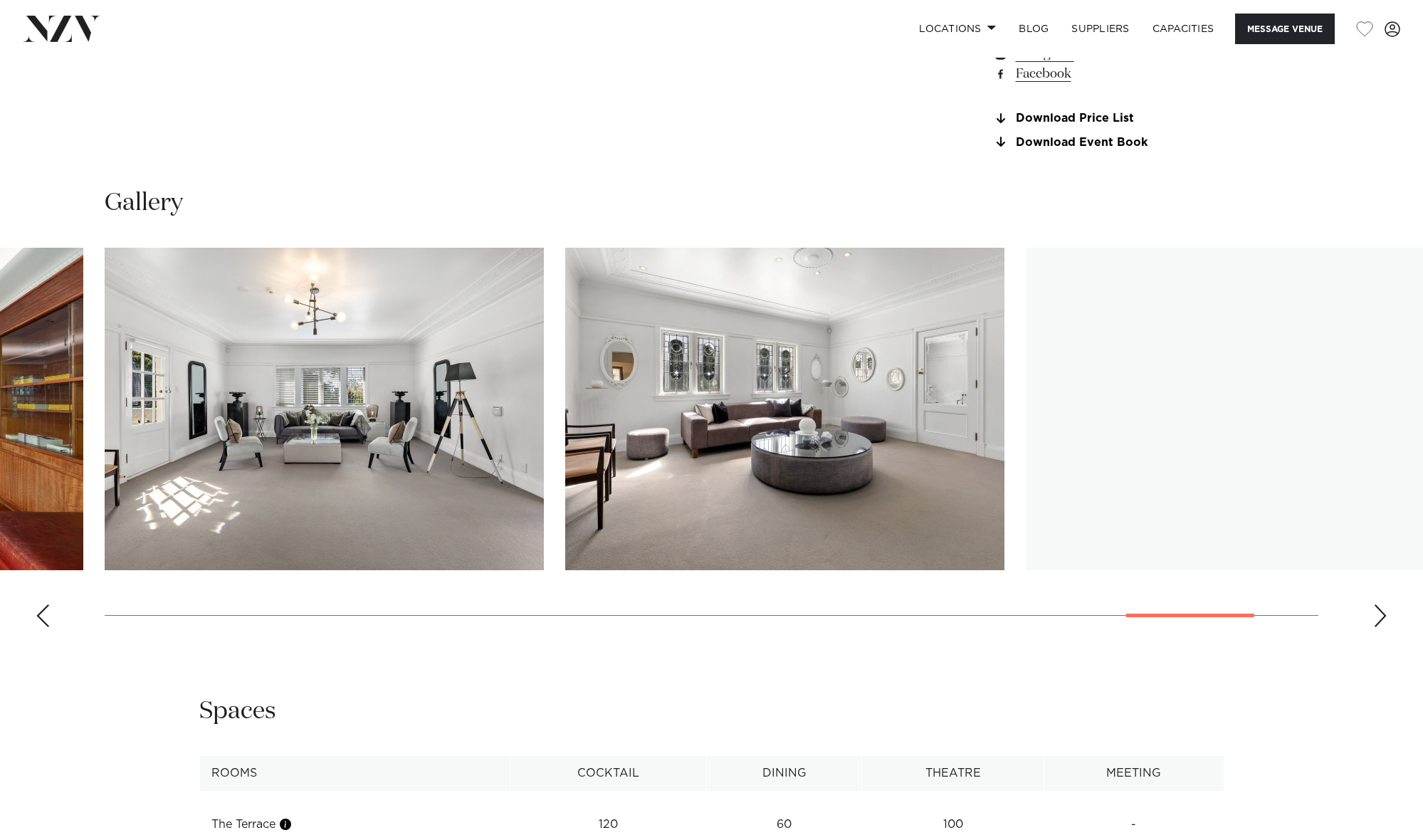
click at [1383, 610] on div "Next slide" at bounding box center [1380, 616] width 14 height 23
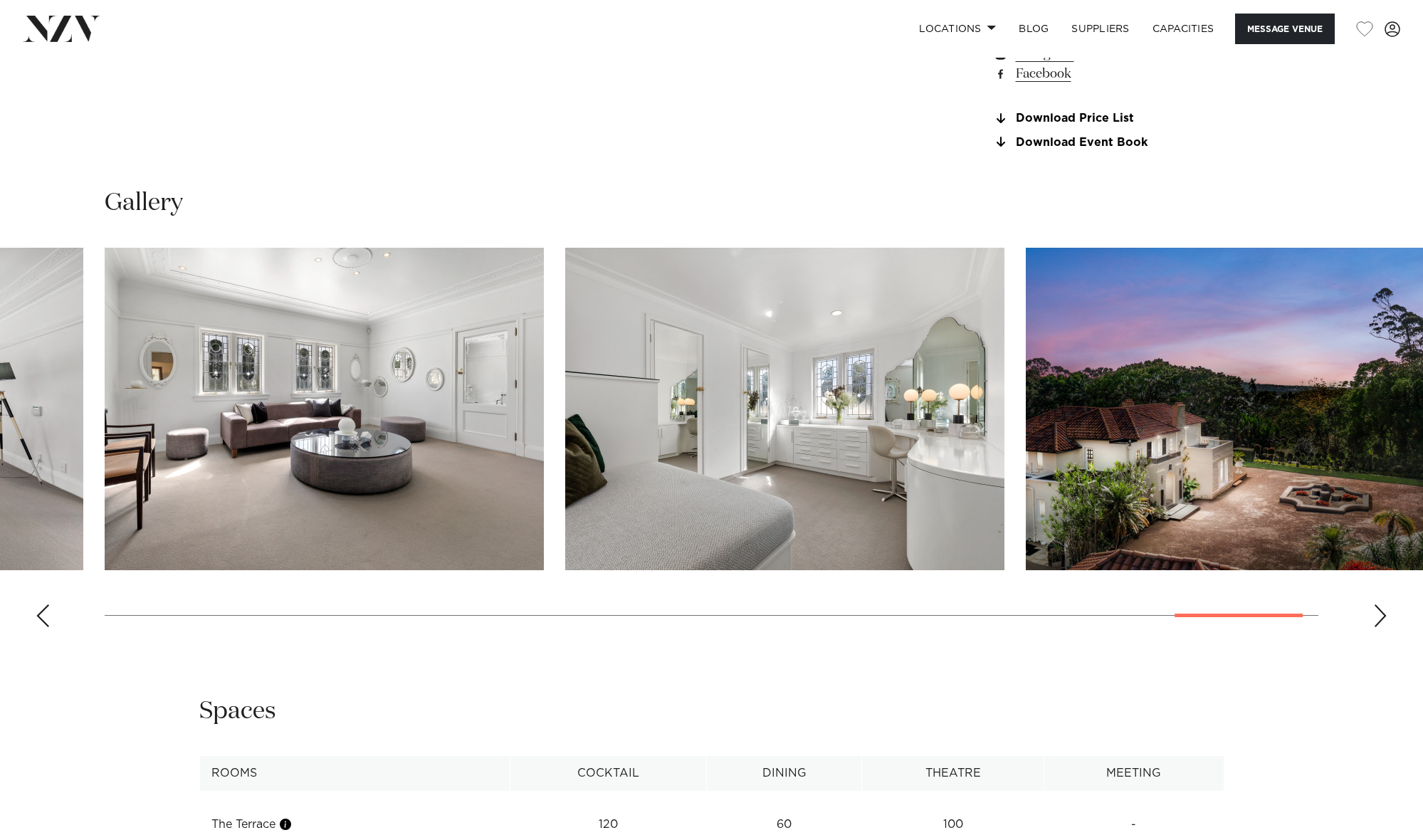
click at [1383, 610] on div "Next slide" at bounding box center [1380, 616] width 14 height 23
